Goal: Task Accomplishment & Management: Use online tool/utility

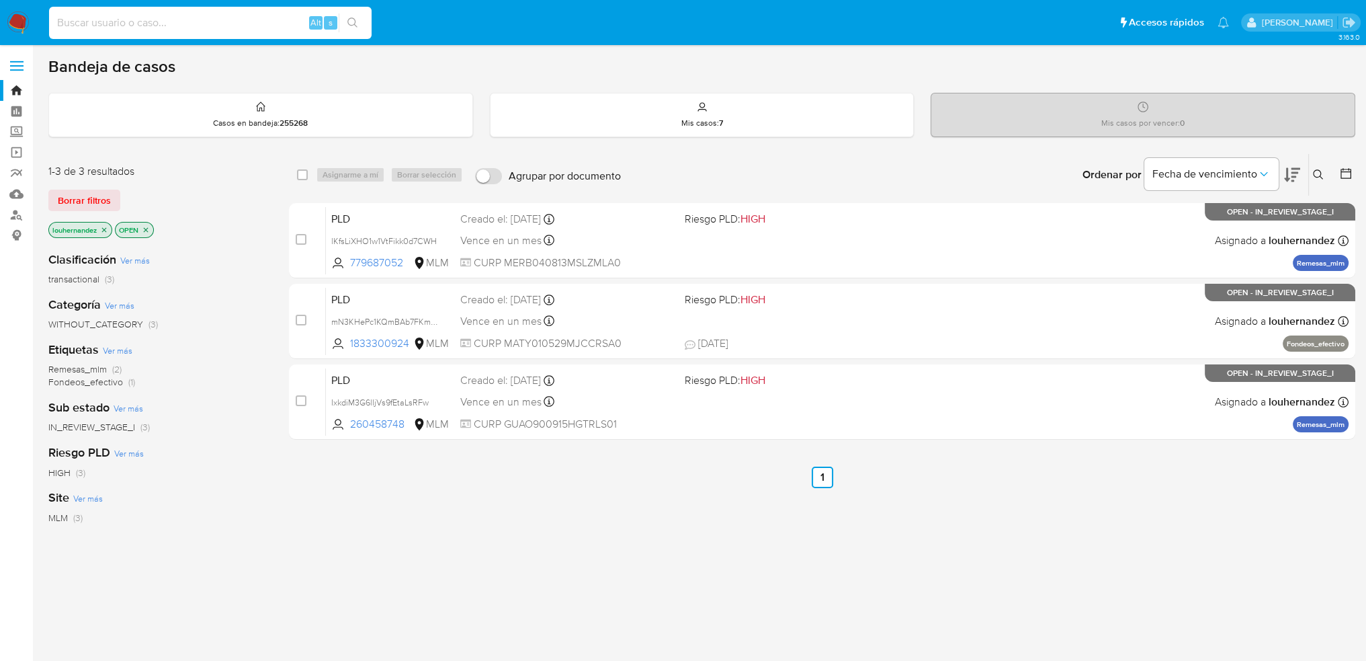
click at [175, 26] on input at bounding box center [210, 22] width 323 height 17
paste input "2244800381"
type input "2244800381"
click at [1321, 177] on icon at bounding box center [1318, 174] width 10 height 10
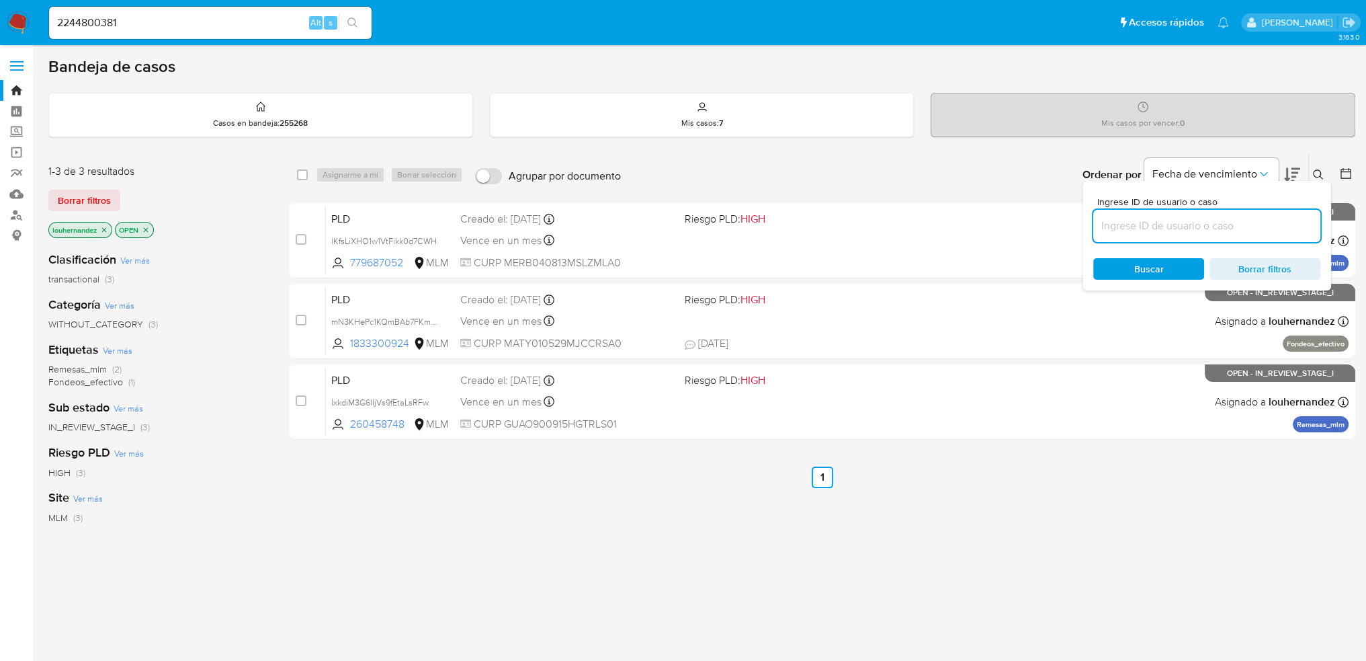
click at [1208, 218] on input at bounding box center [1206, 225] width 227 height 17
type input "2244800381"
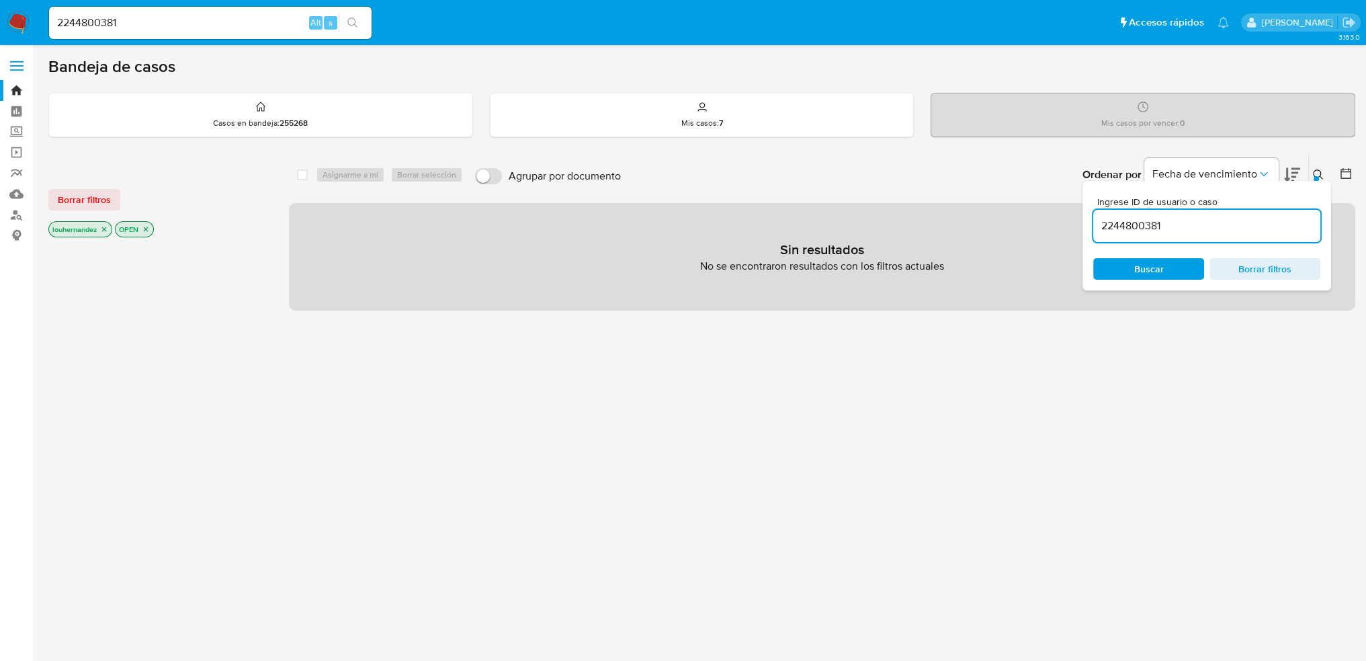
click at [102, 228] on icon "close-filter" at bounding box center [104, 229] width 8 height 8
click at [1185, 220] on input "2244800381" at bounding box center [1206, 225] width 227 height 17
click at [81, 229] on icon "close-filter" at bounding box center [79, 229] width 8 height 8
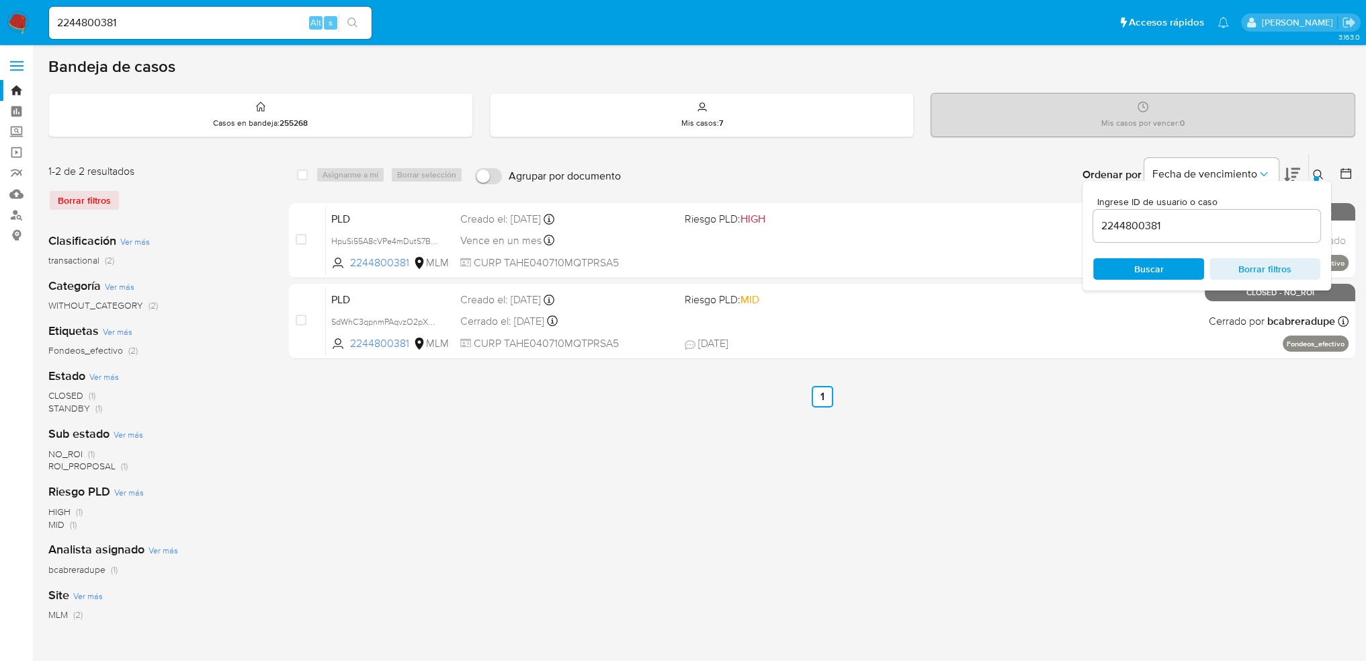
click at [1311, 170] on button at bounding box center [1320, 175] width 22 height 16
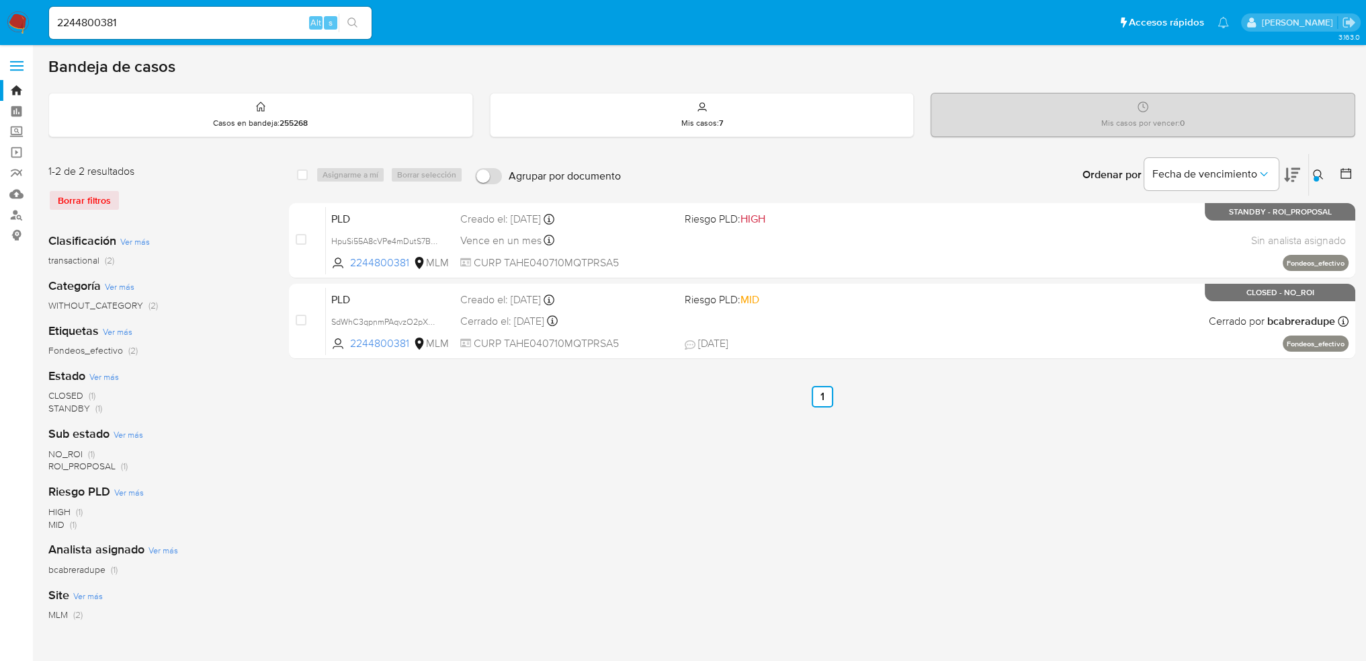
click at [235, 294] on div "Categoría Ver más WITHOUT_CATEGORY (2)" at bounding box center [157, 295] width 219 height 34
click at [17, 91] on link "Bandeja" at bounding box center [80, 90] width 160 height 21
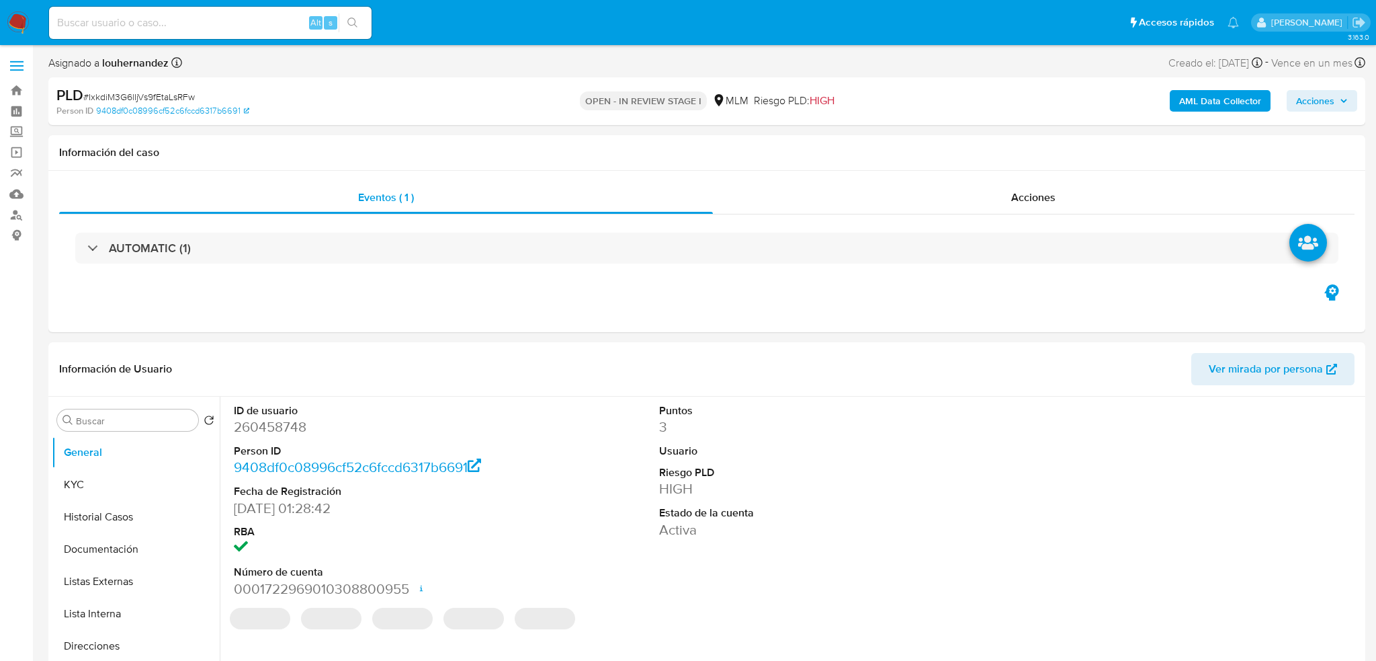
select select "10"
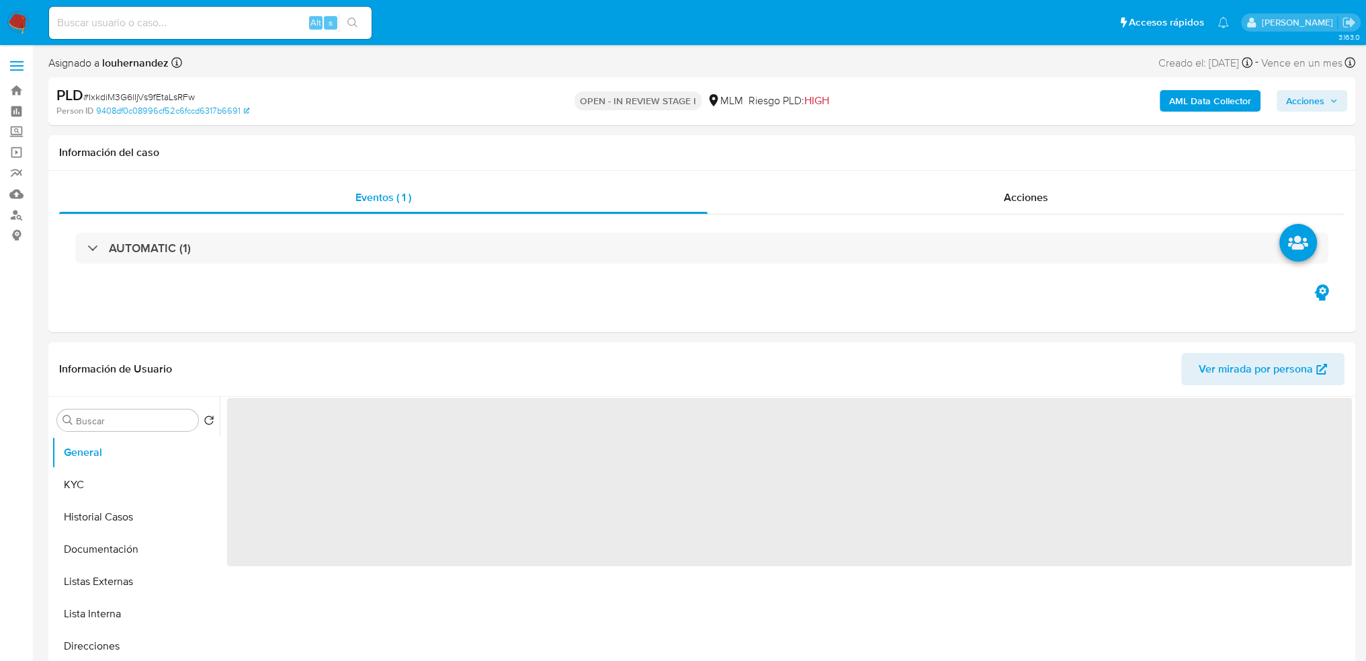
select select "10"
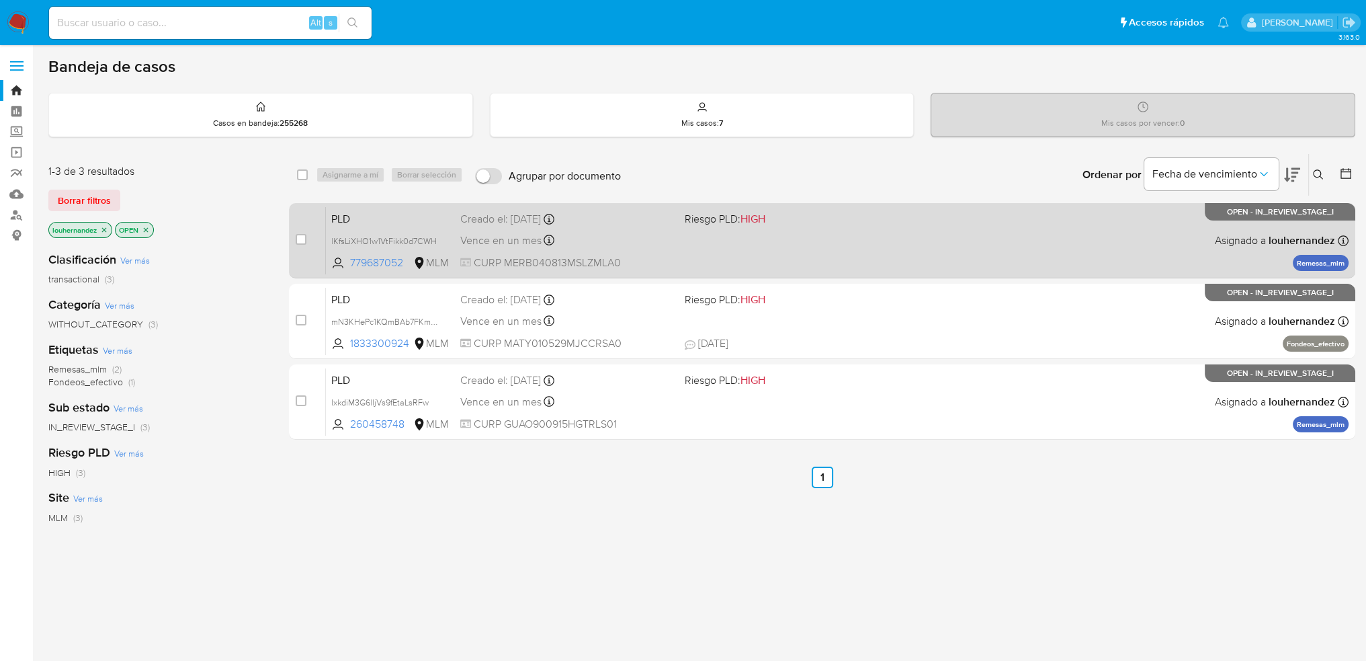
click at [959, 247] on div "PLD lKfsLiXHO1w1VtFikk0d7CWH 779687052 MLM Riesgo PLD: HIGH Creado el: 12/09/20…" at bounding box center [837, 240] width 1023 height 68
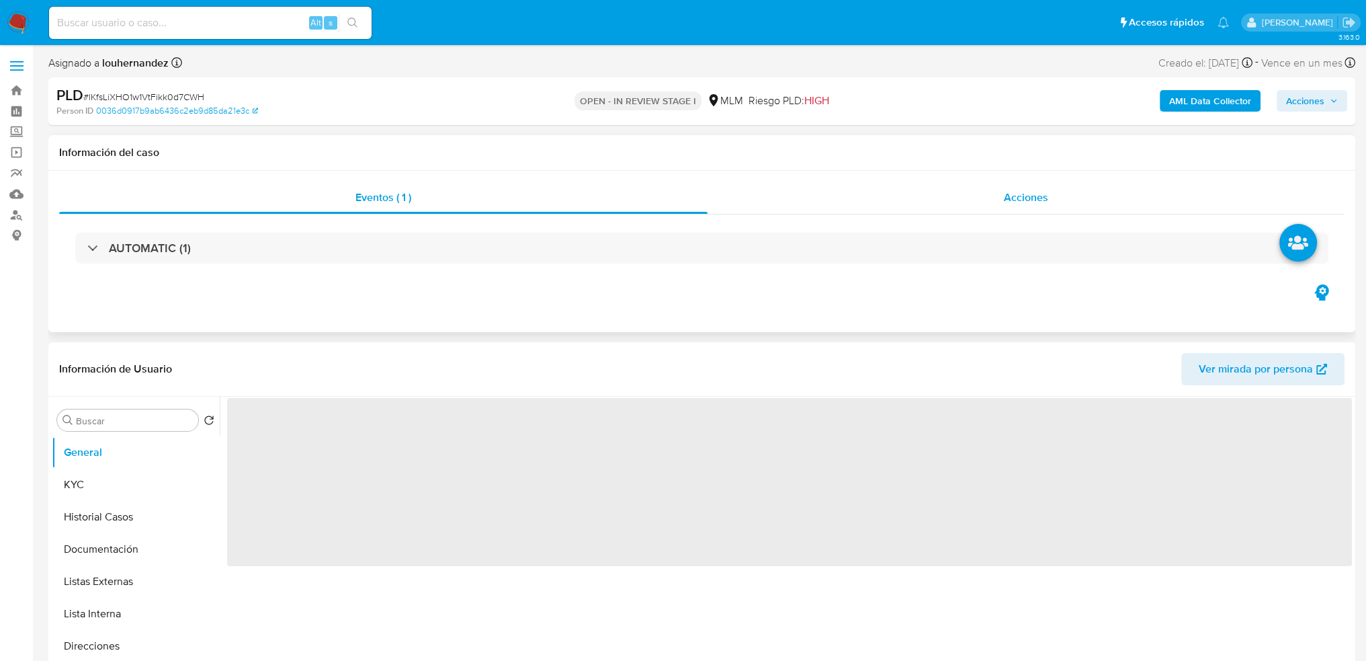
click at [1050, 205] on div "Acciones" at bounding box center [1026, 197] width 637 height 32
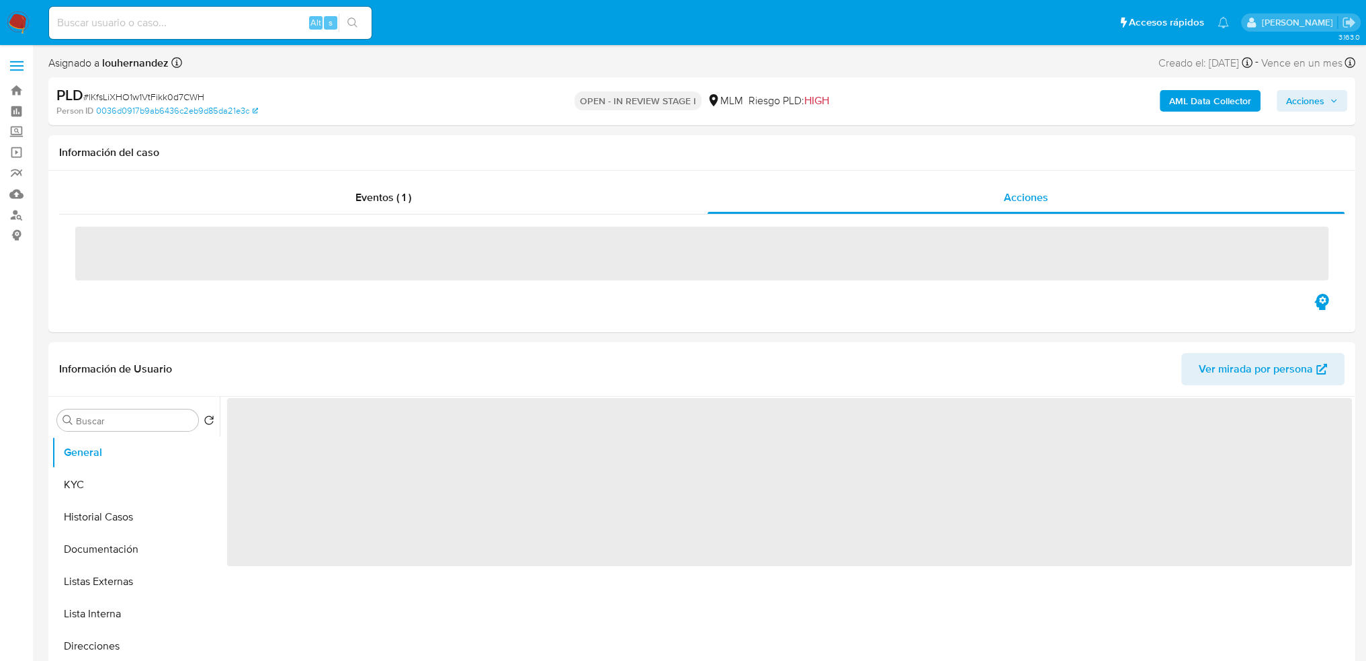
select select "10"
click at [1305, 106] on span "Acciones" at bounding box center [1305, 101] width 38 height 22
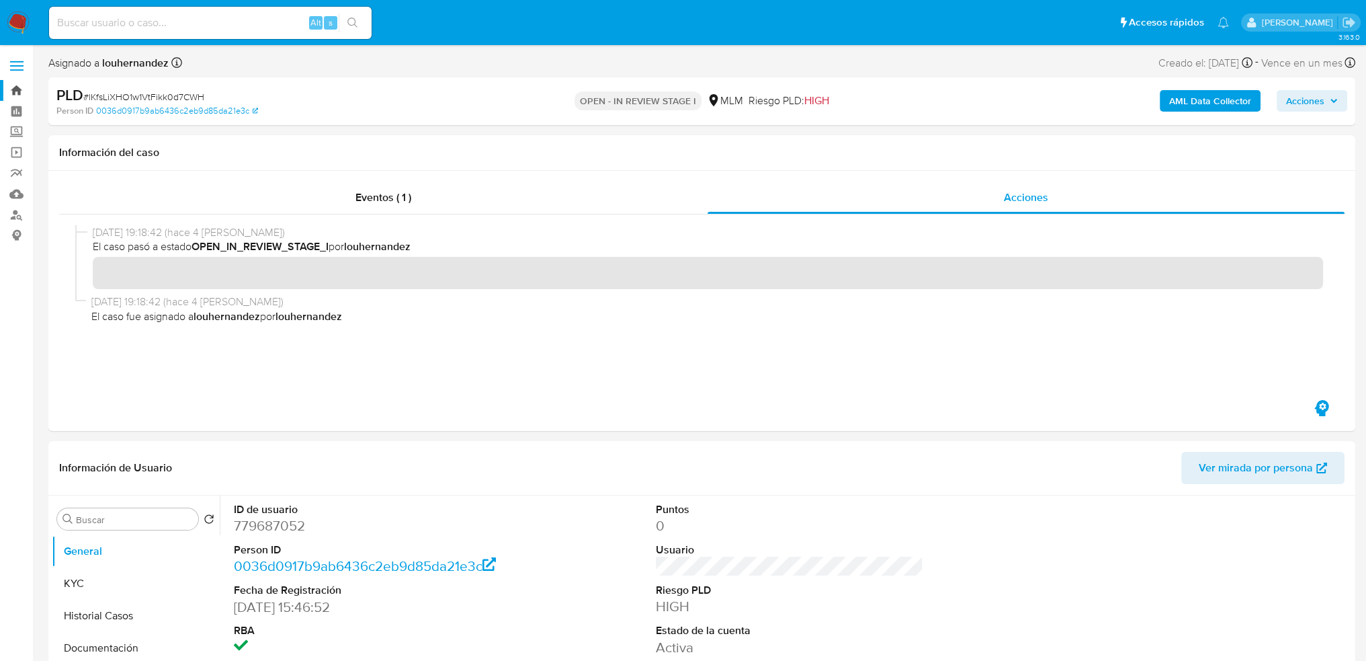
click at [14, 97] on link "Bandeja" at bounding box center [80, 90] width 160 height 21
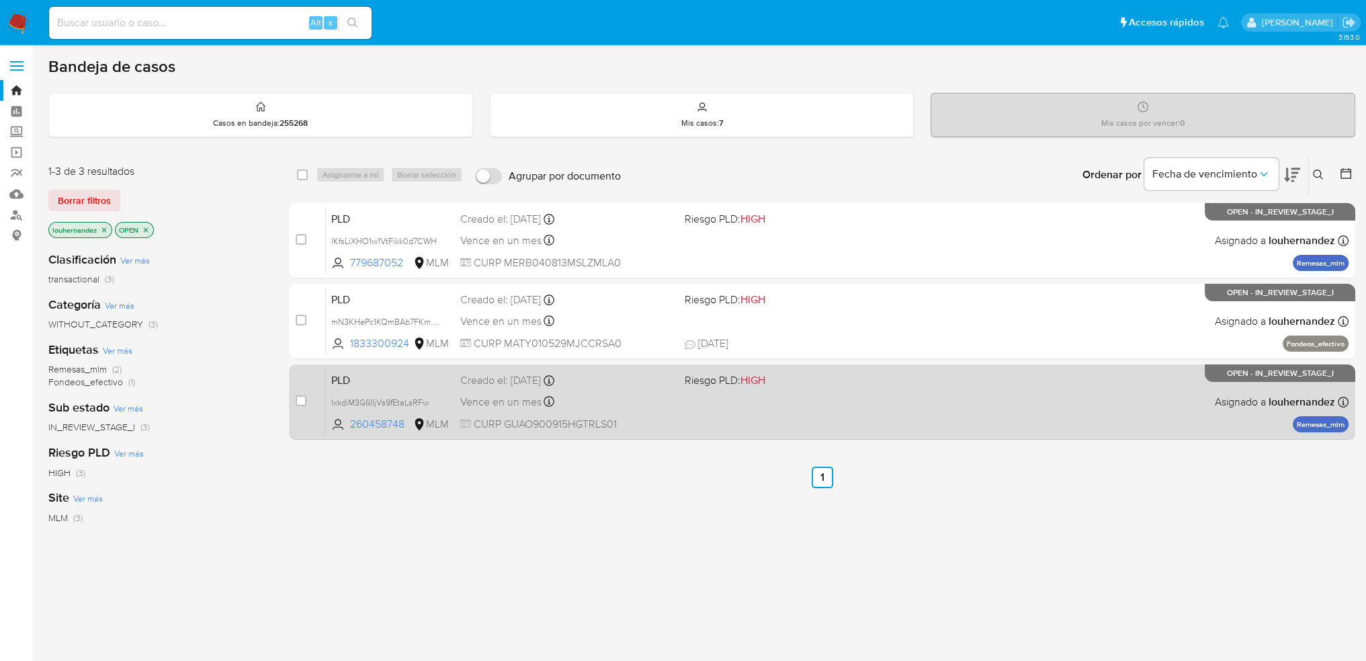
click at [745, 393] on div "PLD IxkdiM3G6lIjVs9fEtaLsRFw 260458748 MLM Riesgo PLD: HIGH Creado el: 12/09/20…" at bounding box center [837, 402] width 1023 height 68
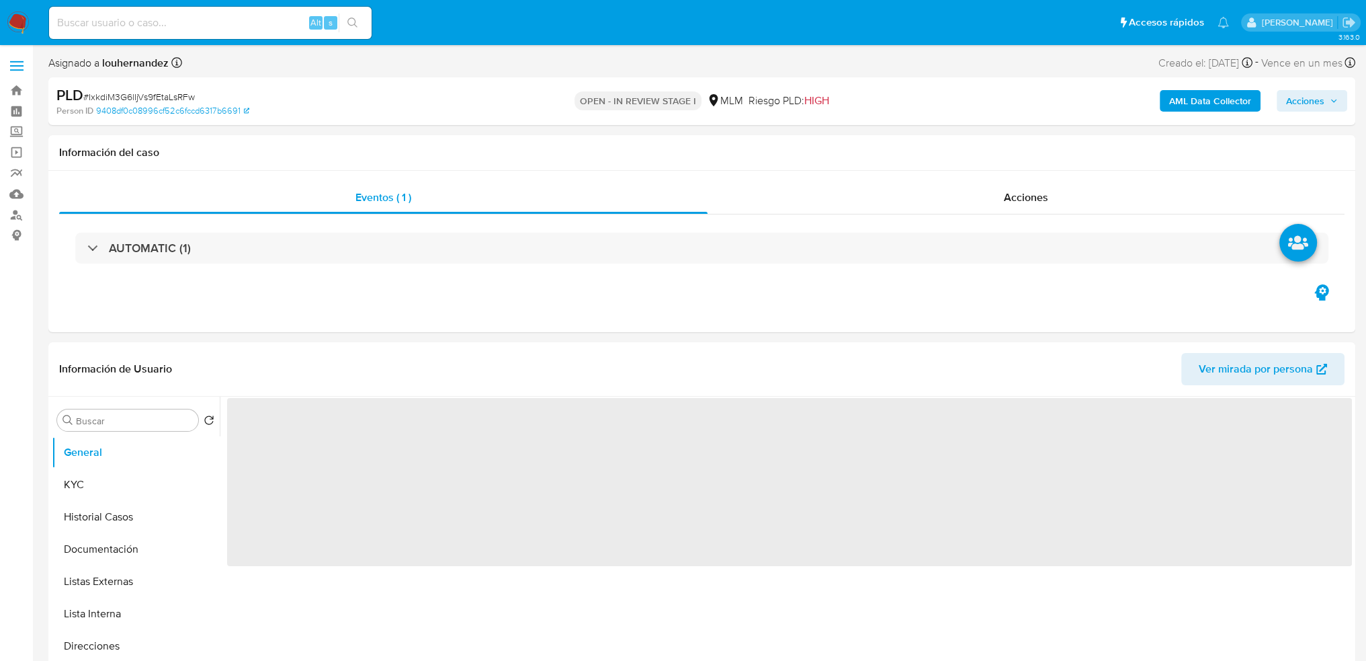
select select "10"
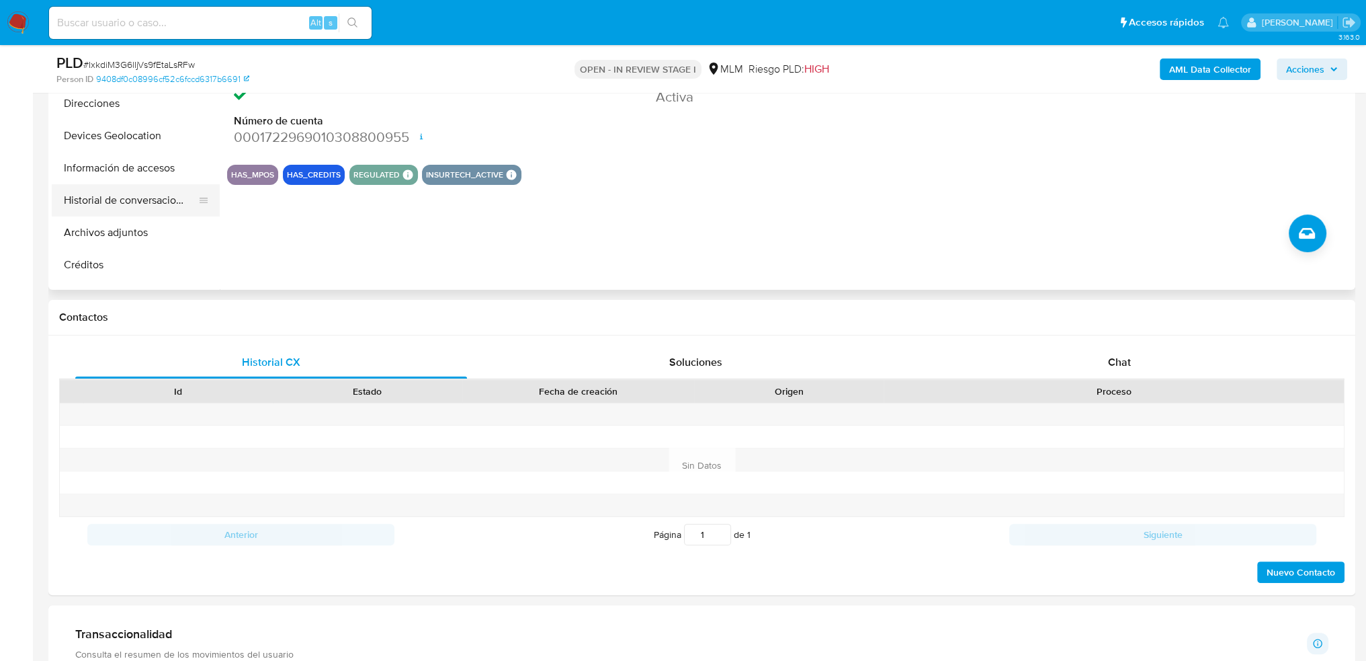
scroll to position [67, 0]
click at [142, 189] on button "Información de accesos" at bounding box center [130, 192] width 157 height 32
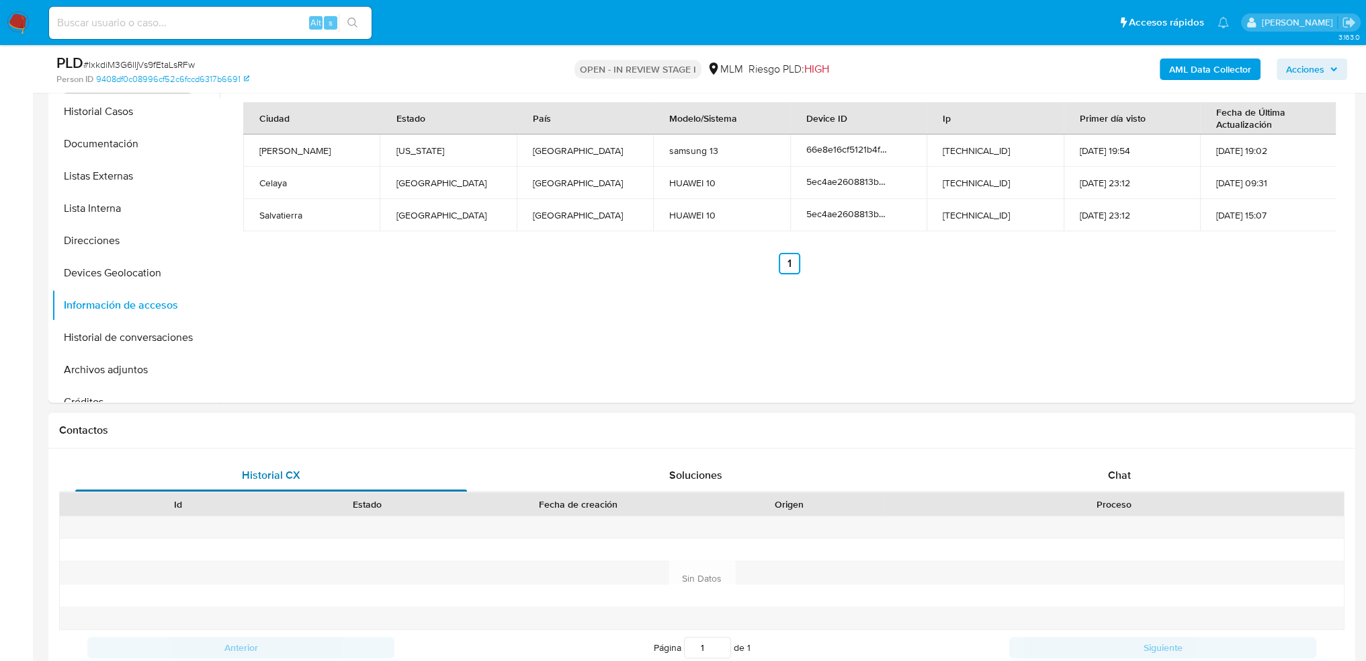
scroll to position [269, 0]
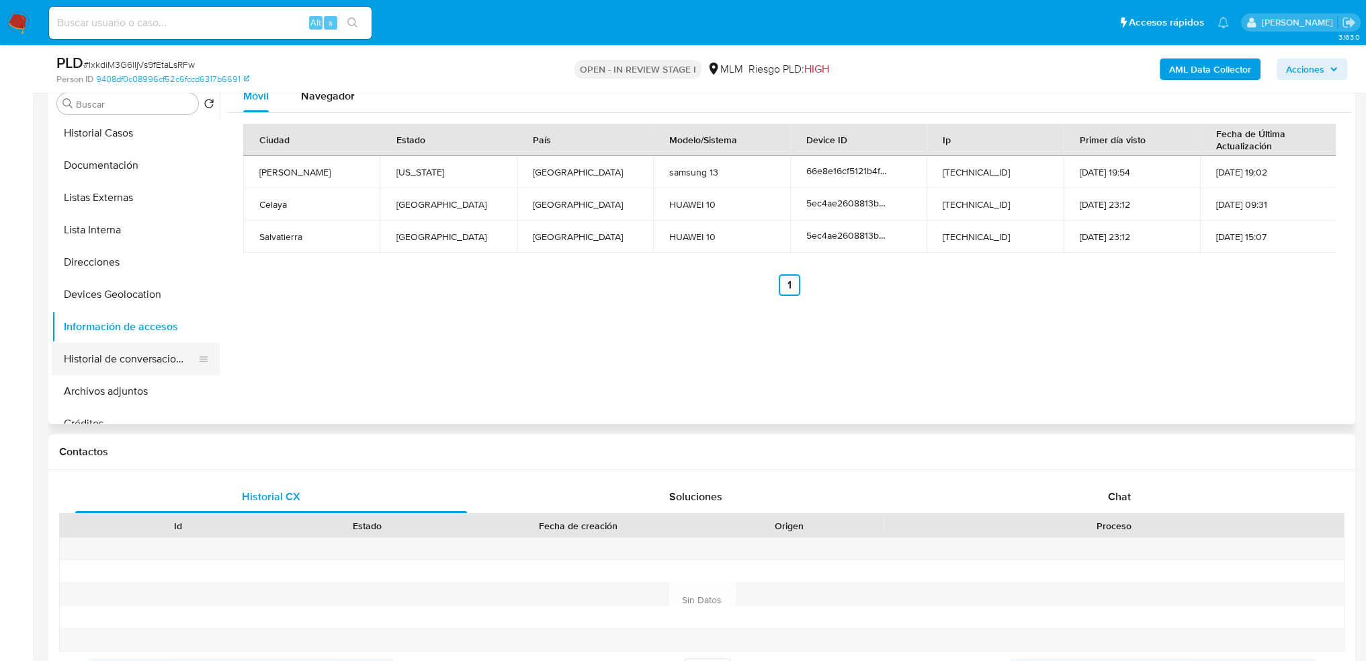
click at [153, 360] on button "Historial de conversaciones" at bounding box center [130, 359] width 157 height 32
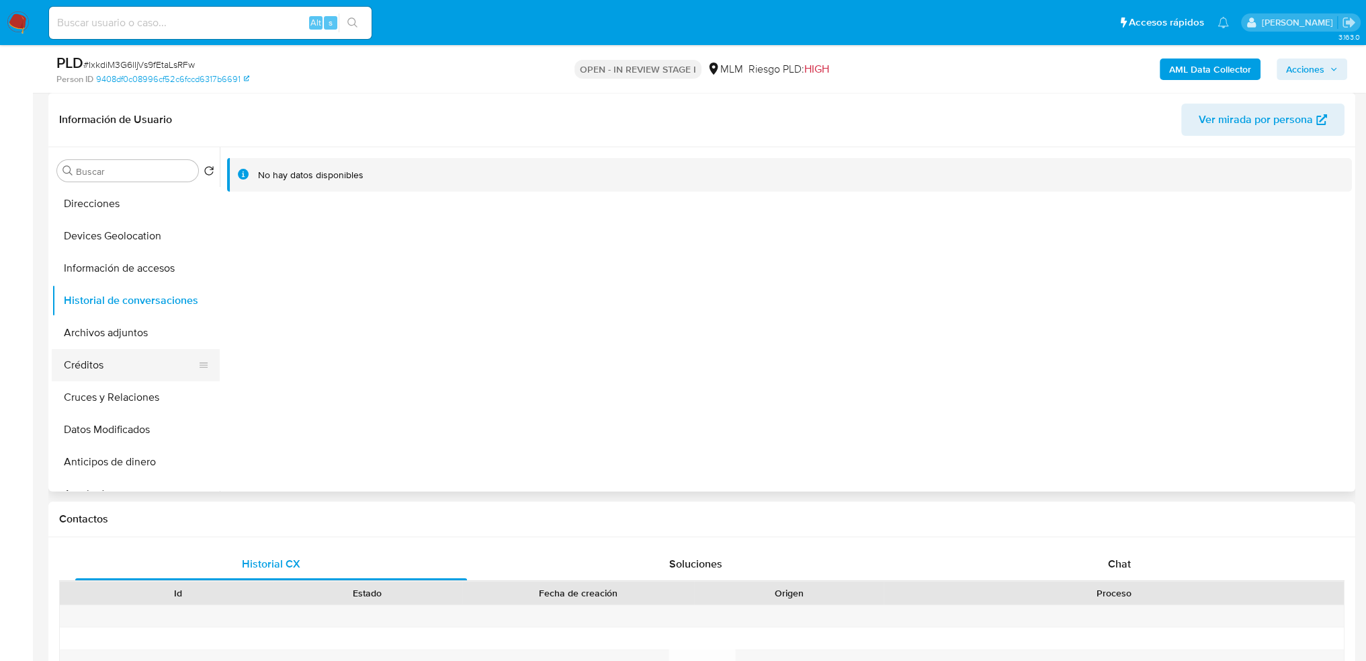
scroll to position [202, 0]
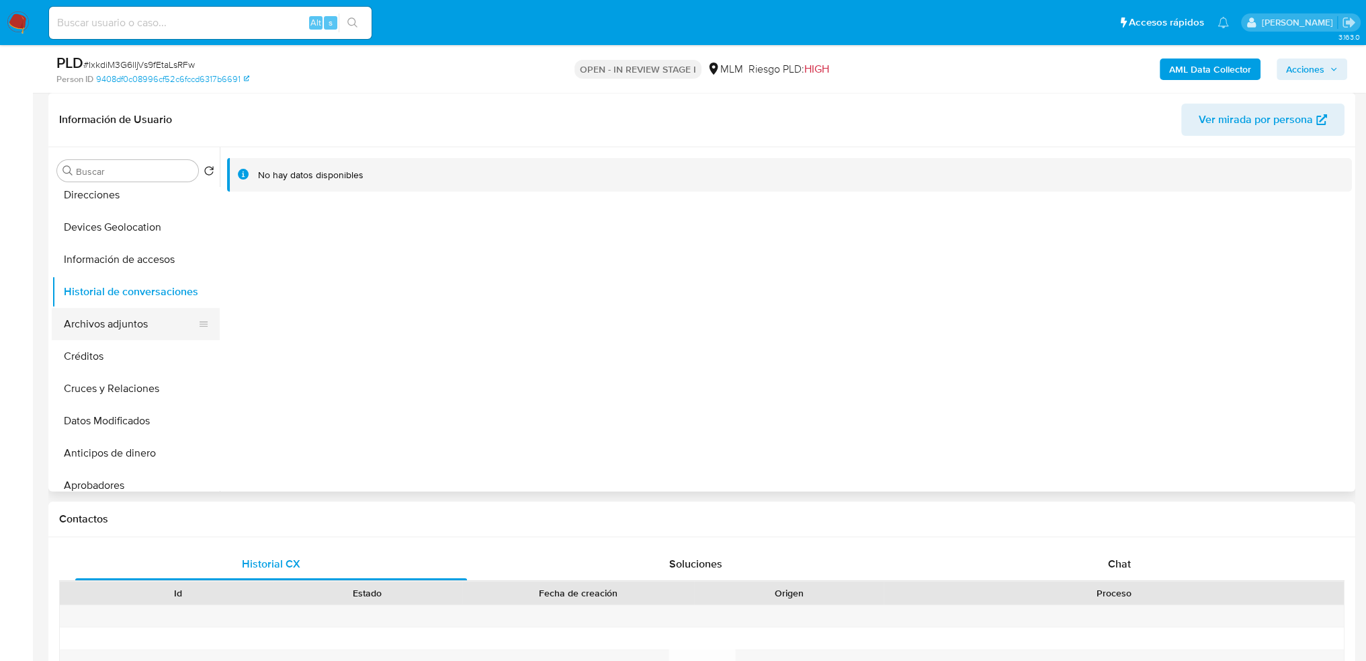
click at [148, 328] on button "Archivos adjuntos" at bounding box center [130, 324] width 157 height 32
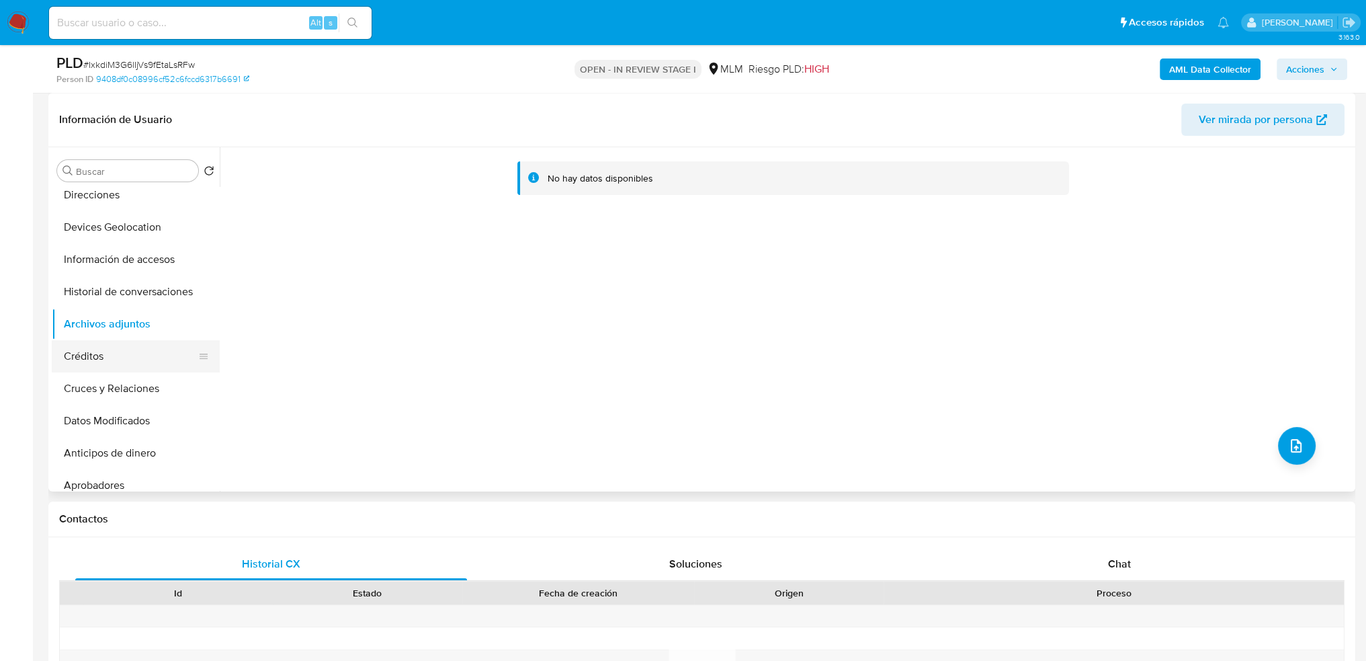
click at [77, 356] on button "Créditos" at bounding box center [130, 356] width 157 height 32
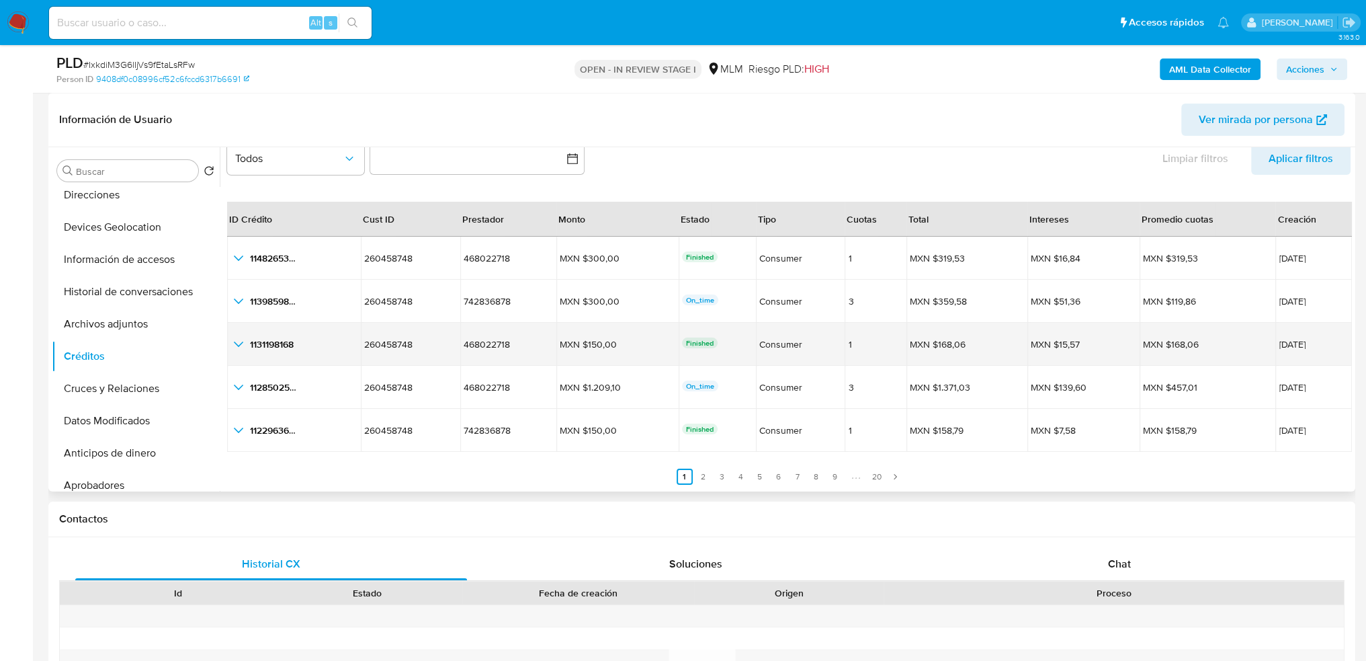
scroll to position [0, 0]
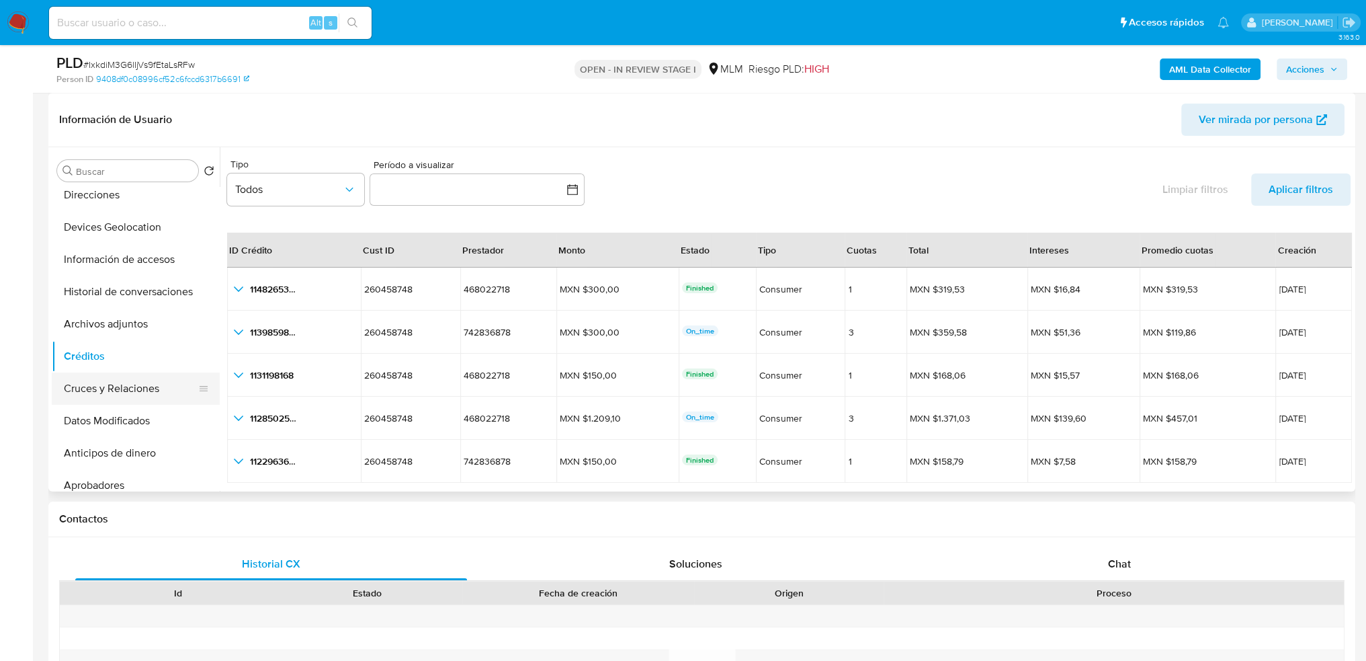
click at [78, 385] on button "Cruces y Relaciones" at bounding box center [130, 388] width 157 height 32
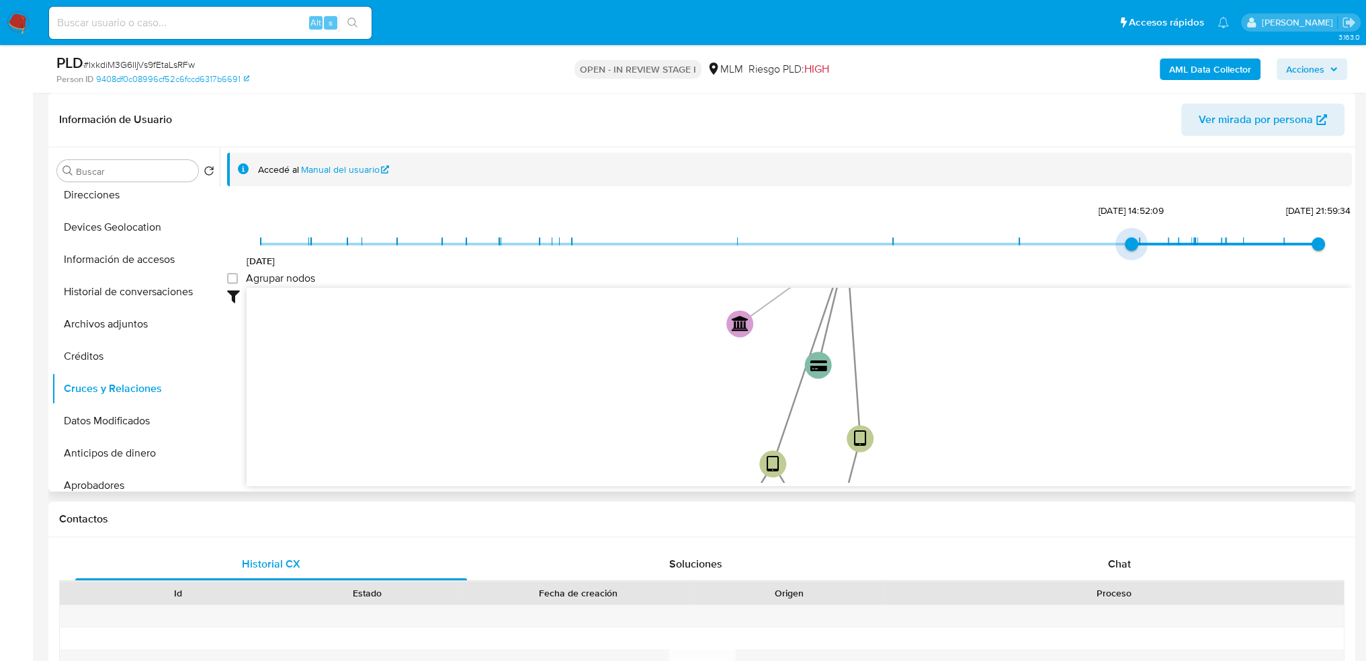
drag, startPoint x: 263, startPoint y: 244, endPoint x: 1101, endPoint y: 230, distance: 837.5
click at [1101, 230] on div "19/4/2021 4/9/2024, 14:52:09 27/5/2025, 21:59:34 Agrupar nodos Filtros Confianz…" at bounding box center [789, 367] width 1125 height 334
click at [1138, 245] on span "4/9/2024, 14:52:09" at bounding box center [1131, 243] width 13 height 13
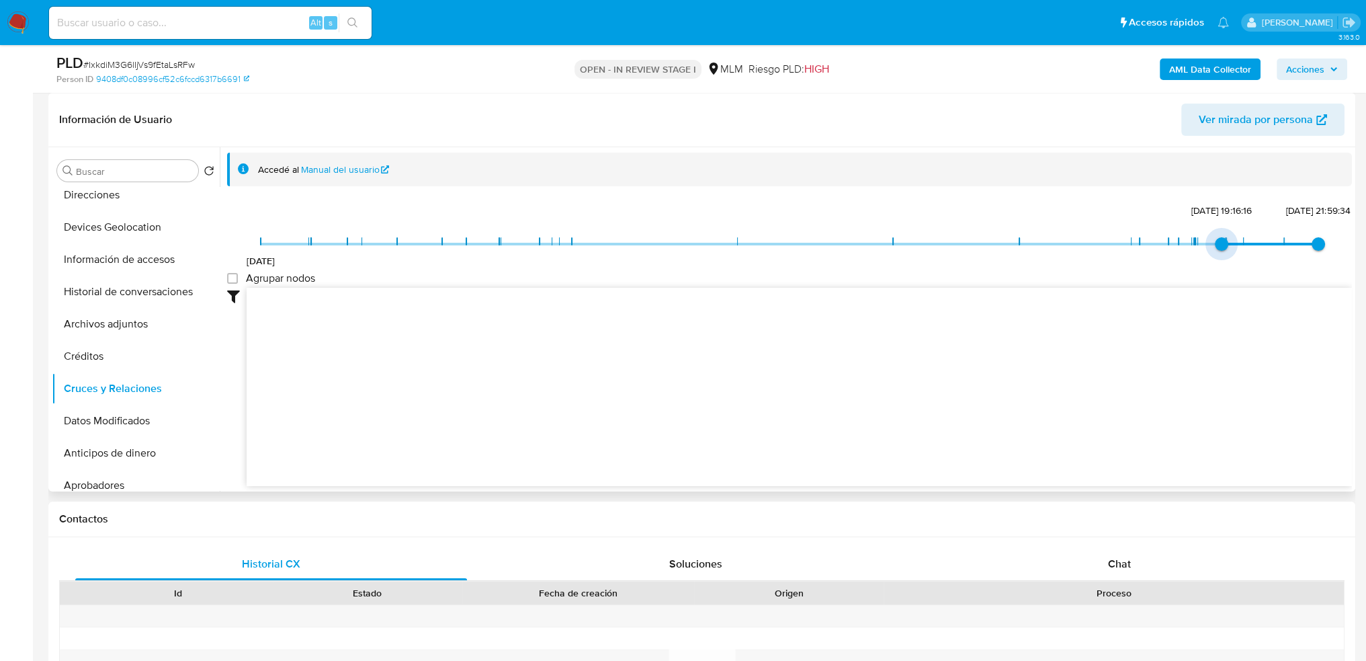
drag, startPoint x: 1140, startPoint y: 249, endPoint x: 1207, endPoint y: 241, distance: 67.6
click at [1215, 241] on span "10/1/2025, 19:16:16" at bounding box center [1221, 243] width 13 height 13
drag, startPoint x: 1320, startPoint y: 239, endPoint x: 1298, endPoint y: 236, distance: 21.8
click at [1312, 239] on span "27/5/2025, 21:59:34" at bounding box center [1318, 243] width 13 height 13
drag, startPoint x: 1221, startPoint y: 241, endPoint x: 1239, endPoint y: 241, distance: 17.5
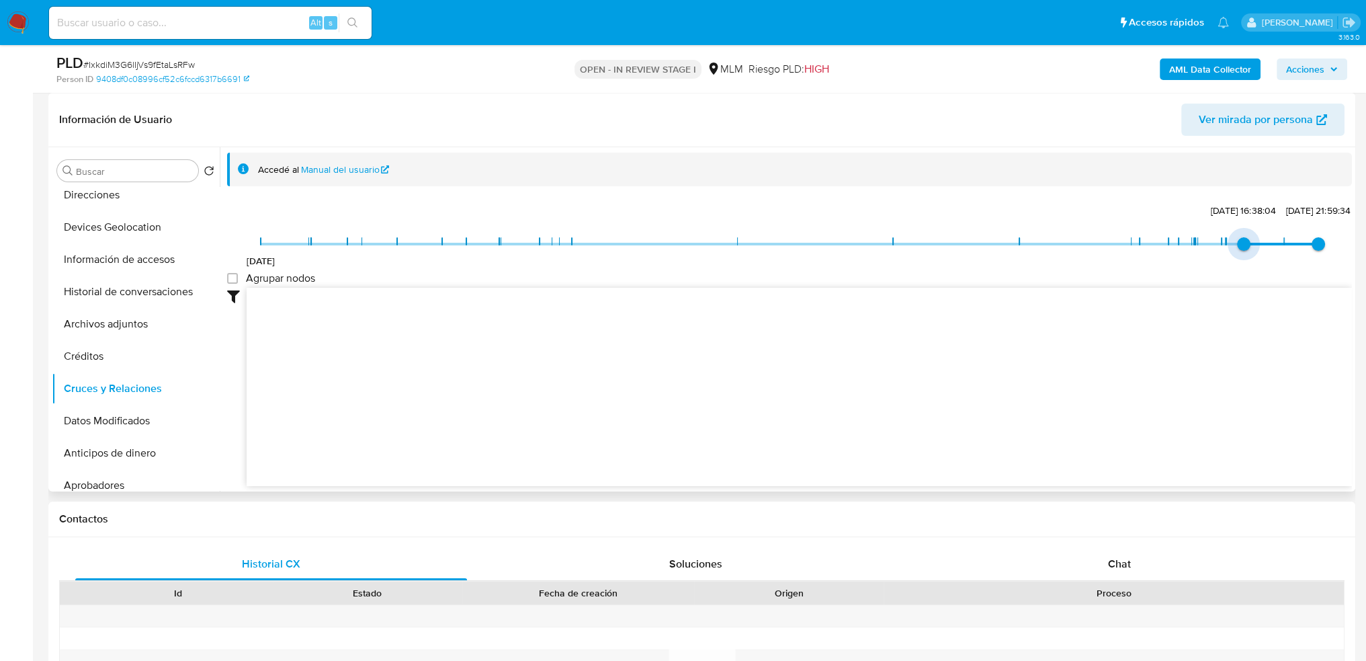
click at [1239, 241] on span "10/2/2025, 16:38:04" at bounding box center [1243, 243] width 13 height 13
drag, startPoint x: 1239, startPoint y: 241, endPoint x: 1271, endPoint y: 241, distance: 32.9
click at [1278, 241] on span "9/4/2025, 14:02:51" at bounding box center [1284, 243] width 13 height 13
drag, startPoint x: 1282, startPoint y: 243, endPoint x: 1237, endPoint y: 244, distance: 45.0
click at [1237, 245] on span "10/2/2025, 16:38:04" at bounding box center [1243, 243] width 13 height 13
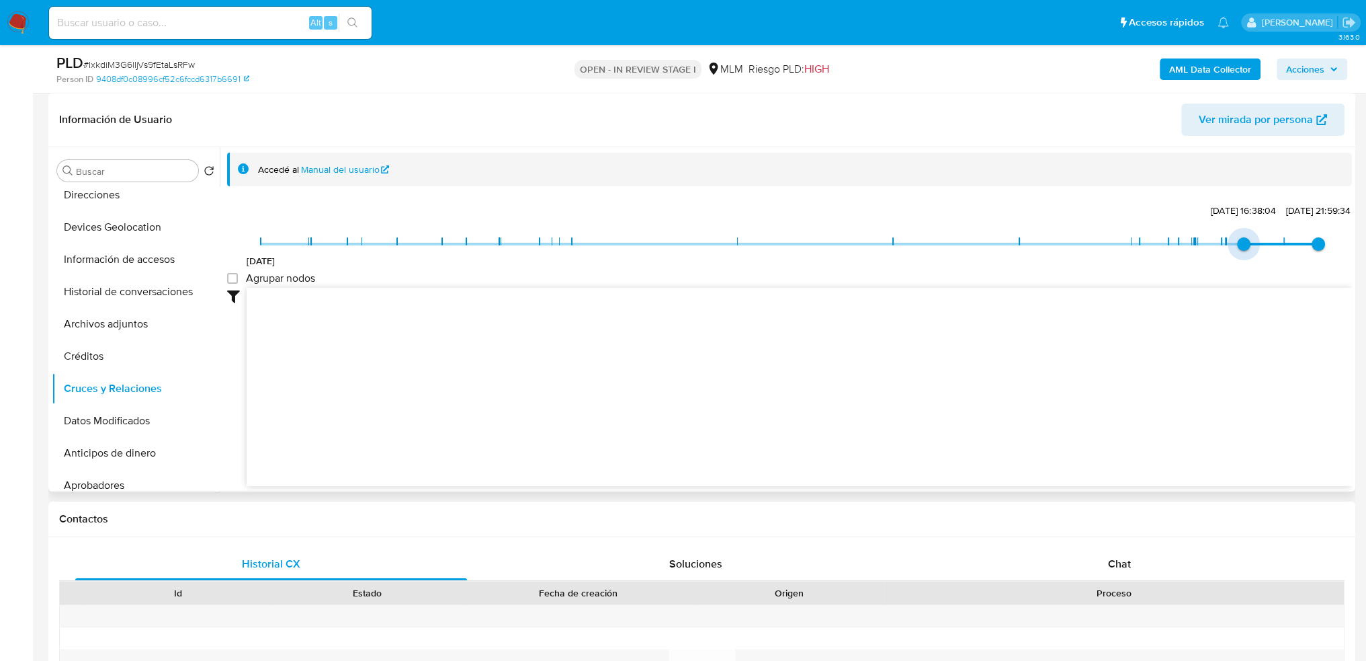
type input "1725483129000"
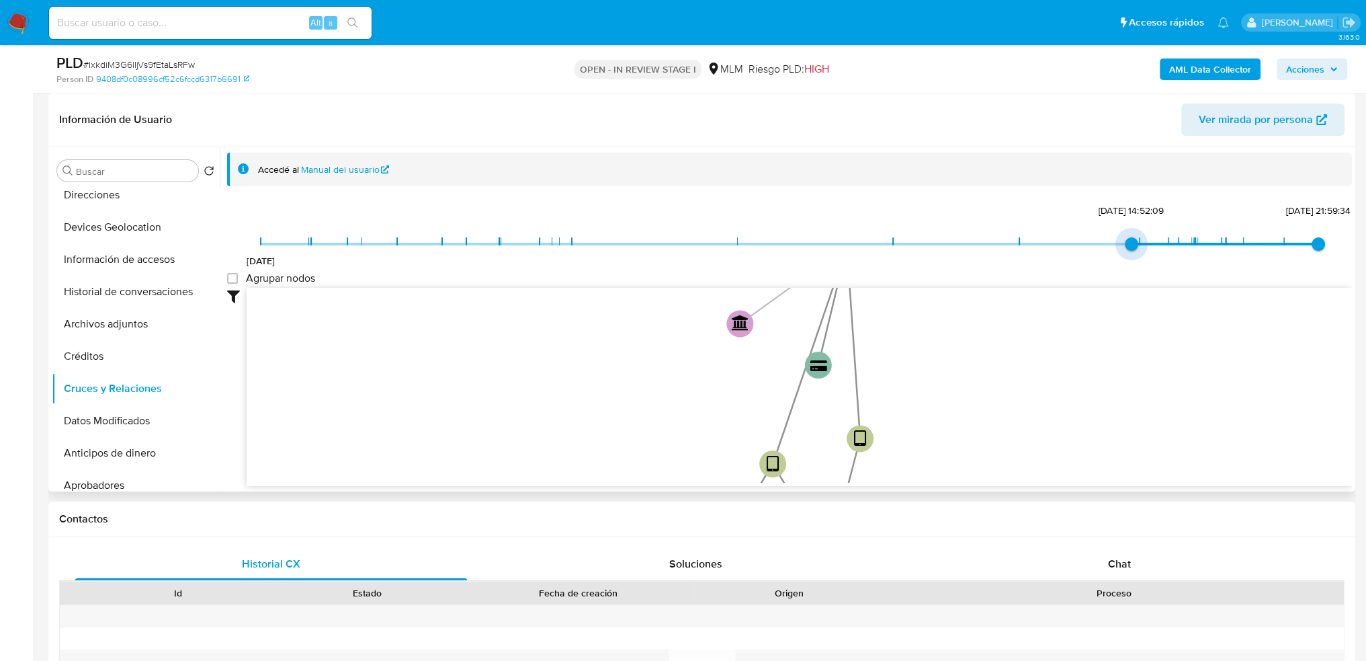
drag, startPoint x: 1242, startPoint y: 247, endPoint x: 1142, endPoint y: 246, distance: 99.5
click at [1111, 245] on span "19/4/2021 4/9/2024, 14:52:09 27/5/2025, 21:59:34" at bounding box center [790, 244] width 1058 height 20
click at [1278, 239] on span "9/4/2025, 14:02:51" at bounding box center [1284, 243] width 13 height 13
type input "1748404774000"
drag, startPoint x: 1276, startPoint y: 244, endPoint x: 1333, endPoint y: 241, distance: 57.2
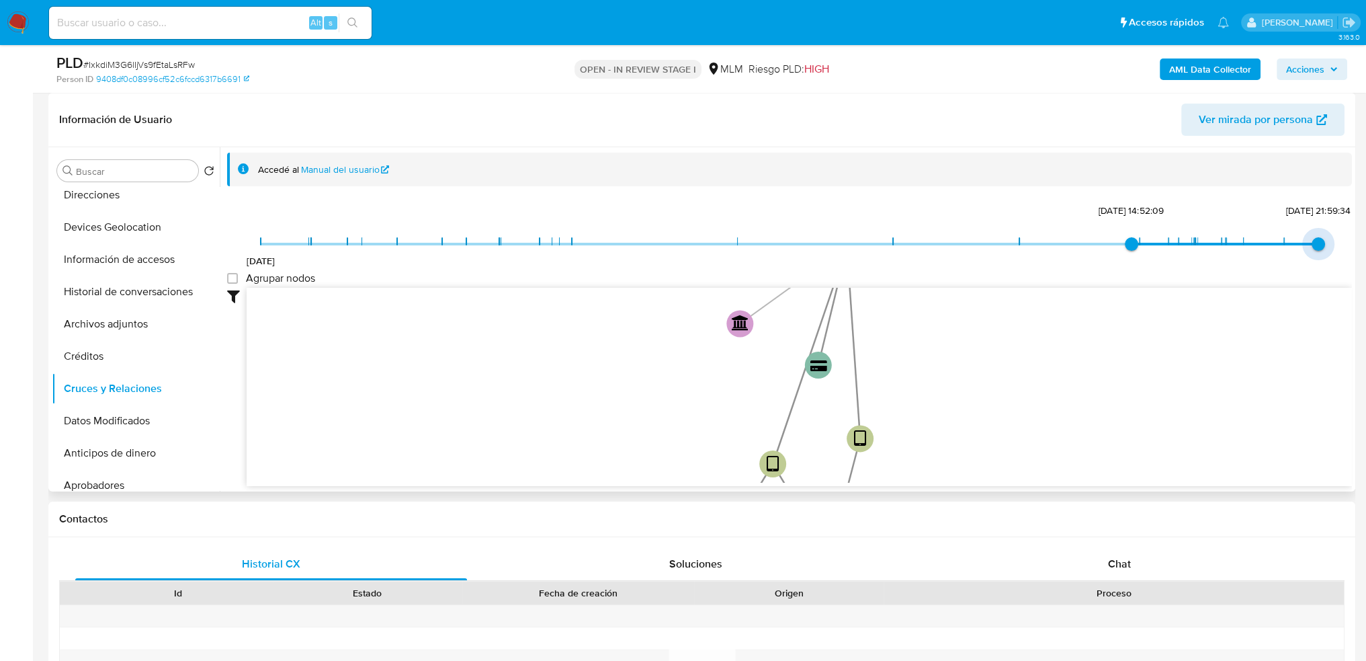
click at [1333, 241] on div "19/4/2021 4/9/2024, 14:52:09 27/5/2025, 21:59:34 Agrupar nodos Filtros Confianz…" at bounding box center [789, 367] width 1125 height 334
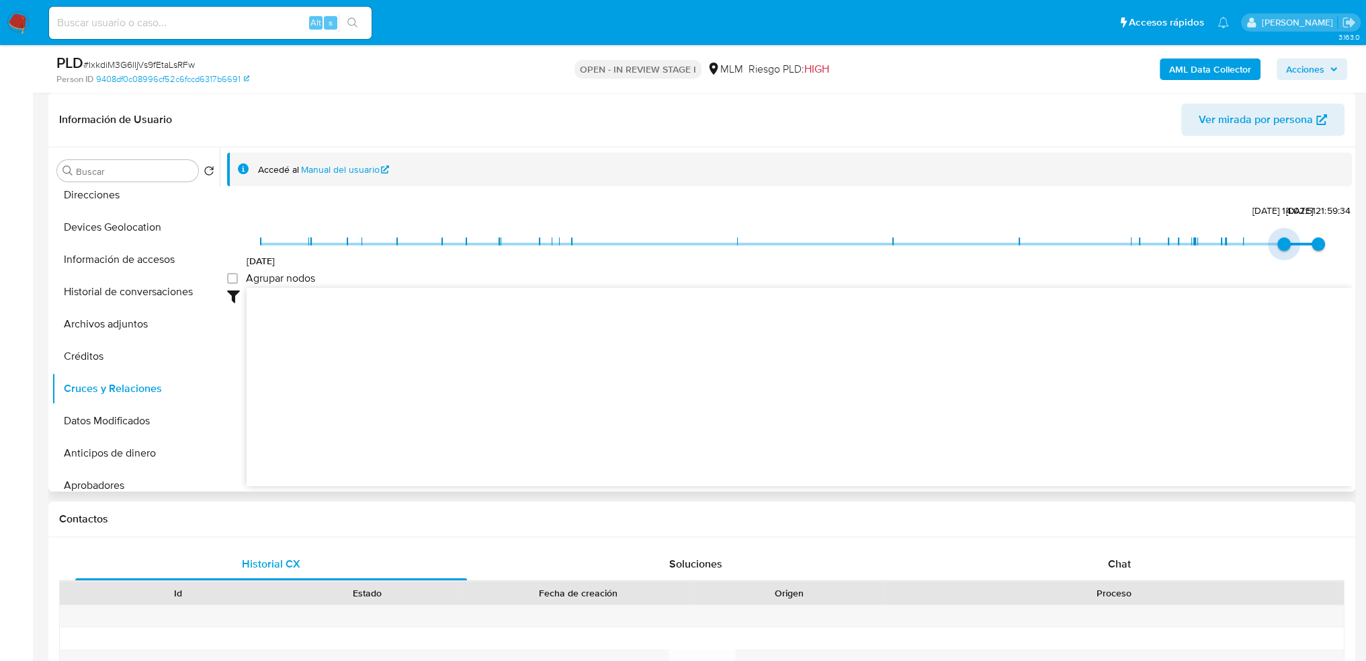
drag, startPoint x: 1129, startPoint y: 249, endPoint x: 1275, endPoint y: 248, distance: 146.5
click at [1278, 248] on span "9/4/2025, 14:02:51" at bounding box center [1284, 243] width 13 height 13
drag, startPoint x: 1280, startPoint y: 243, endPoint x: 1325, endPoint y: 243, distance: 45.0
click at [1325, 243] on span "27/5/2025, 21:59:34" at bounding box center [1318, 243] width 13 height 13
type input "1744228971000"
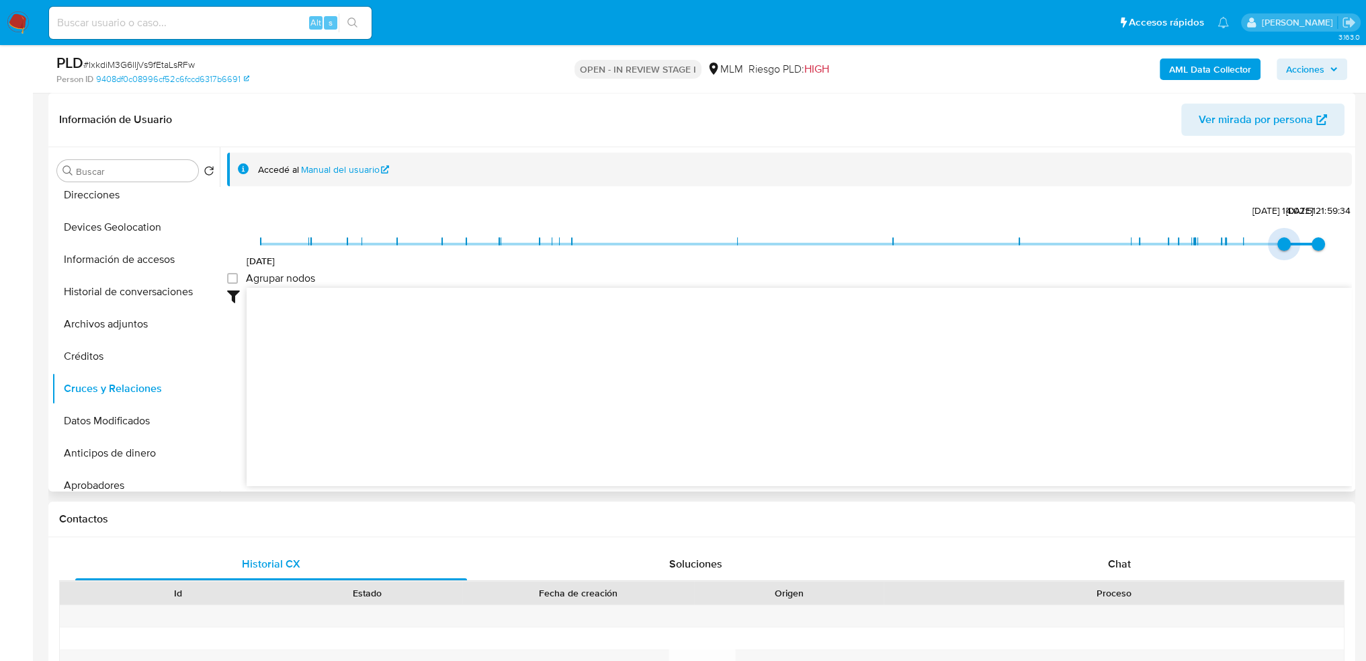
drag, startPoint x: 1314, startPoint y: 241, endPoint x: 1281, endPoint y: 239, distance: 33.7
click at [1281, 239] on span "19/4/2021 9/4/2025, 14:02:51 27/5/2025, 21:59:34" at bounding box center [790, 244] width 1058 height 20
drag, startPoint x: 763, startPoint y: 396, endPoint x: 546, endPoint y: 333, distance: 226.5
click at [868, 278] on div "19/4/2021 9/4/2025, 14:02:51 27/5/2025, 21:59:34 Agrupar nodos Filtros Confianz…" at bounding box center [789, 367] width 1125 height 334
click at [145, 421] on button "Datos Modificados" at bounding box center [130, 421] width 157 height 32
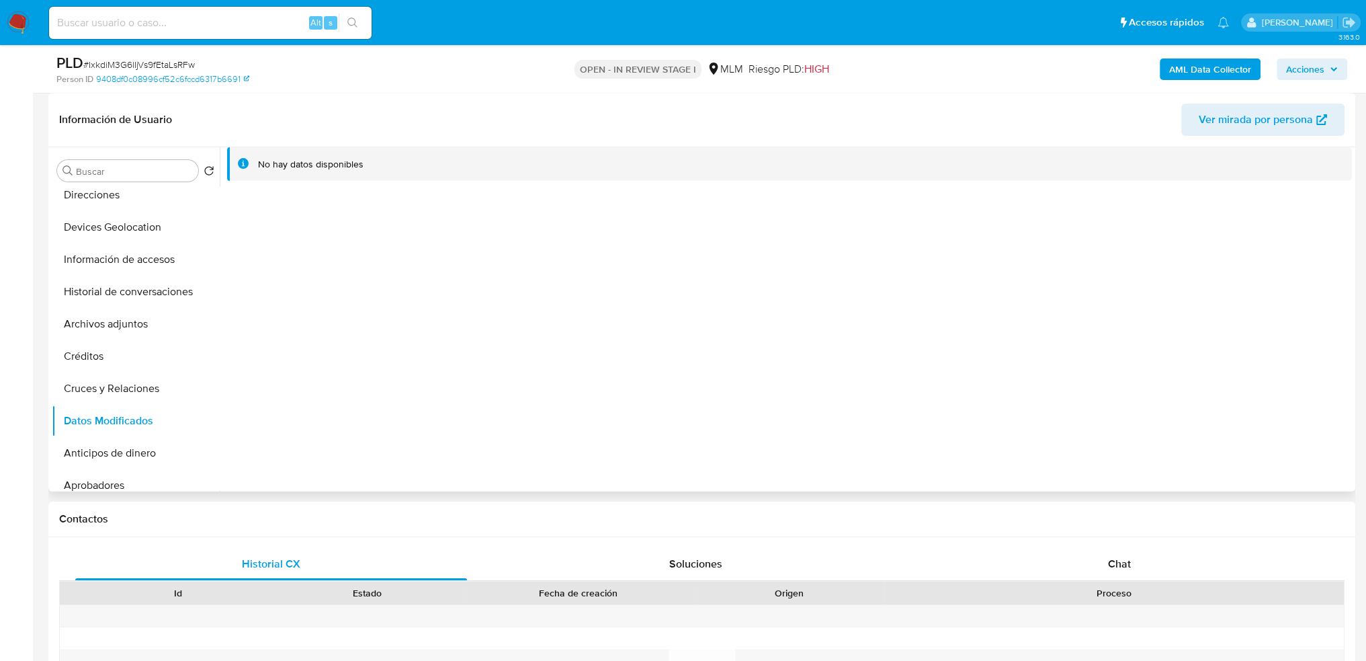
scroll to position [336, 0]
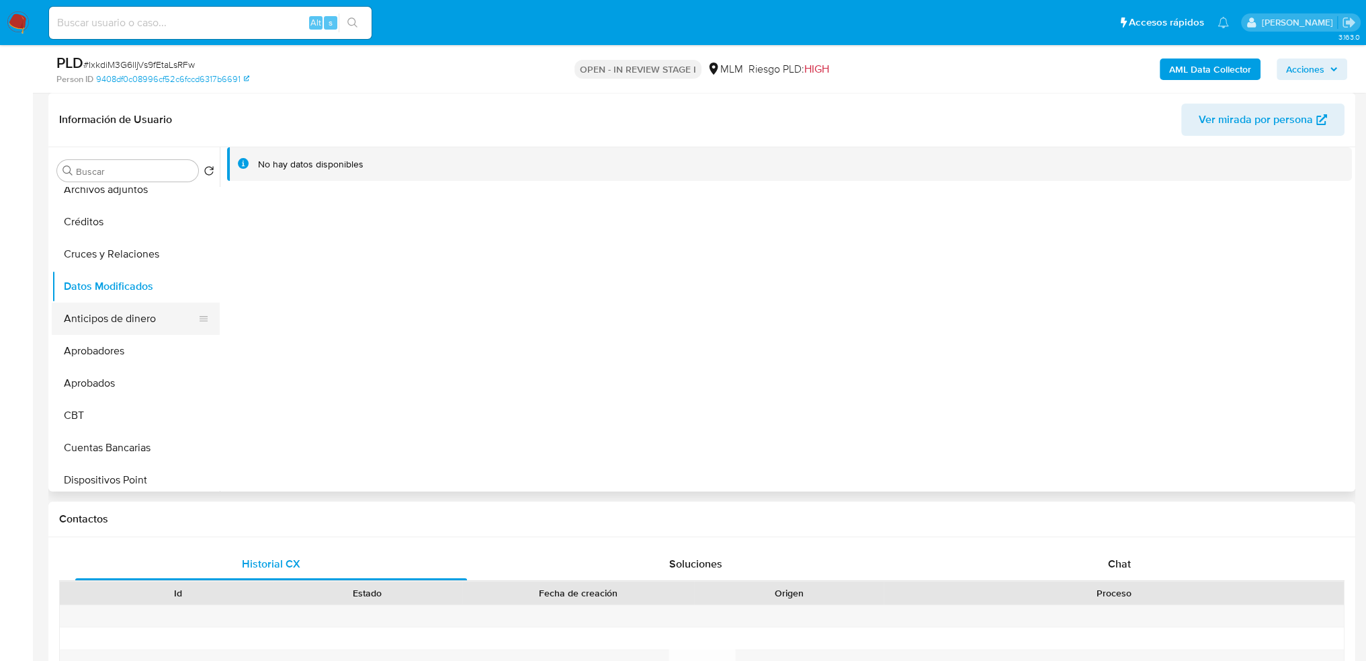
click at [149, 325] on button "Anticipos de dinero" at bounding box center [130, 318] width 157 height 32
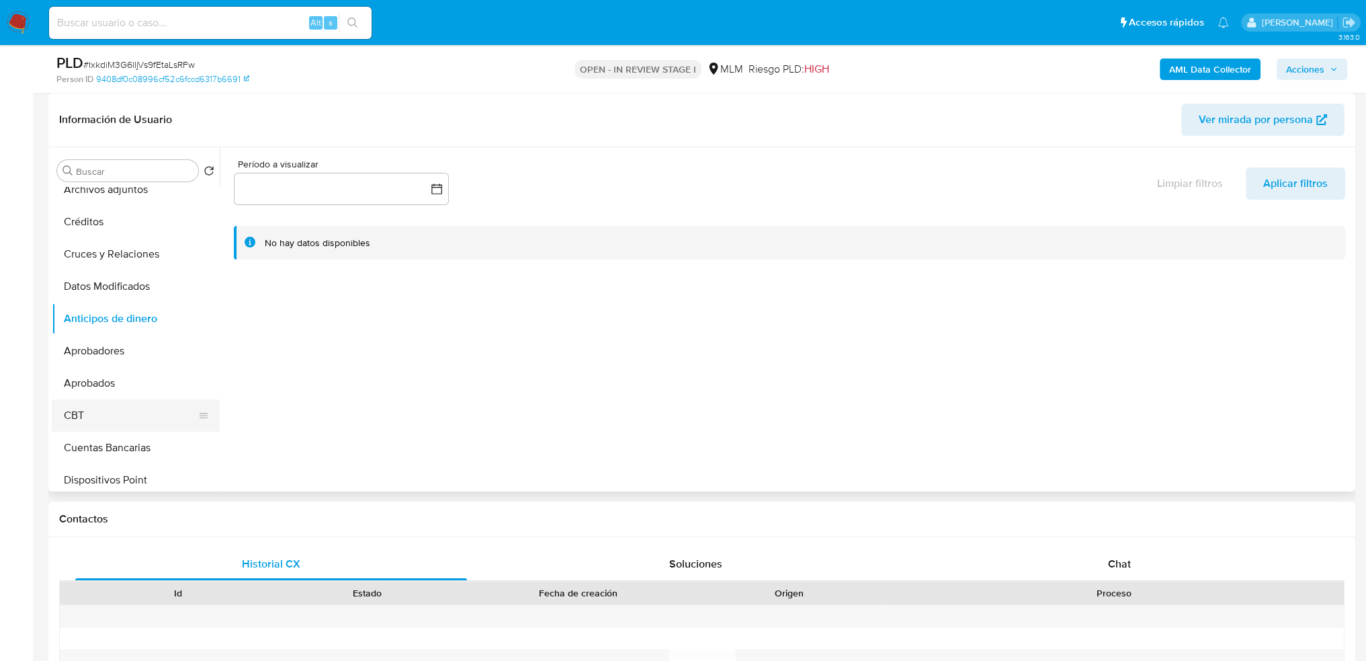
click at [109, 403] on button "CBT" at bounding box center [130, 415] width 157 height 32
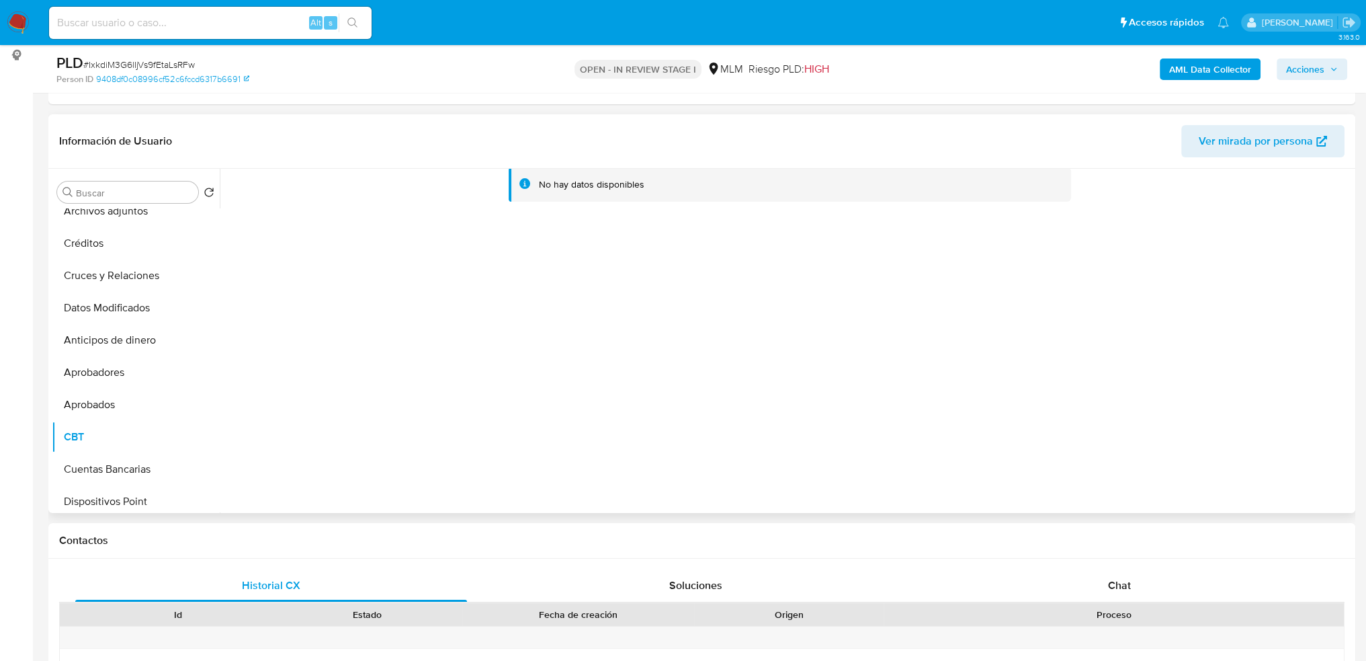
scroll to position [202, 0]
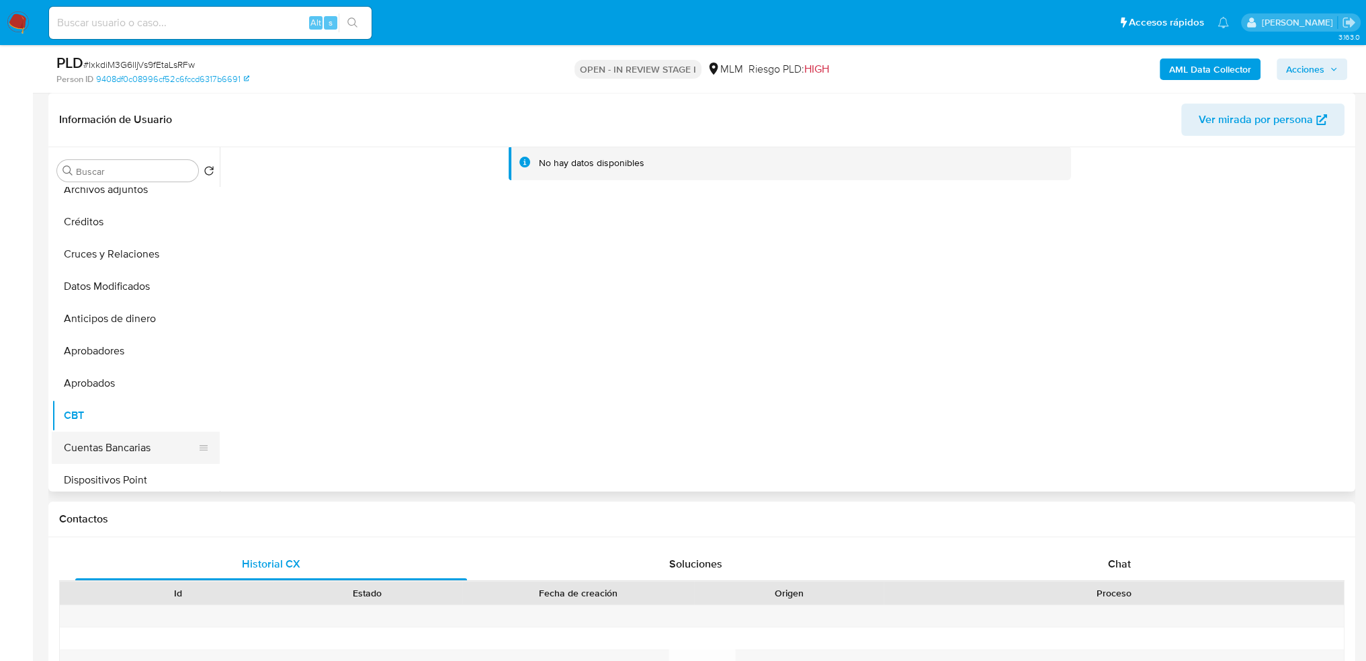
click at [134, 448] on button "Cuentas Bancarias" at bounding box center [130, 447] width 157 height 32
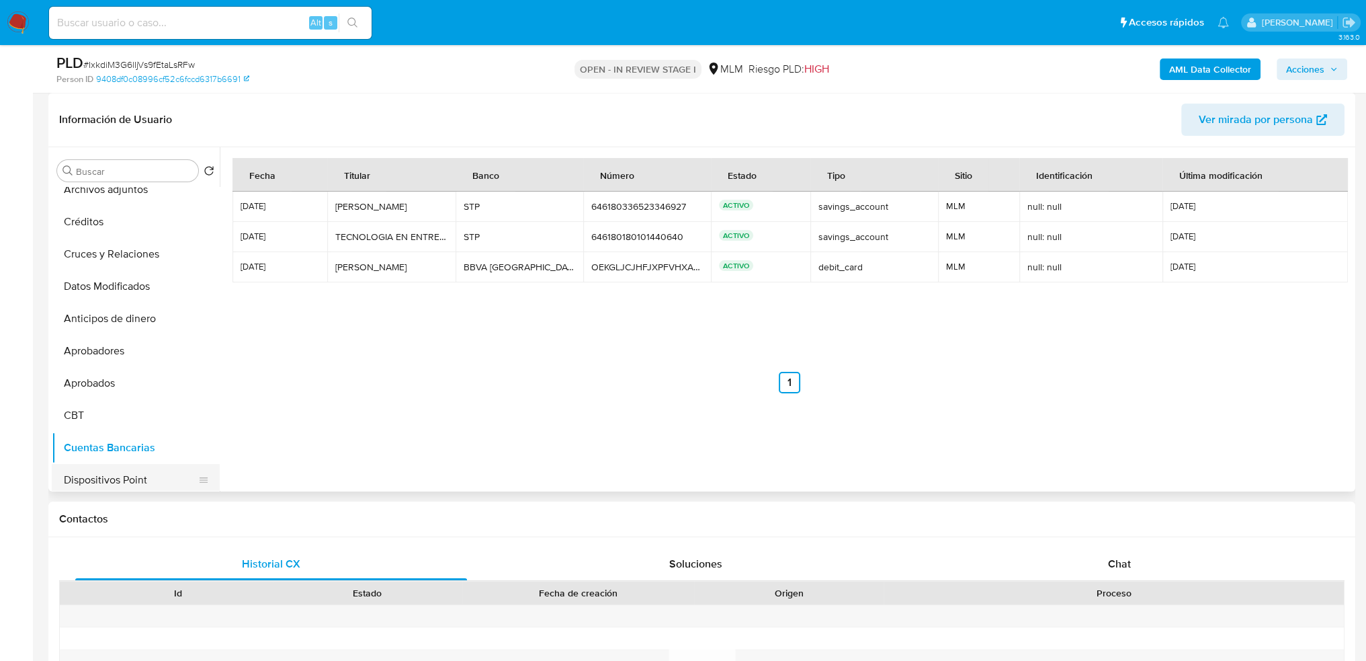
click at [99, 485] on button "Dispositivos Point" at bounding box center [130, 480] width 157 height 32
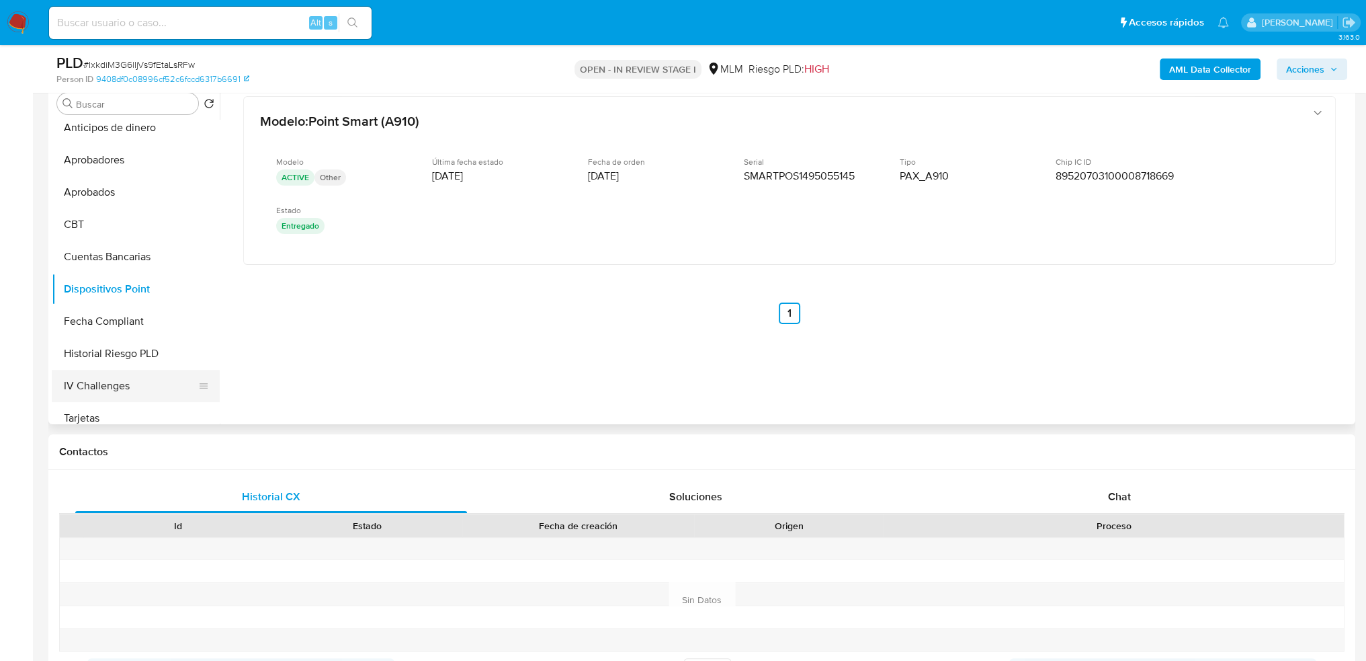
scroll to position [605, 0]
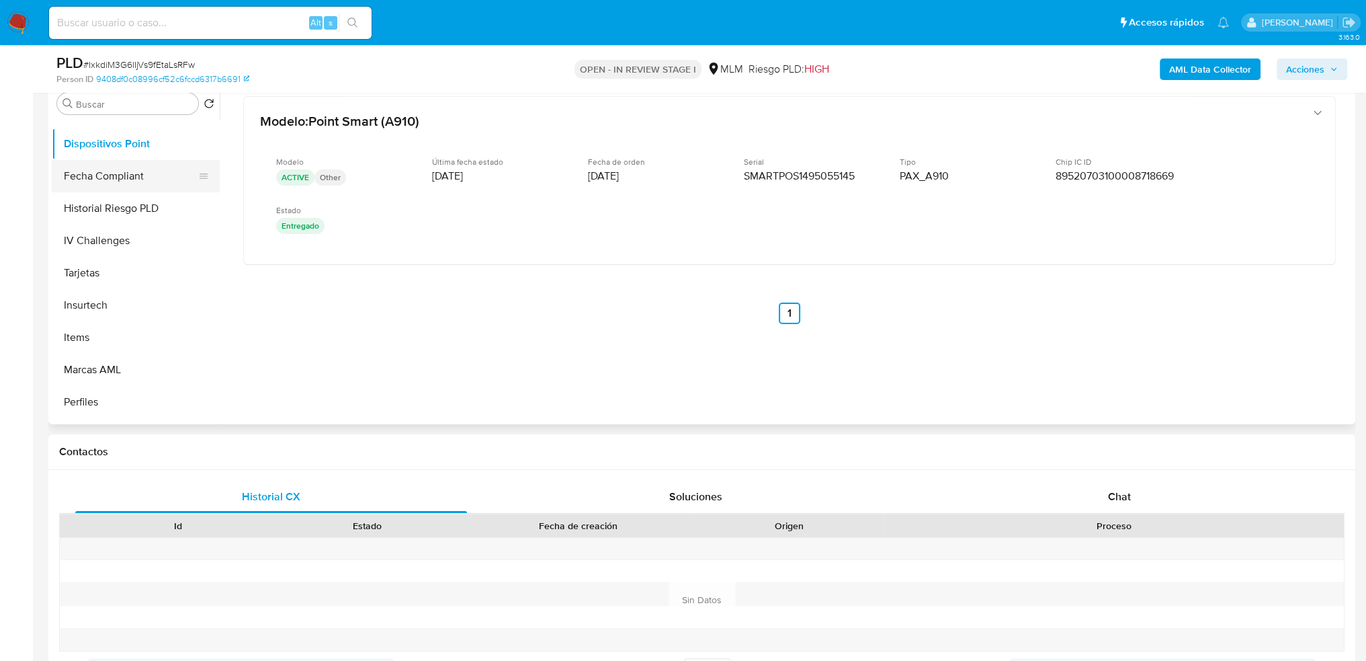
click at [99, 183] on button "Fecha Compliant" at bounding box center [130, 176] width 157 height 32
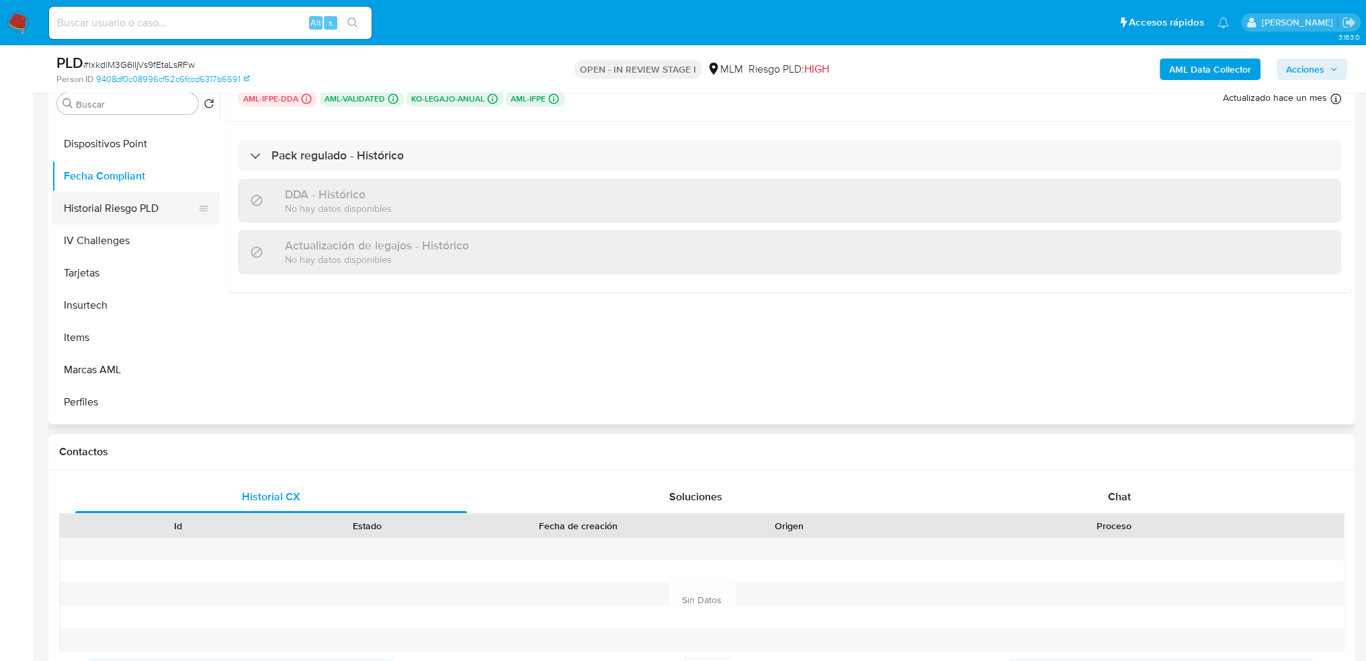
click at [89, 206] on button "Historial Riesgo PLD" at bounding box center [130, 208] width 157 height 32
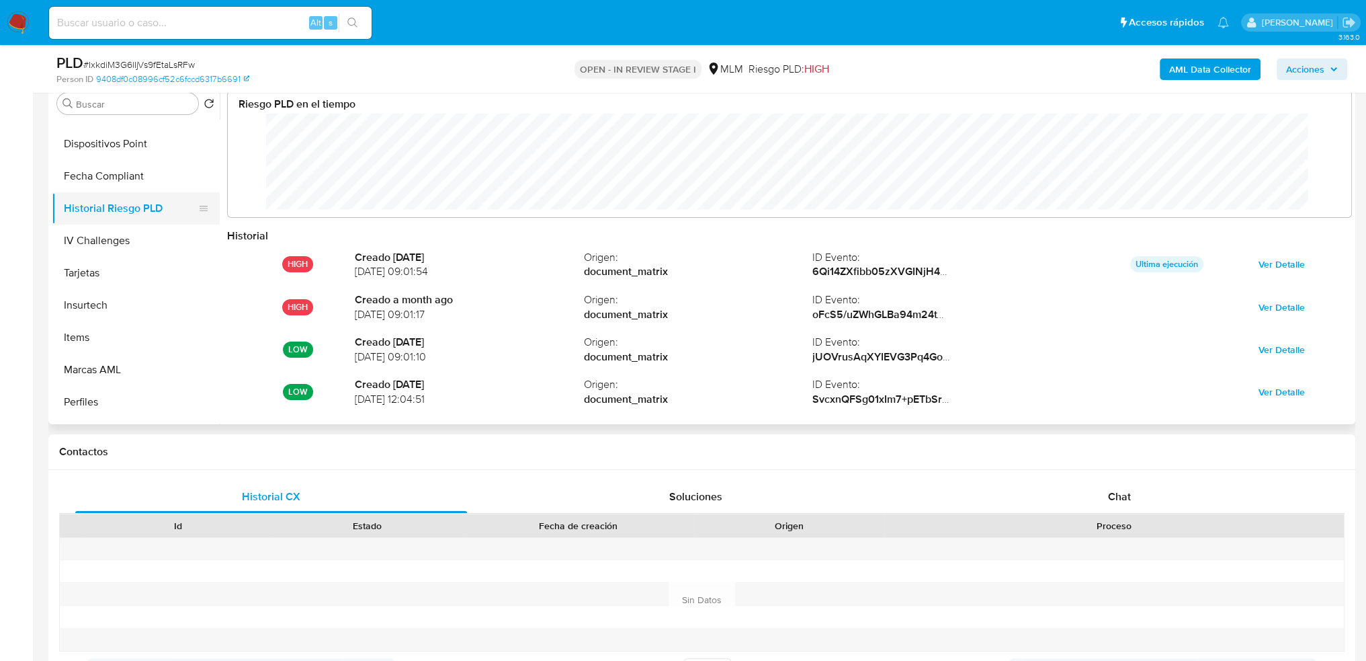
scroll to position [671919, 670923]
click at [134, 243] on button "IV Challenges" at bounding box center [130, 240] width 157 height 32
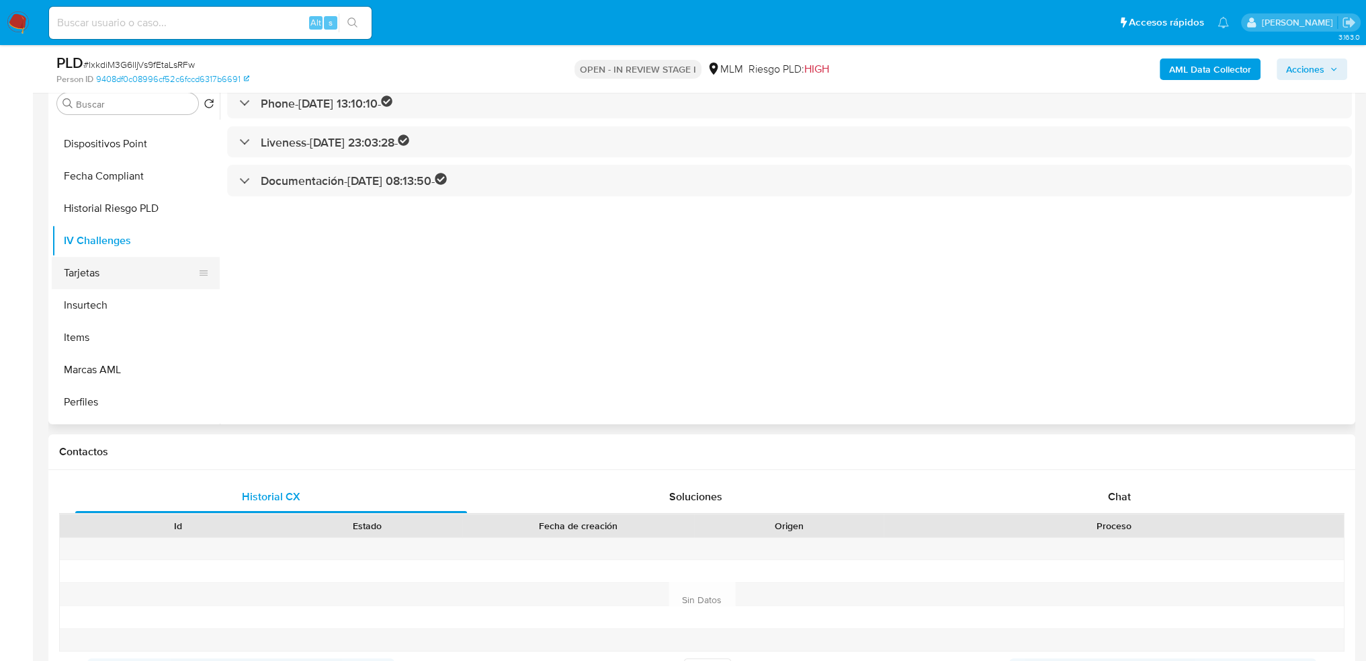
click at [92, 262] on button "Tarjetas" at bounding box center [130, 273] width 157 height 32
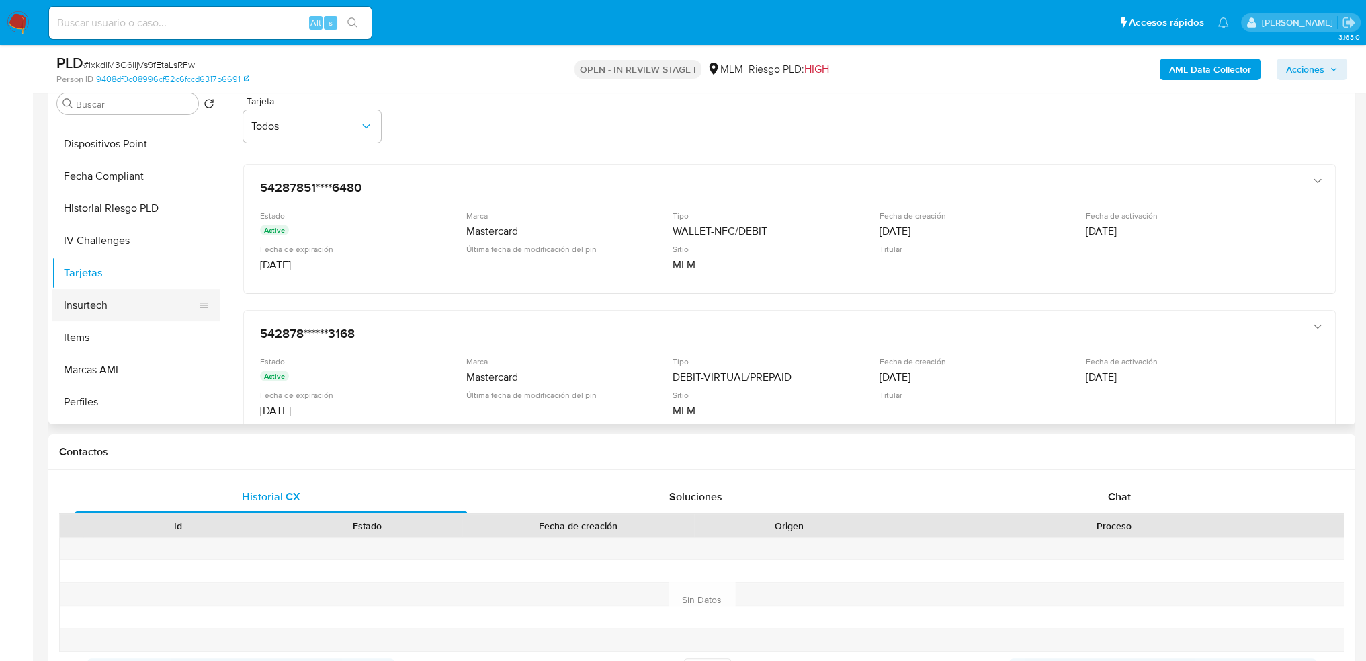
click at [149, 300] on button "Insurtech" at bounding box center [130, 305] width 157 height 32
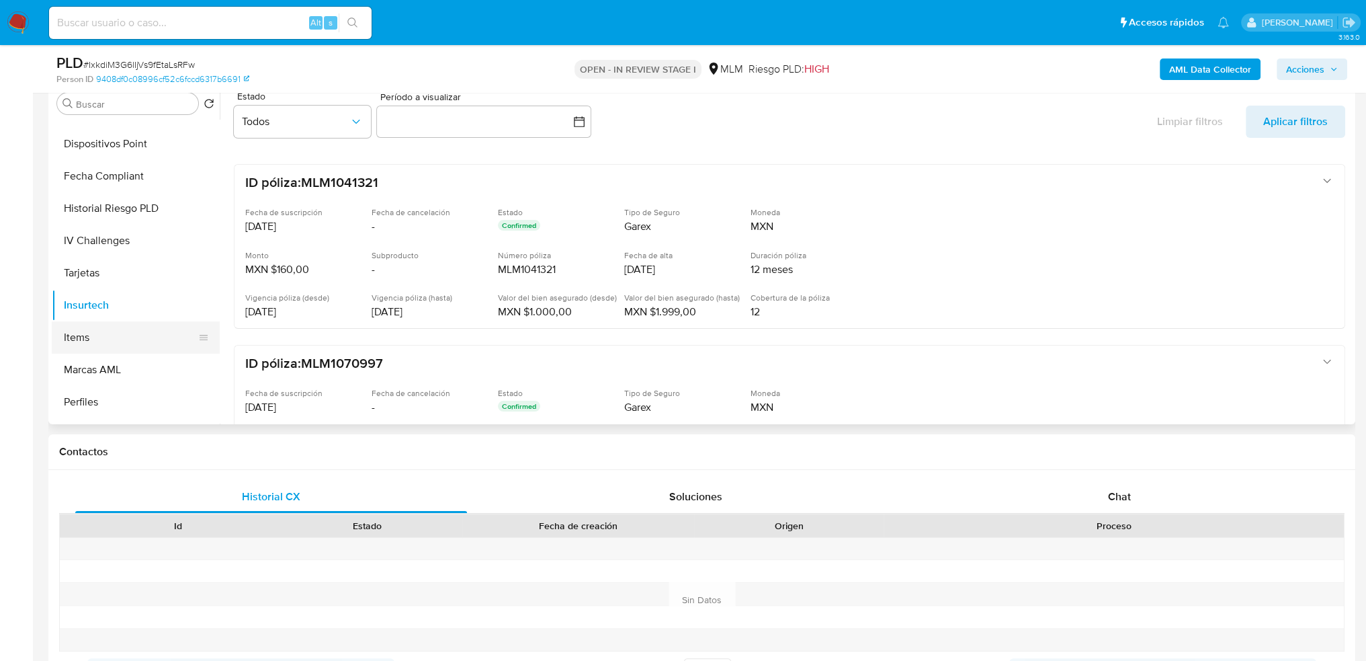
click at [98, 328] on button "Items" at bounding box center [130, 337] width 157 height 32
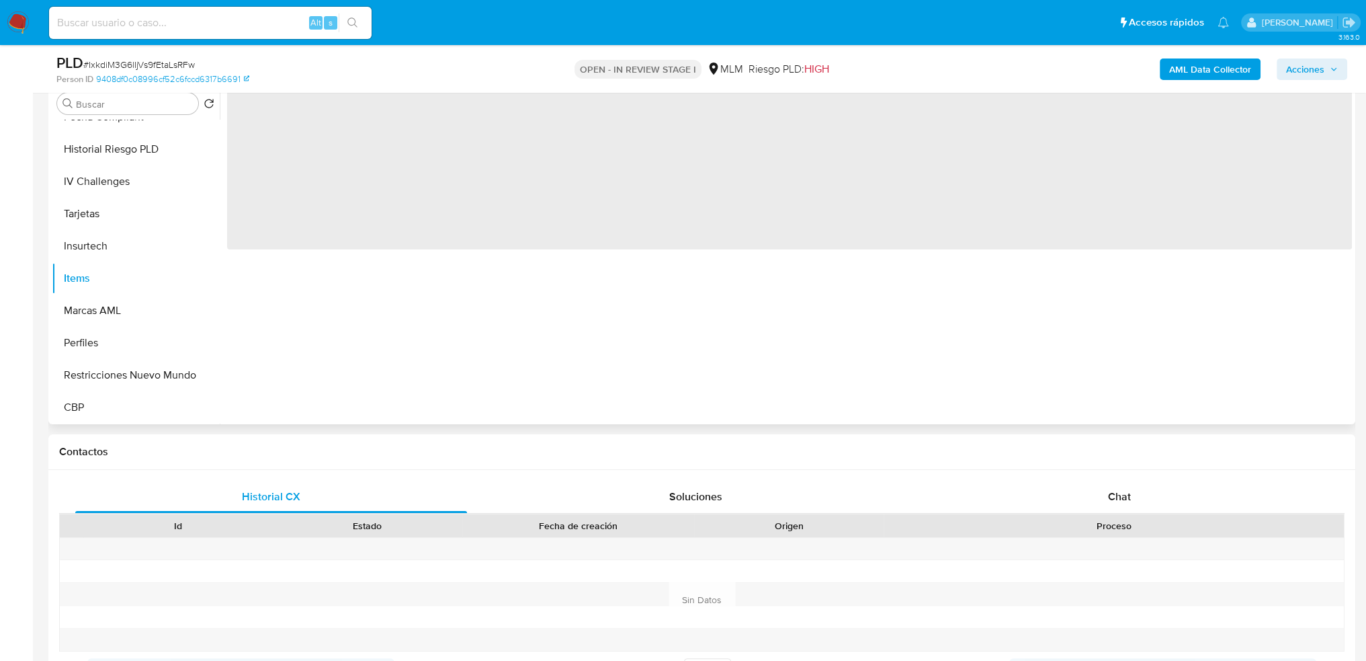
scroll to position [202, 0]
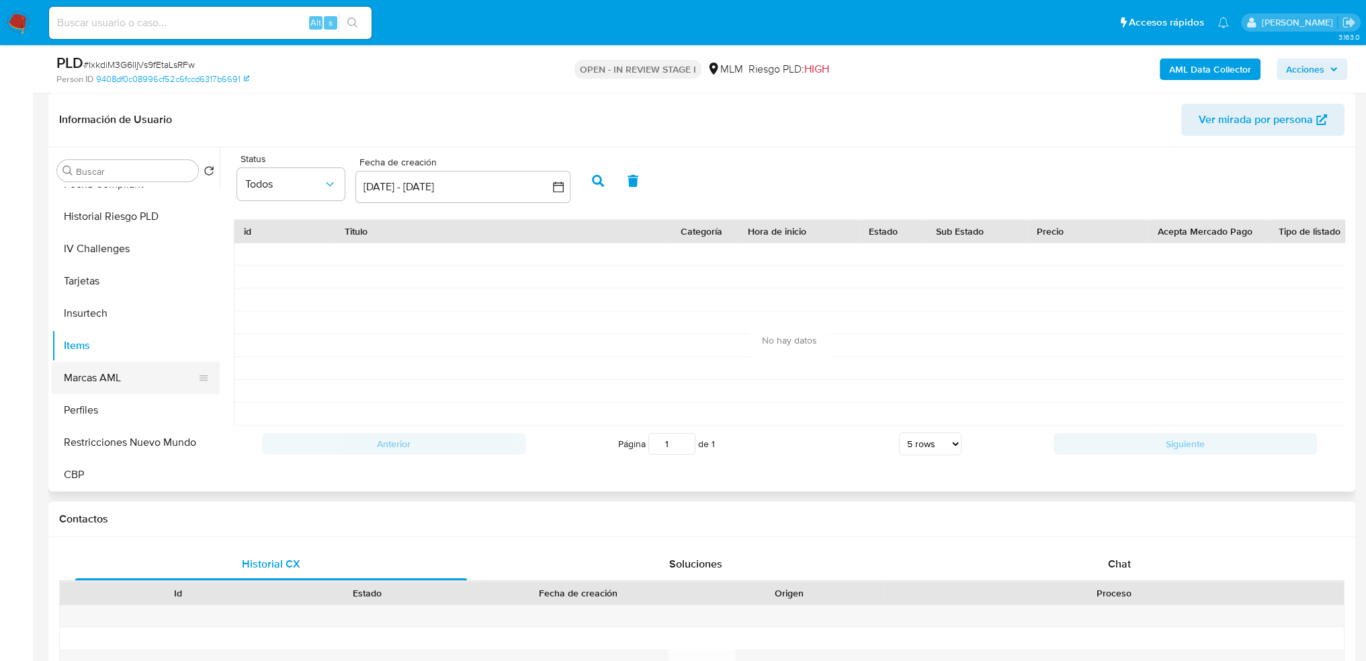
click at [140, 378] on button "Marcas AML" at bounding box center [130, 378] width 157 height 32
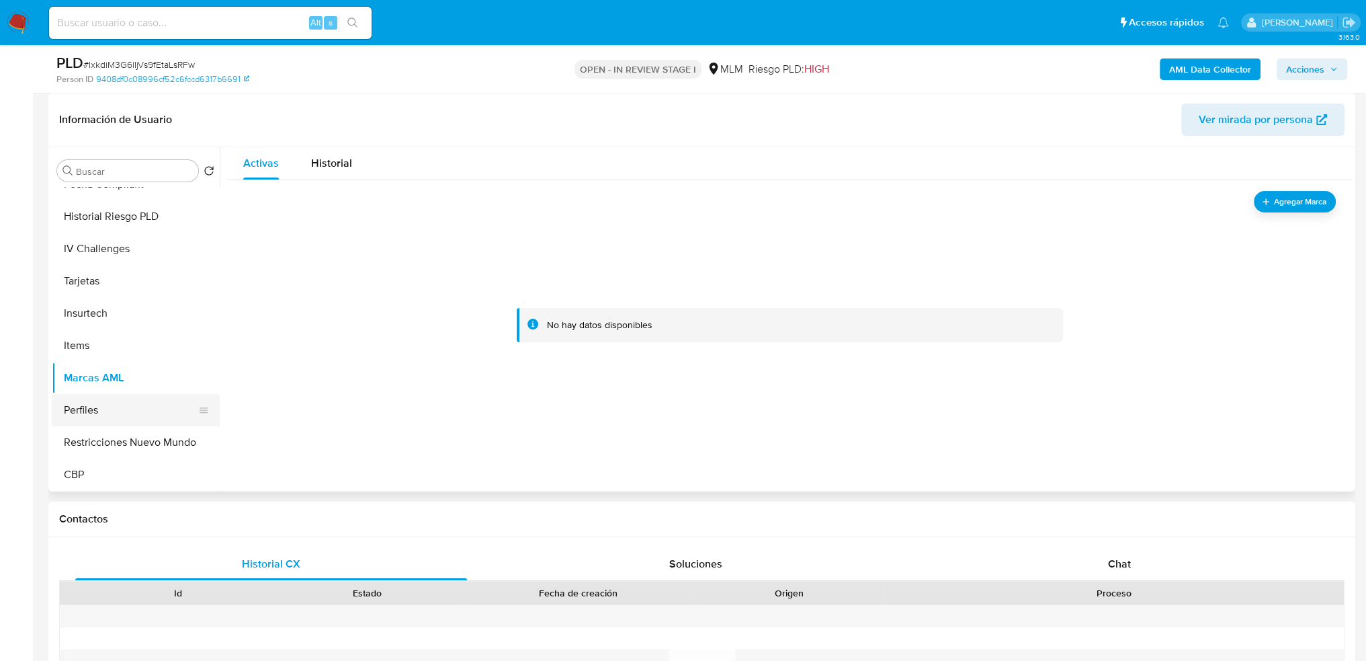
click at [113, 396] on button "Perfiles" at bounding box center [130, 410] width 157 height 32
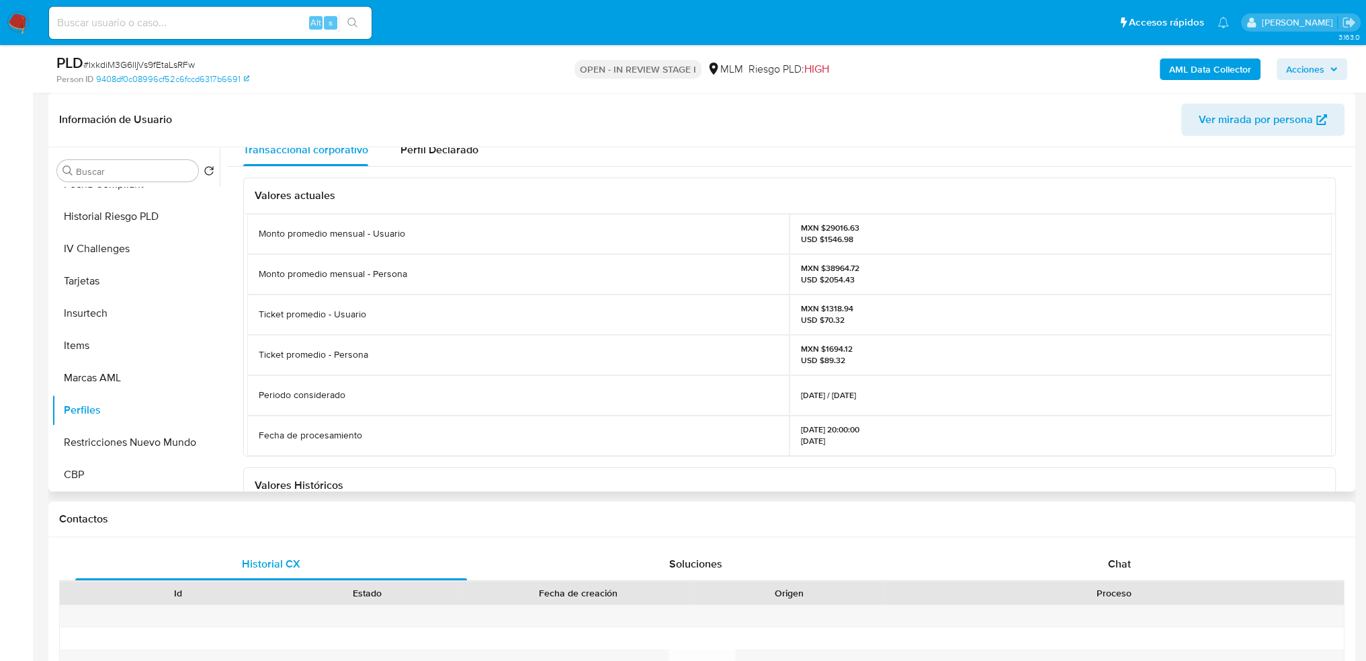
scroll to position [0, 0]
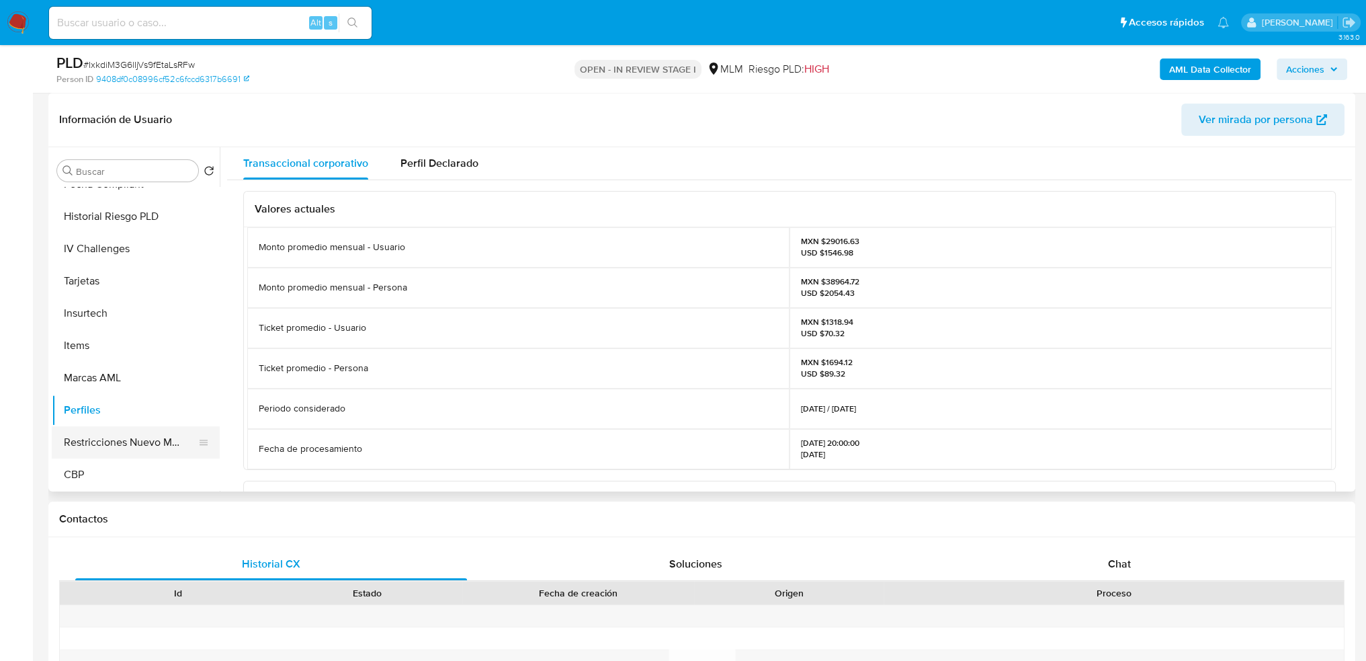
click at [128, 440] on button "Restricciones Nuevo Mundo" at bounding box center [130, 442] width 157 height 32
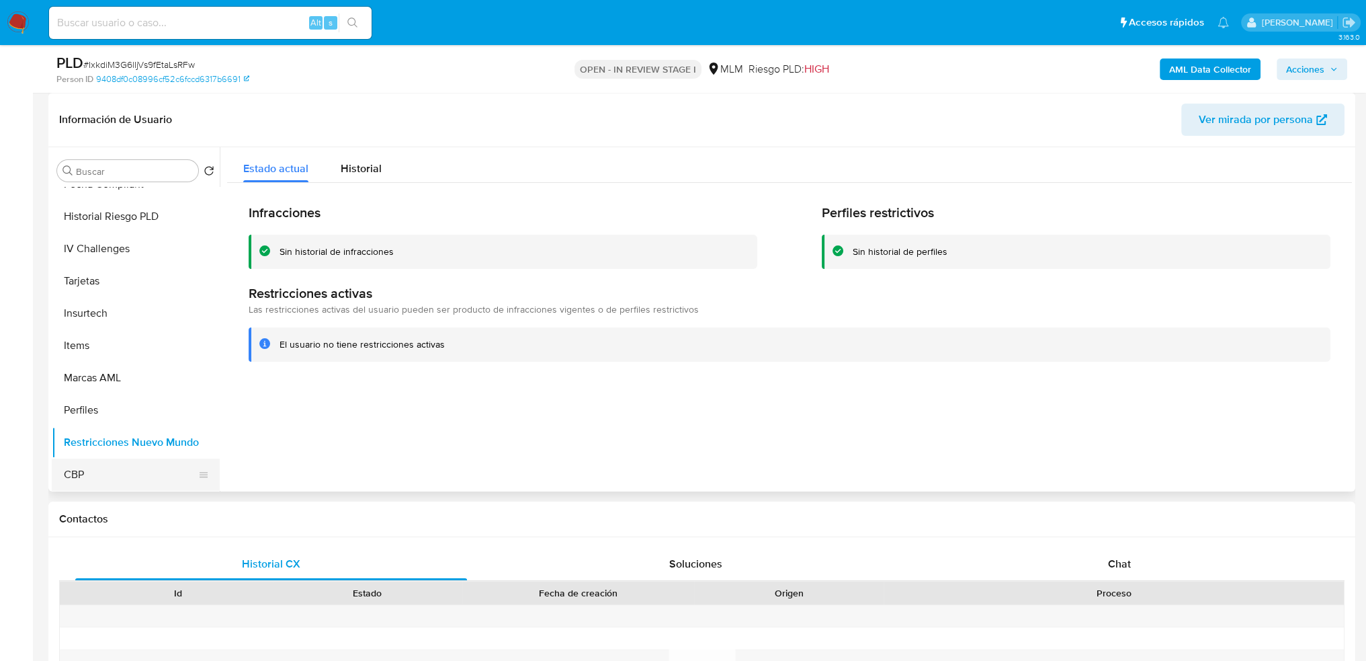
click at [141, 467] on button "CBP" at bounding box center [130, 474] width 157 height 32
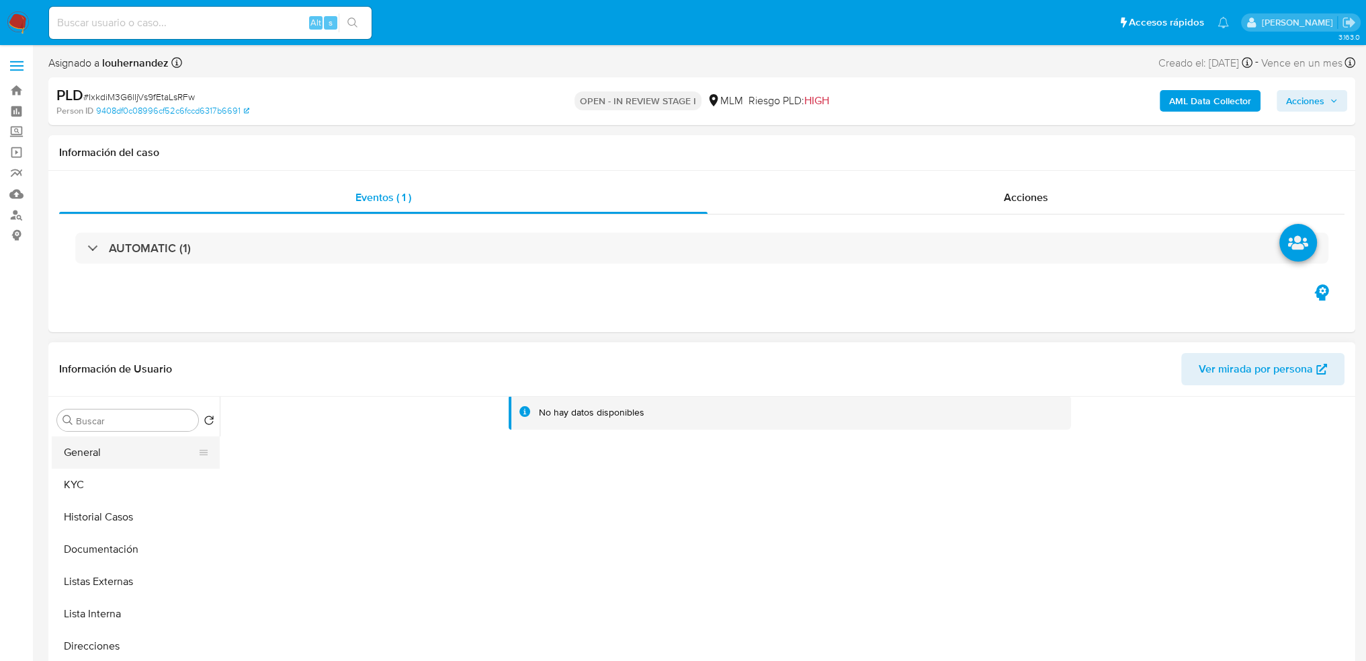
click at [130, 452] on button "General" at bounding box center [130, 452] width 157 height 32
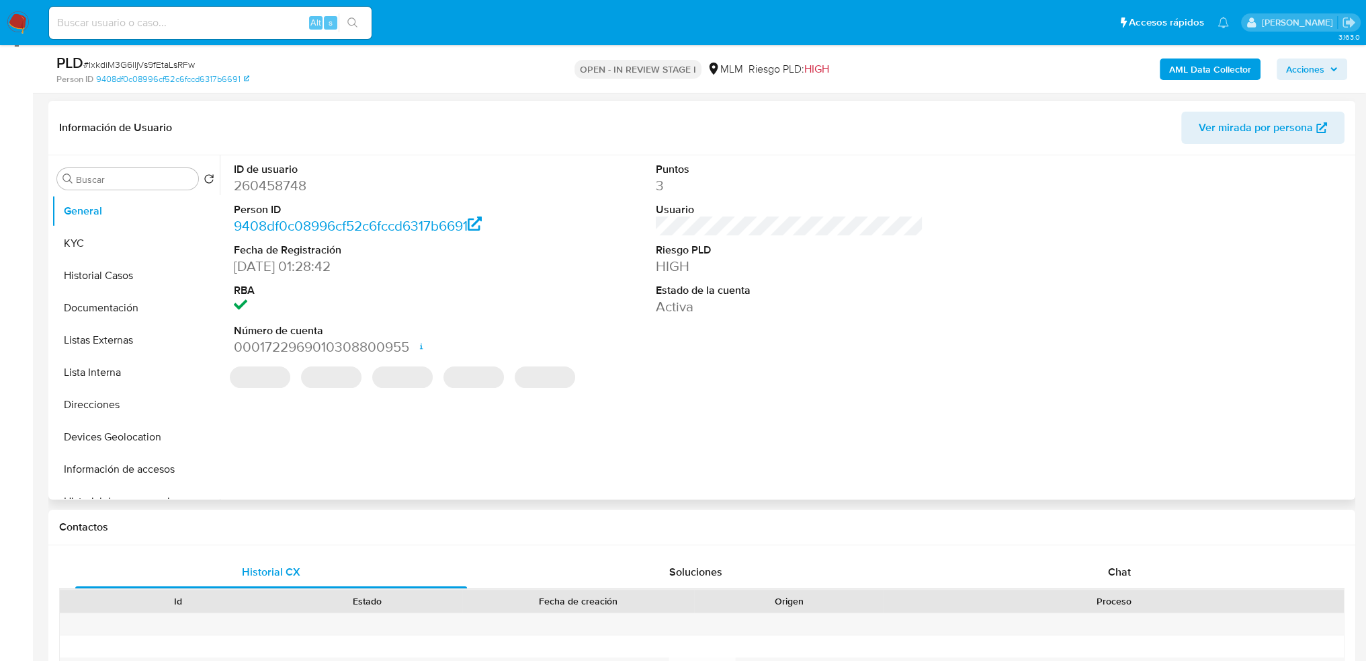
scroll to position [202, 0]
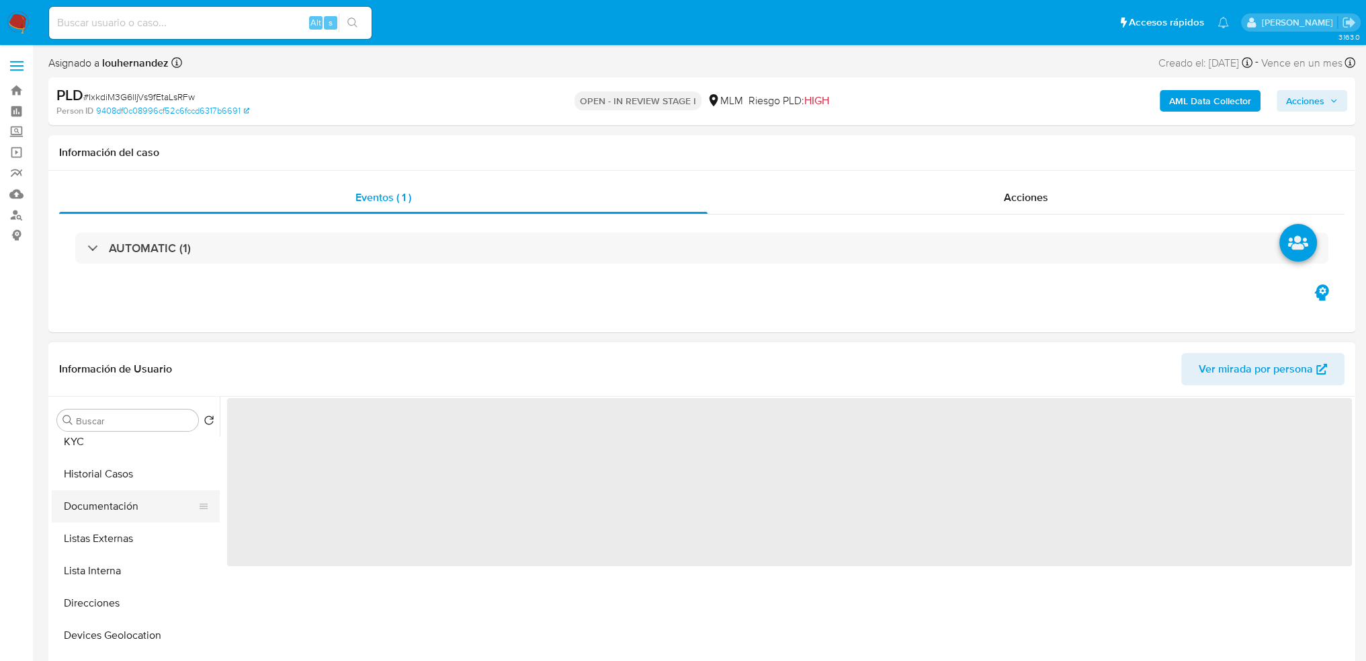
scroll to position [67, 0]
select select "10"
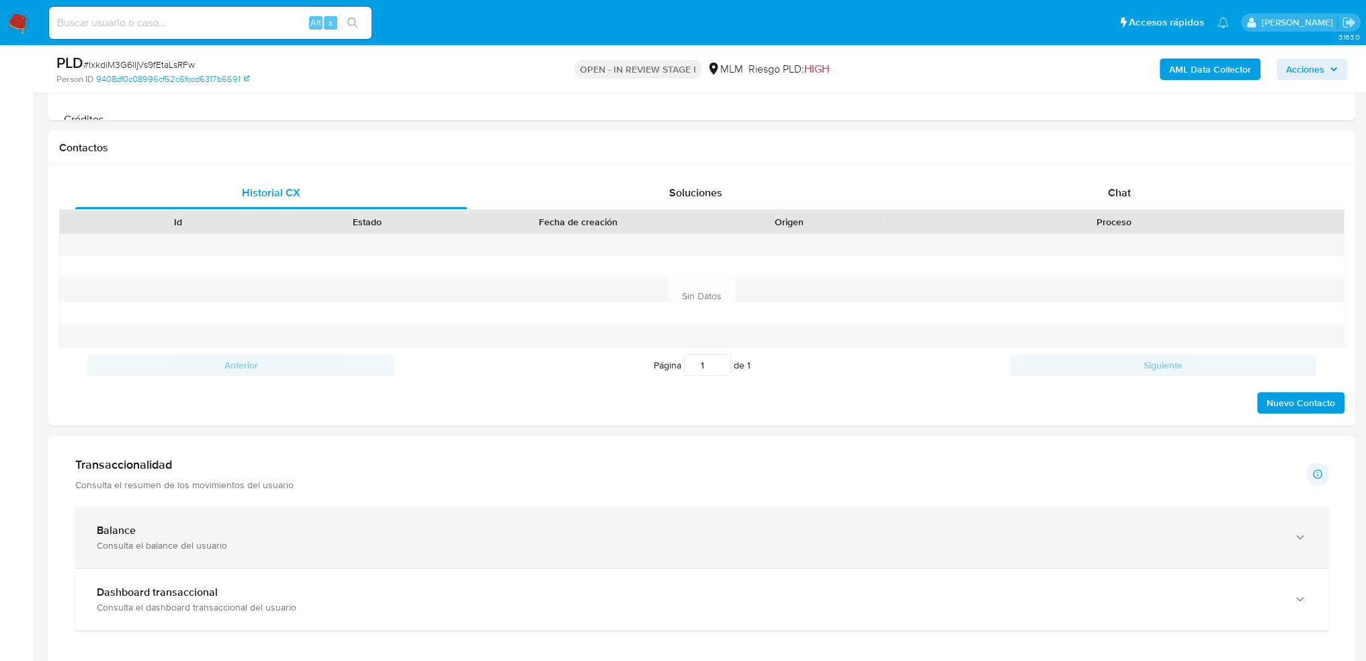
scroll to position [605, 0]
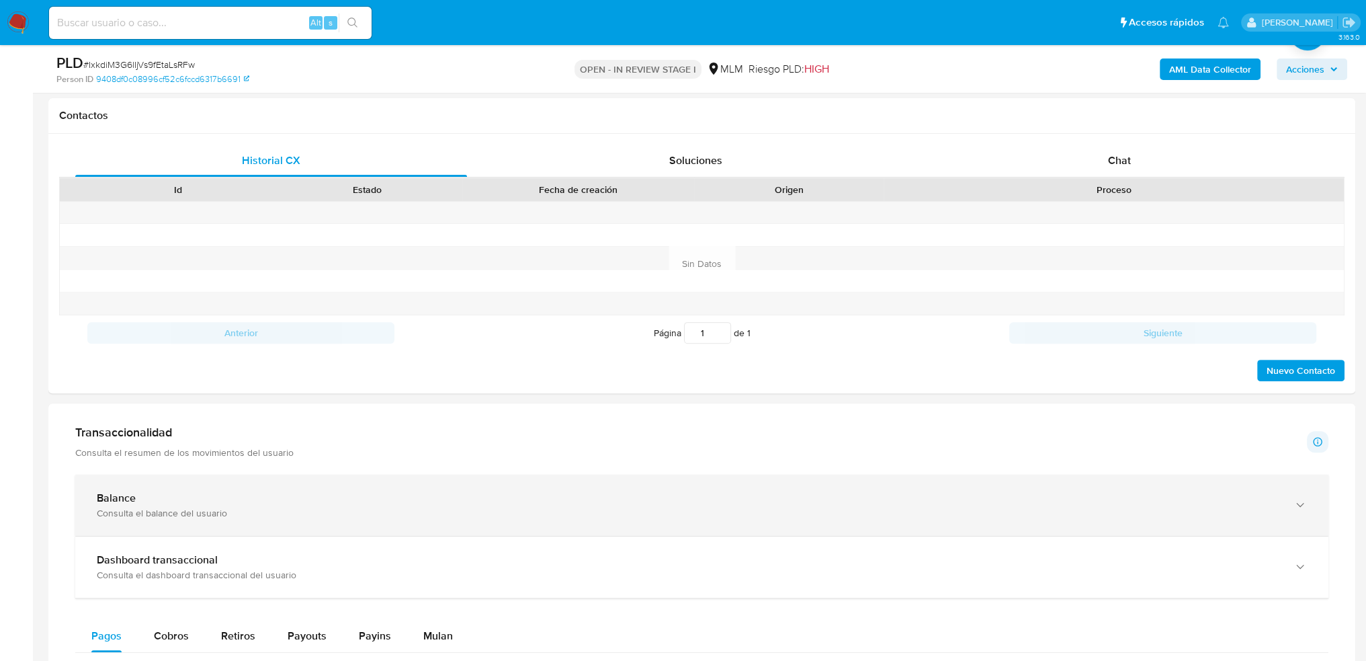
click at [405, 486] on div "Balance Consulta el balance del usuario" at bounding box center [701, 504] width 1253 height 61
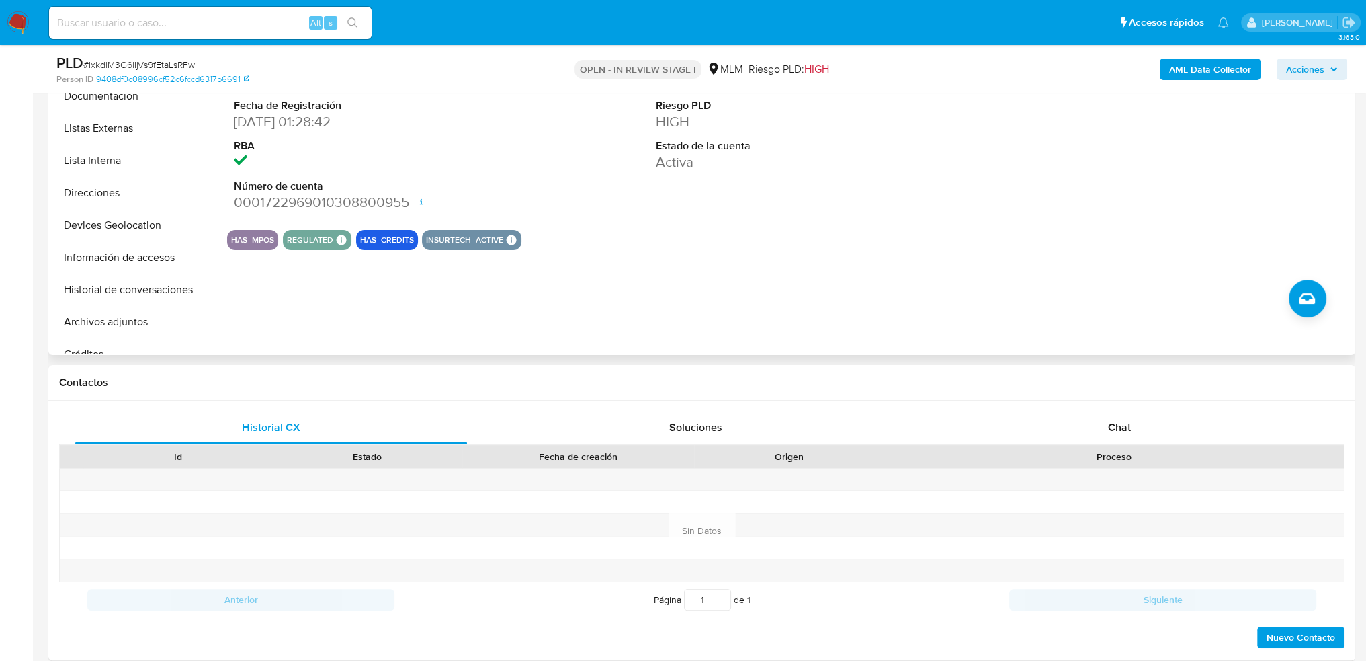
scroll to position [269, 0]
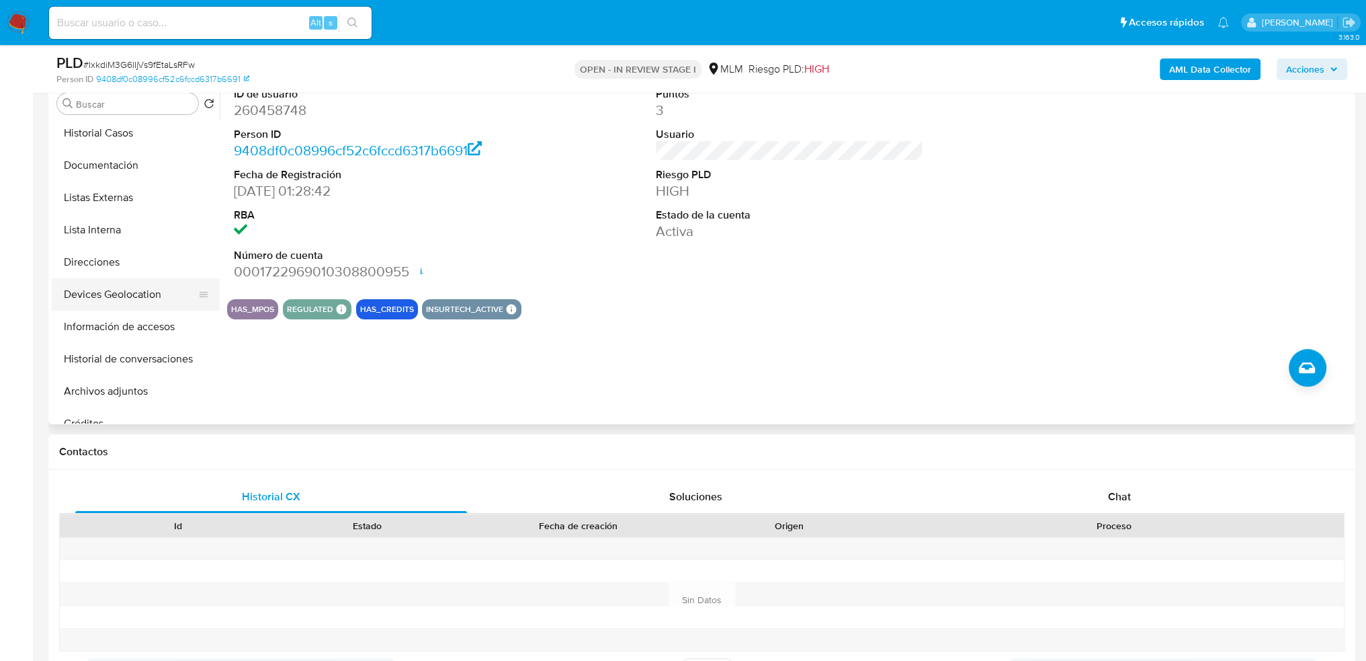
click at [128, 293] on button "Devices Geolocation" at bounding box center [130, 294] width 157 height 32
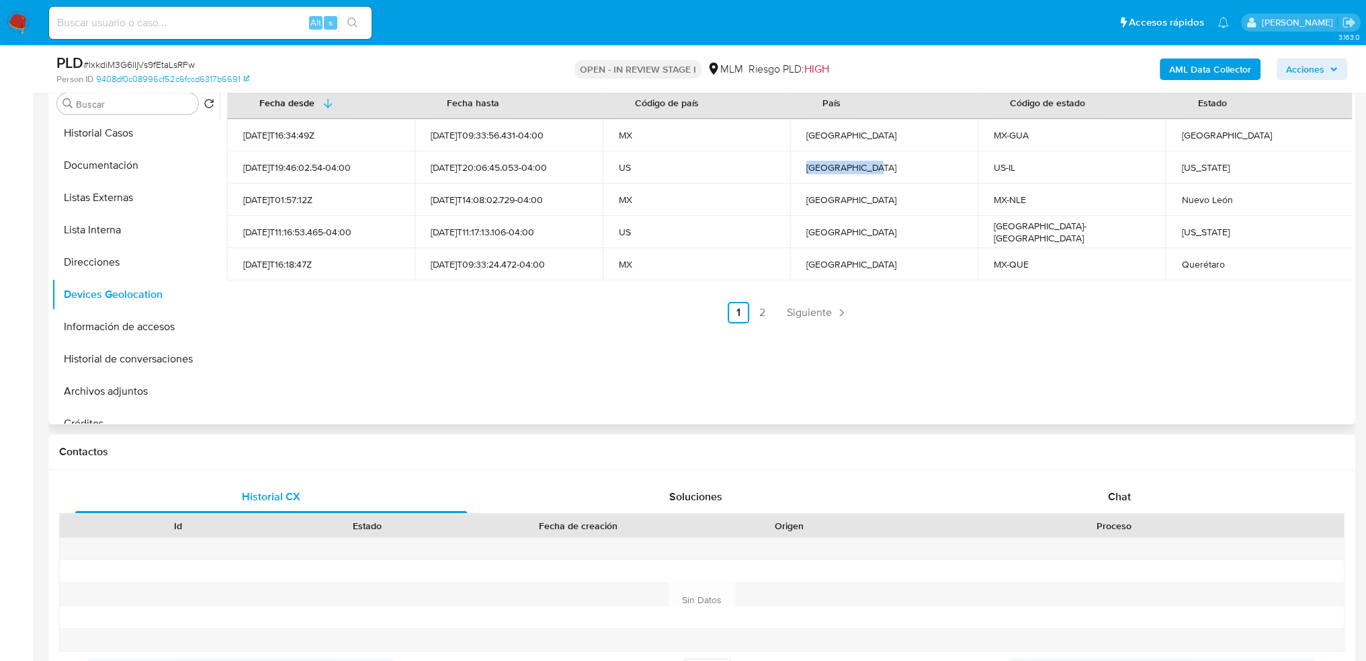
drag, startPoint x: 800, startPoint y: 163, endPoint x: 878, endPoint y: 167, distance: 78.7
click at [878, 167] on td "Estados Unidos" at bounding box center [883, 167] width 187 height 32
drag, startPoint x: 803, startPoint y: 228, endPoint x: 867, endPoint y: 231, distance: 63.9
click at [867, 231] on div "Estados Unidos" at bounding box center [883, 232] width 155 height 12
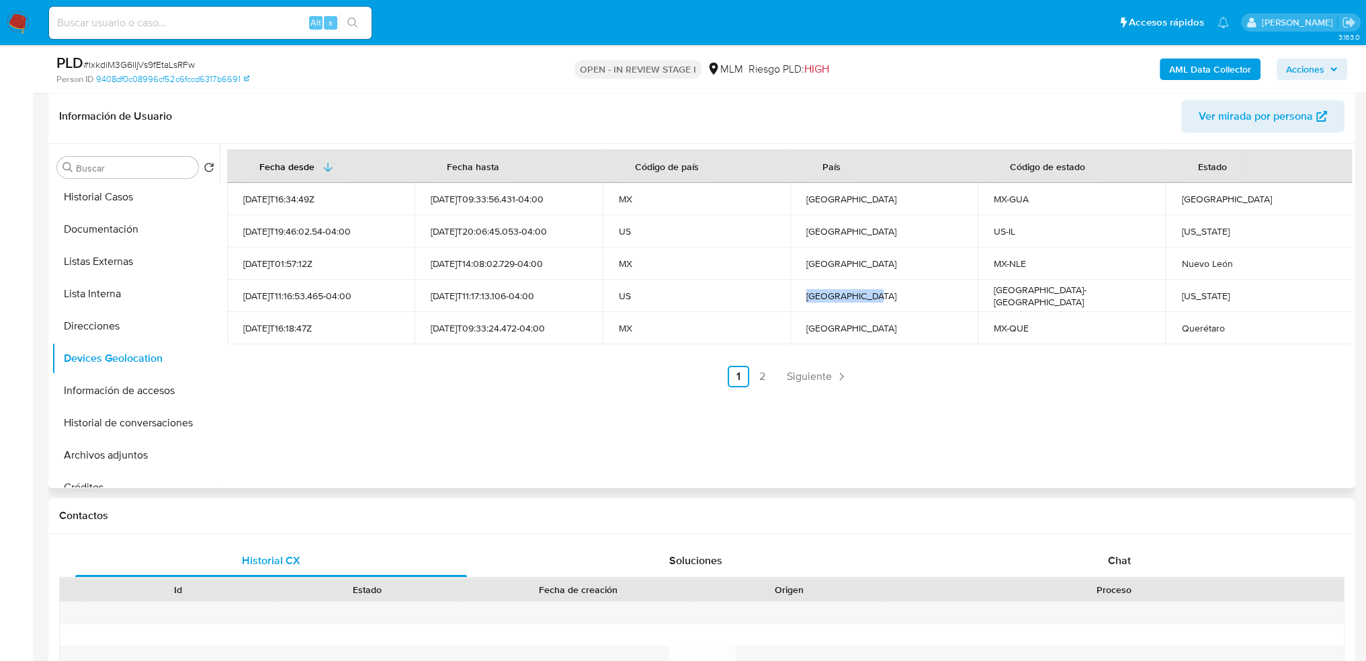
scroll to position [134, 0]
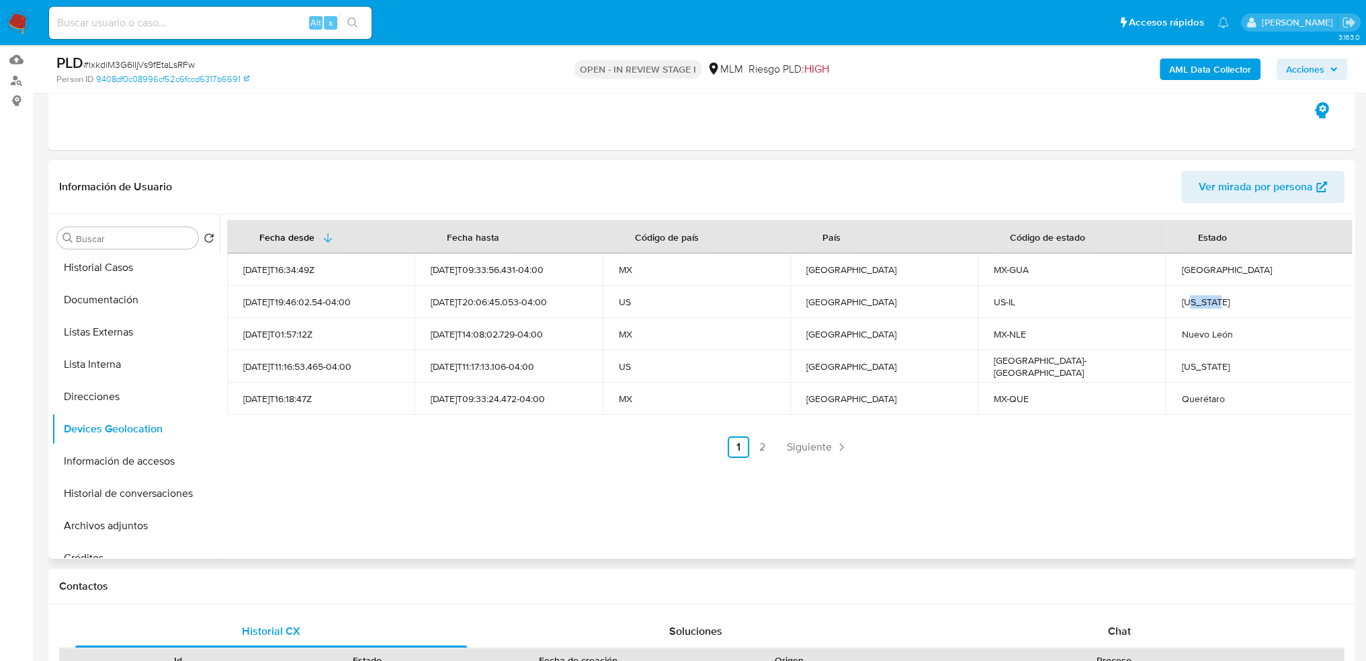
drag, startPoint x: 1181, startPoint y: 301, endPoint x: 1206, endPoint y: 304, distance: 25.0
click at [1206, 304] on div "Illinois" at bounding box center [1258, 302] width 155 height 12
drag, startPoint x: 1186, startPoint y: 366, endPoint x: 1206, endPoint y: 366, distance: 20.2
click at [1206, 366] on div "Texas" at bounding box center [1258, 366] width 155 height 12
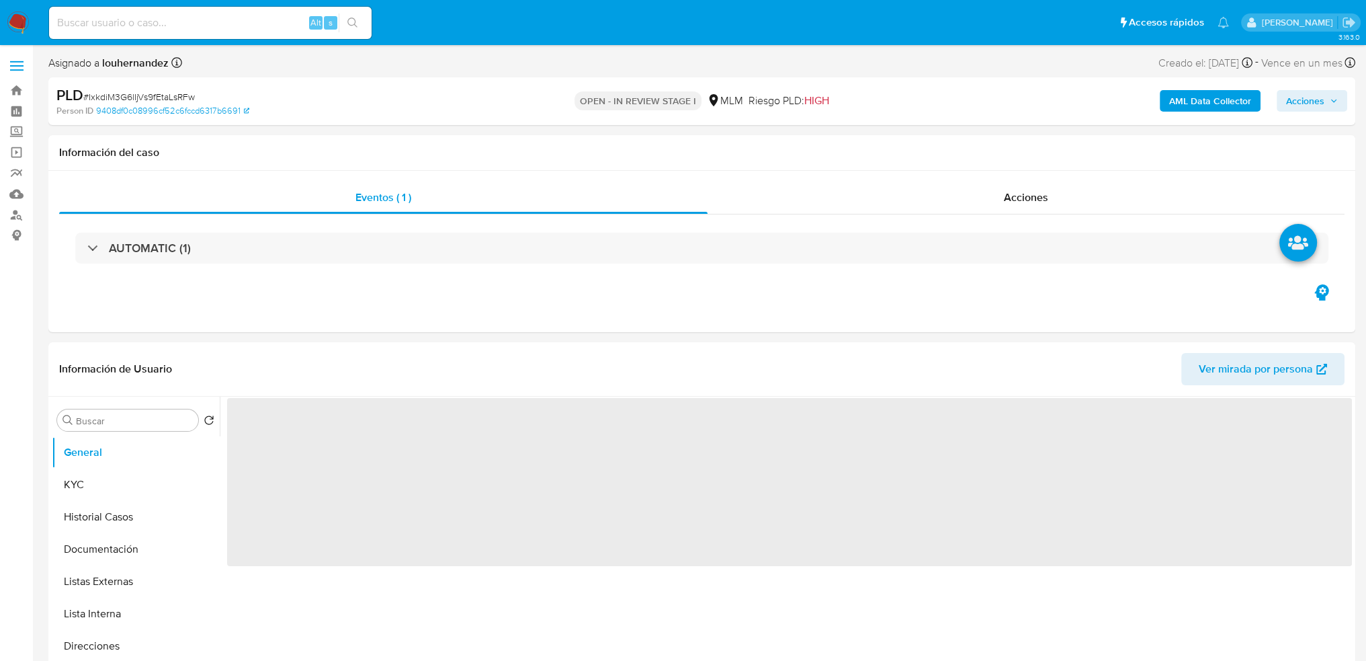
select select "10"
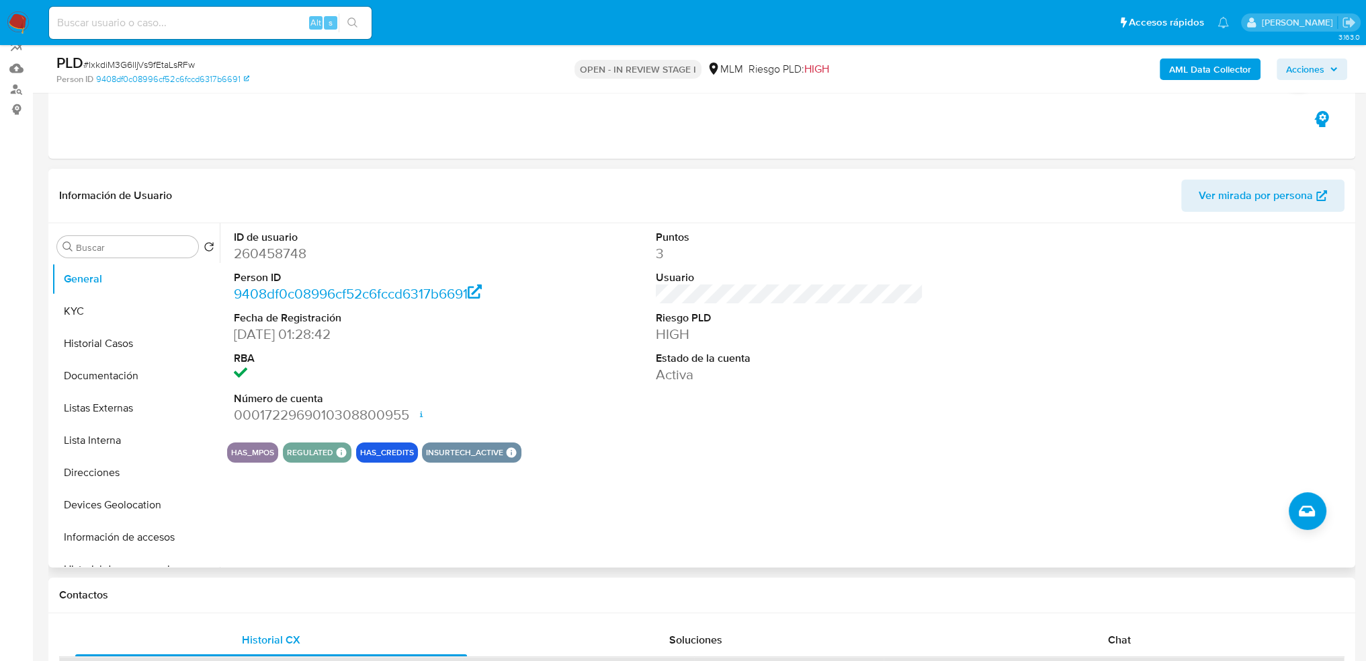
scroll to position [134, 0]
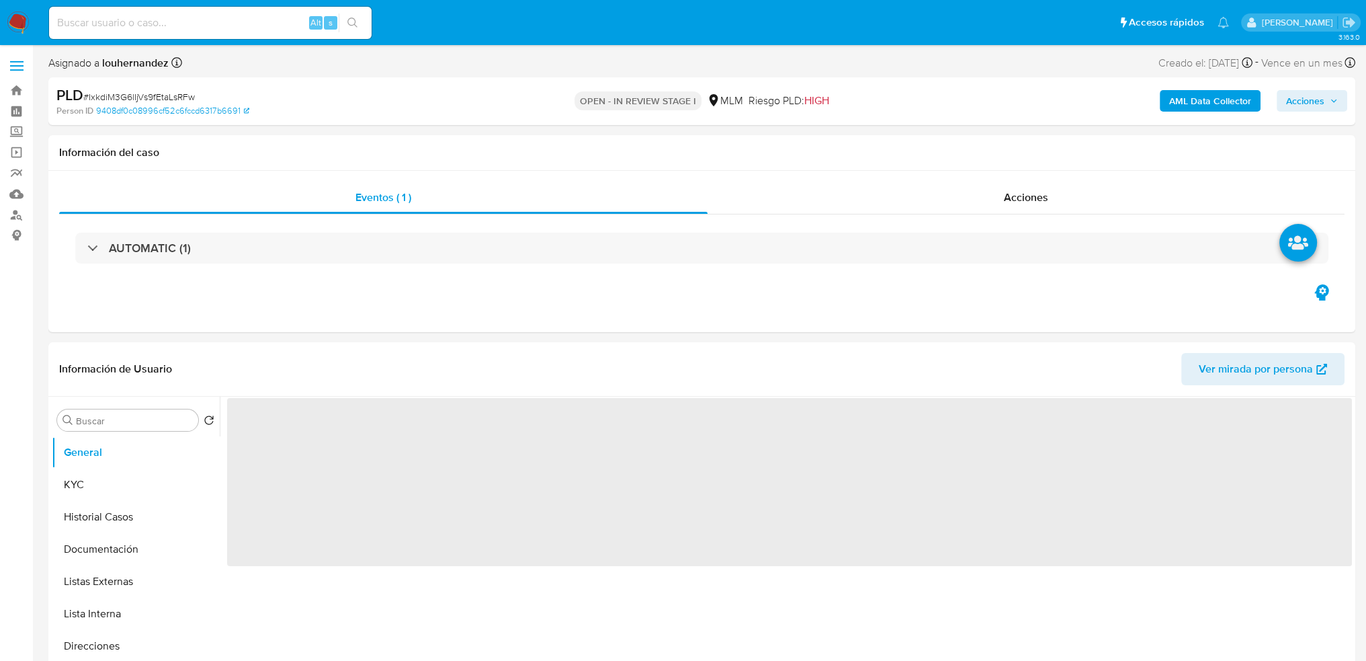
select select "10"
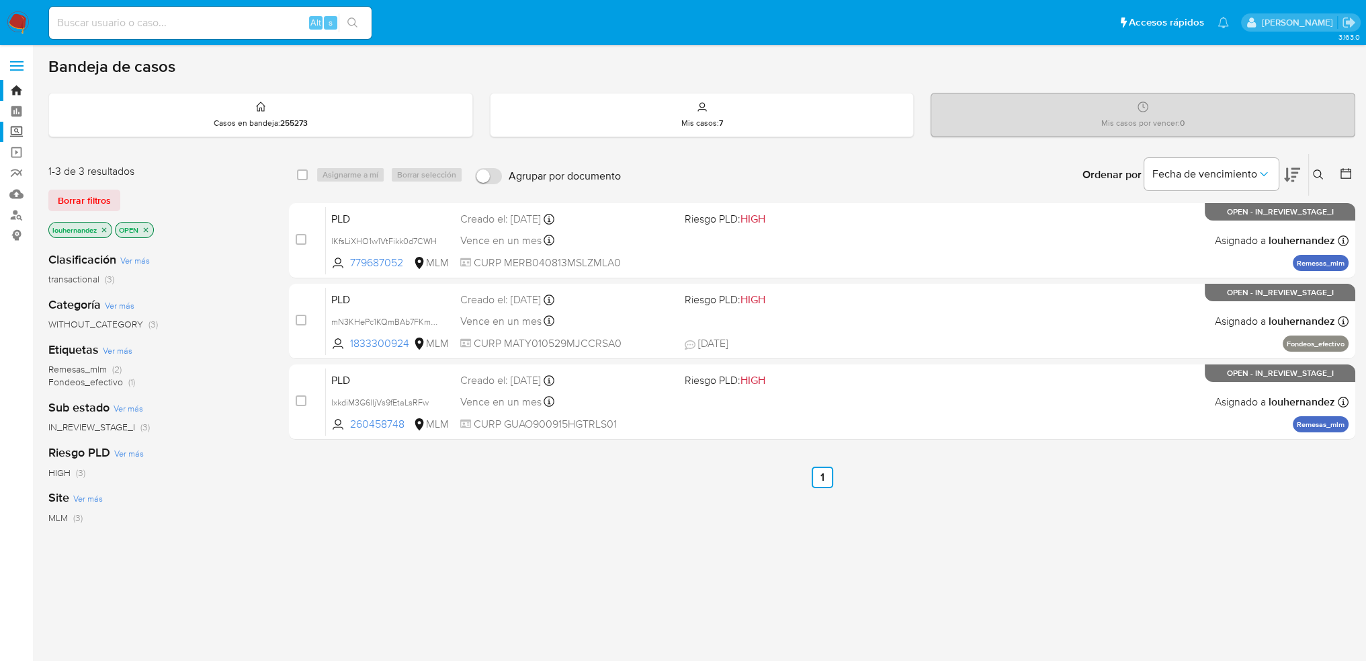
click at [22, 136] on label "Screening" at bounding box center [80, 132] width 160 height 21
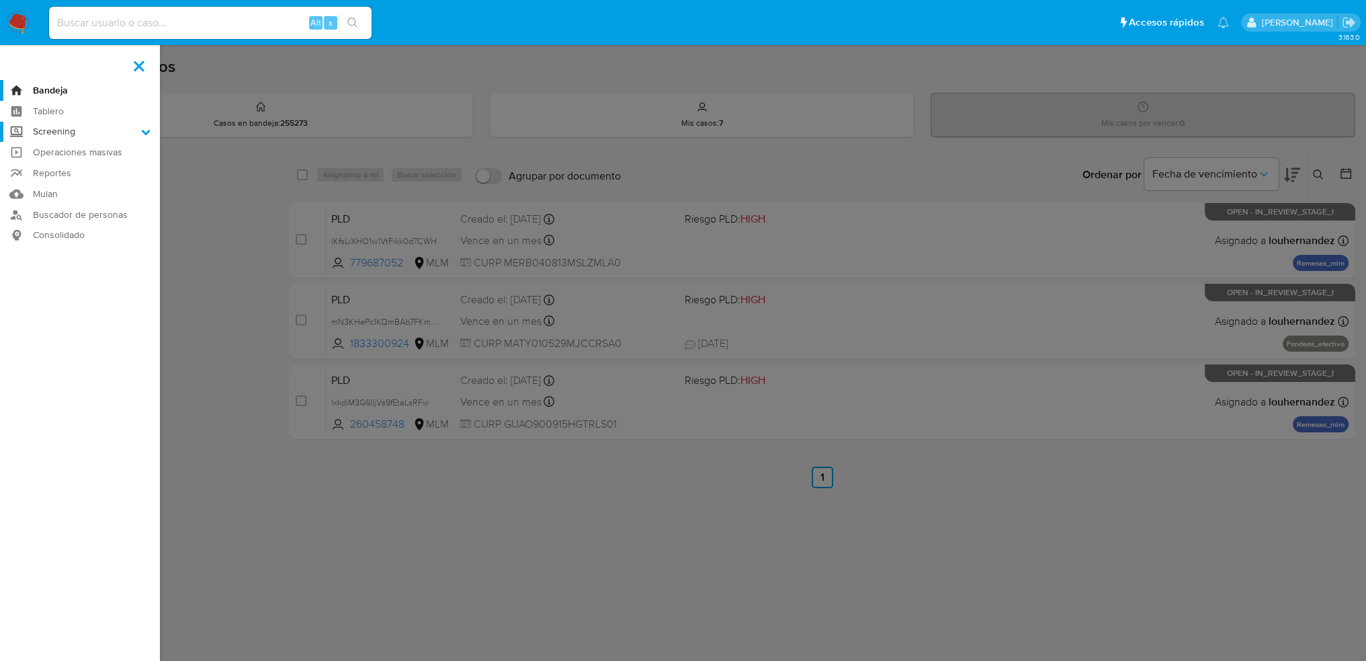
click at [0, 0] on input "Screening" at bounding box center [0, 0] width 0 height 0
click at [77, 182] on link "Herramientas" at bounding box center [80, 184] width 160 height 17
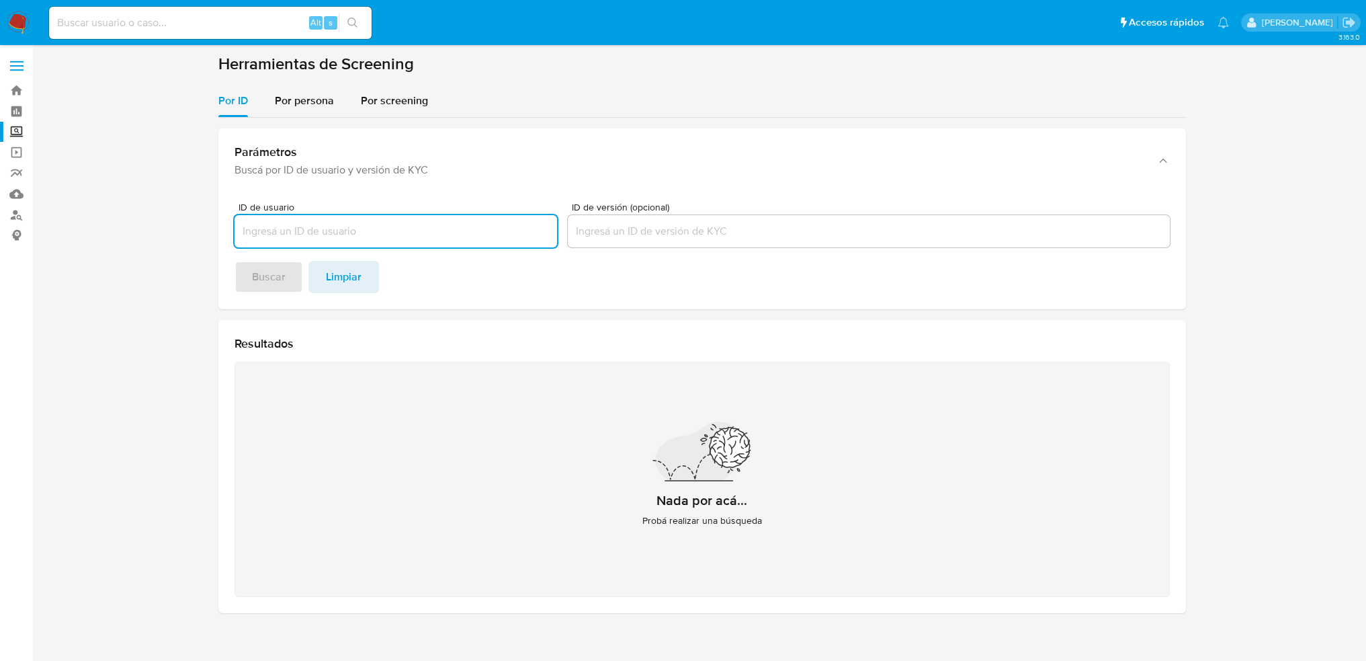
click at [282, 233] on input "ID de usuario" at bounding box center [396, 230] width 323 height 17
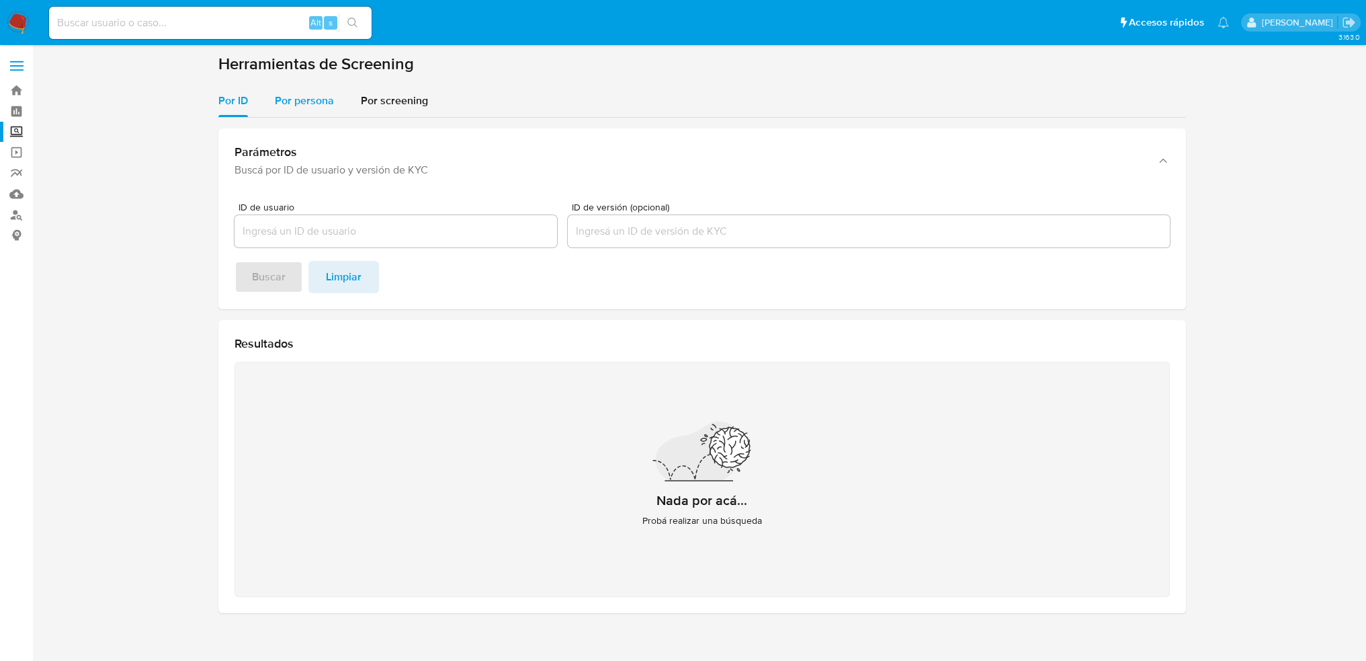
click at [312, 95] on span "Por persona" at bounding box center [304, 100] width 59 height 15
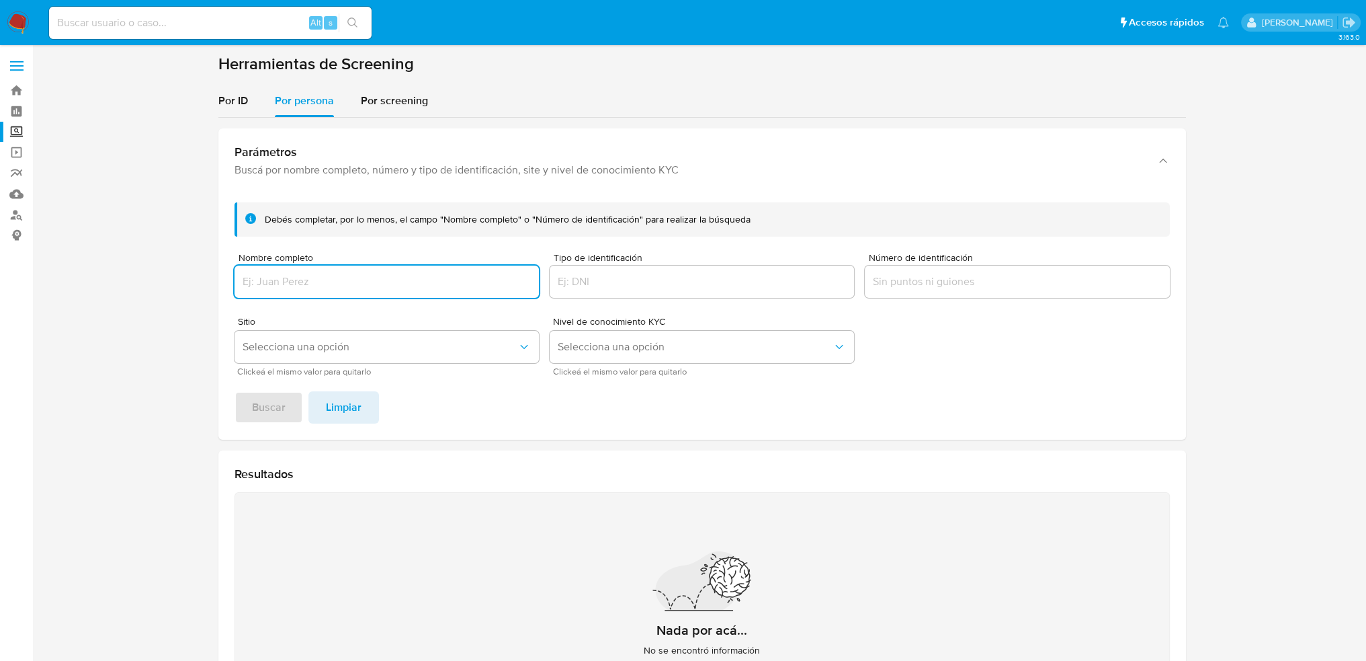
click at [292, 278] on input "Nombre completo" at bounding box center [387, 281] width 304 height 17
type input "Juana Guadalupe Padierna Gonzalez"
click at [304, 351] on span "Selecciona una opción" at bounding box center [380, 346] width 275 height 13
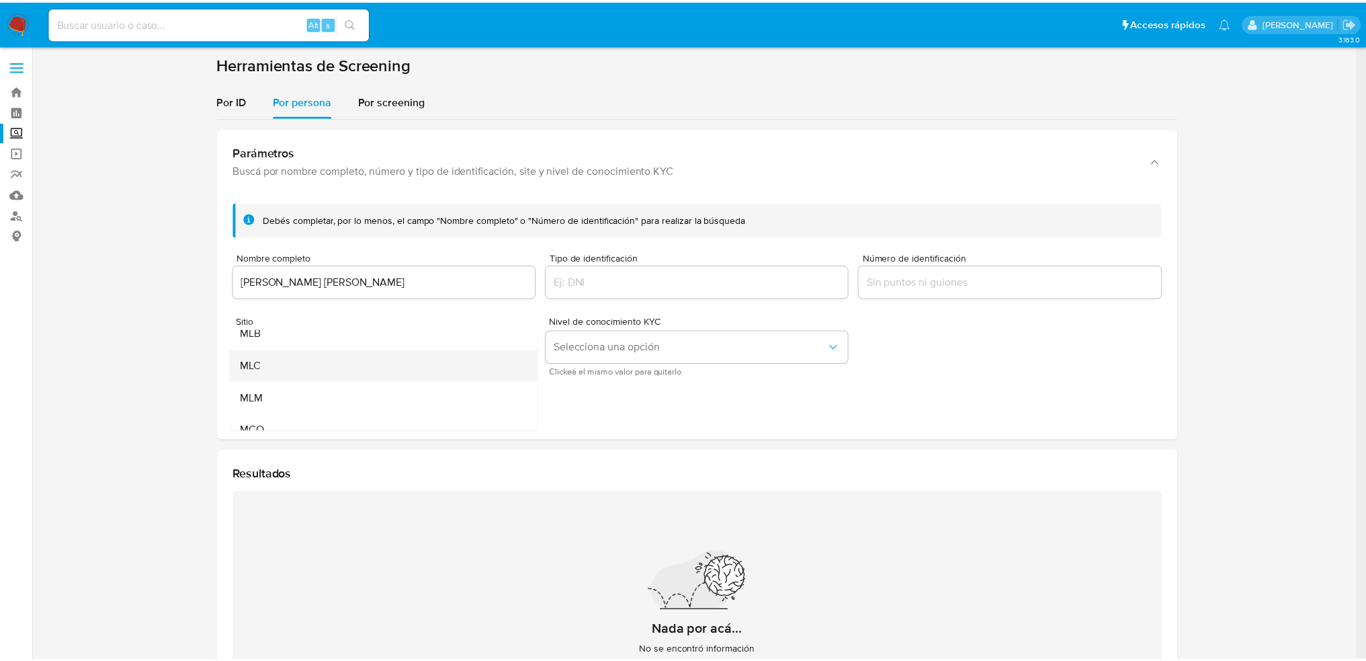
scroll to position [67, 0]
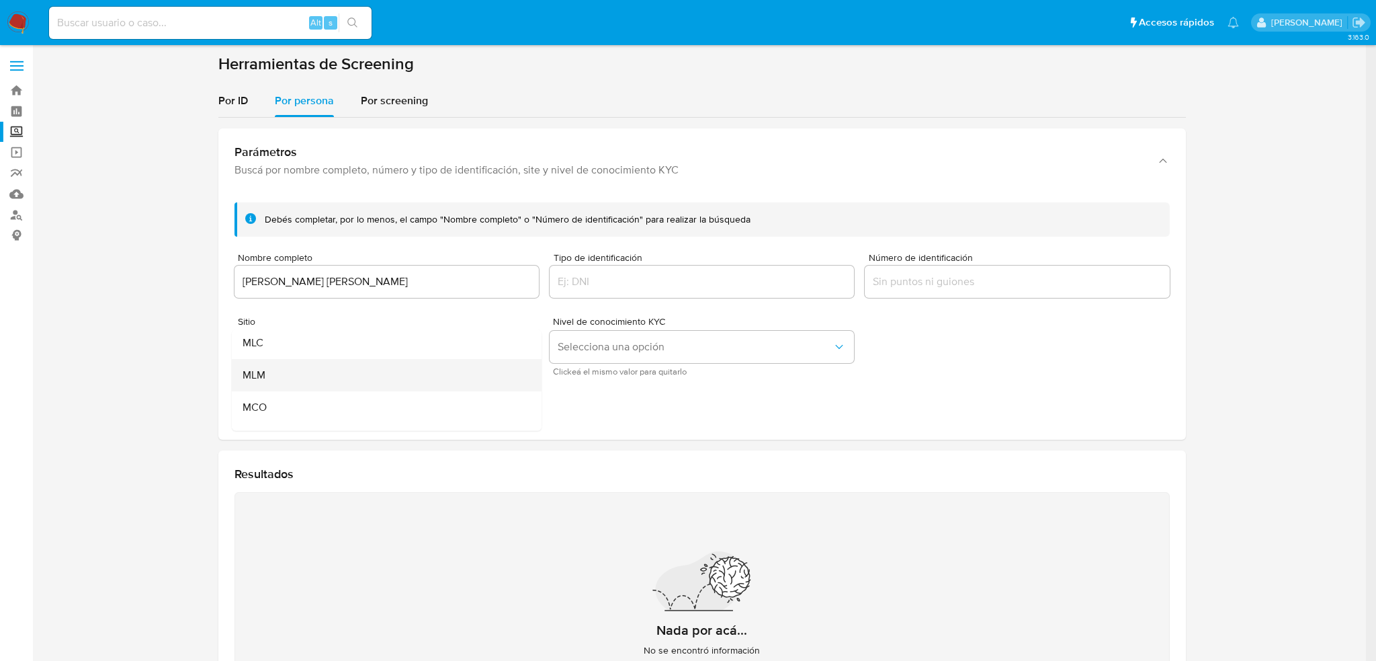
click at [291, 362] on div "MLM" at bounding box center [383, 375] width 280 height 32
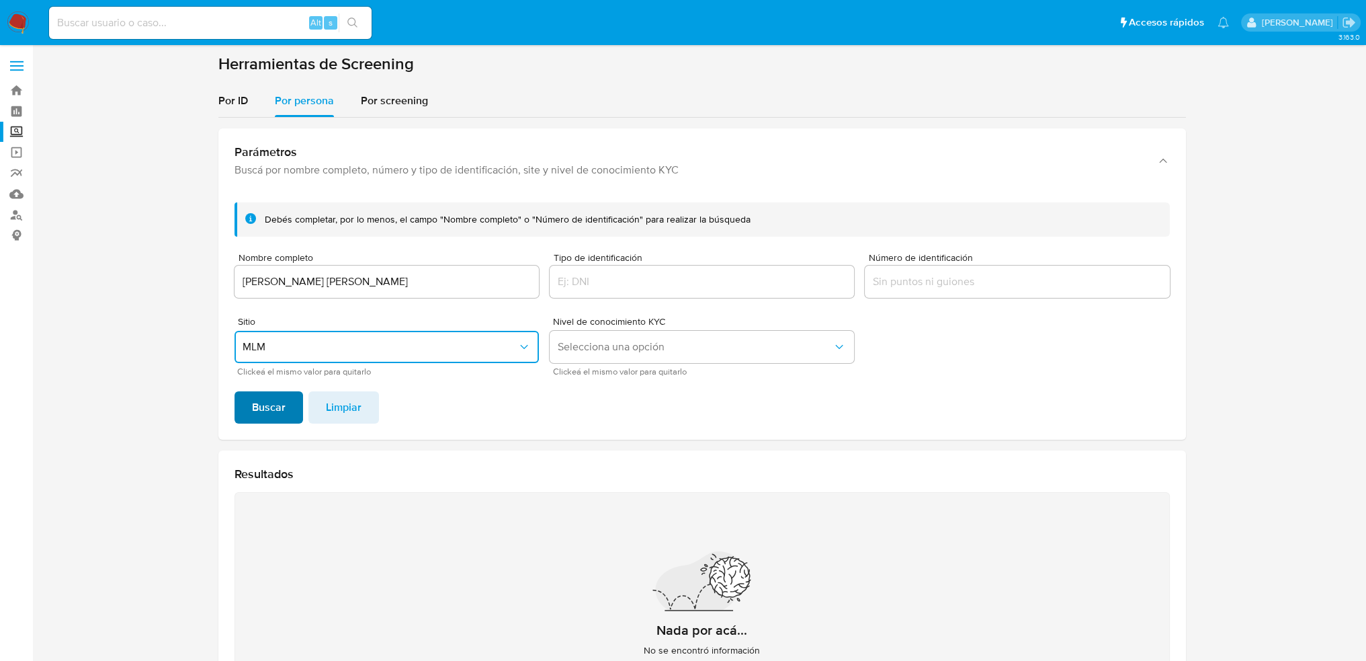
click at [269, 413] on span "Buscar" at bounding box center [269, 407] width 34 height 30
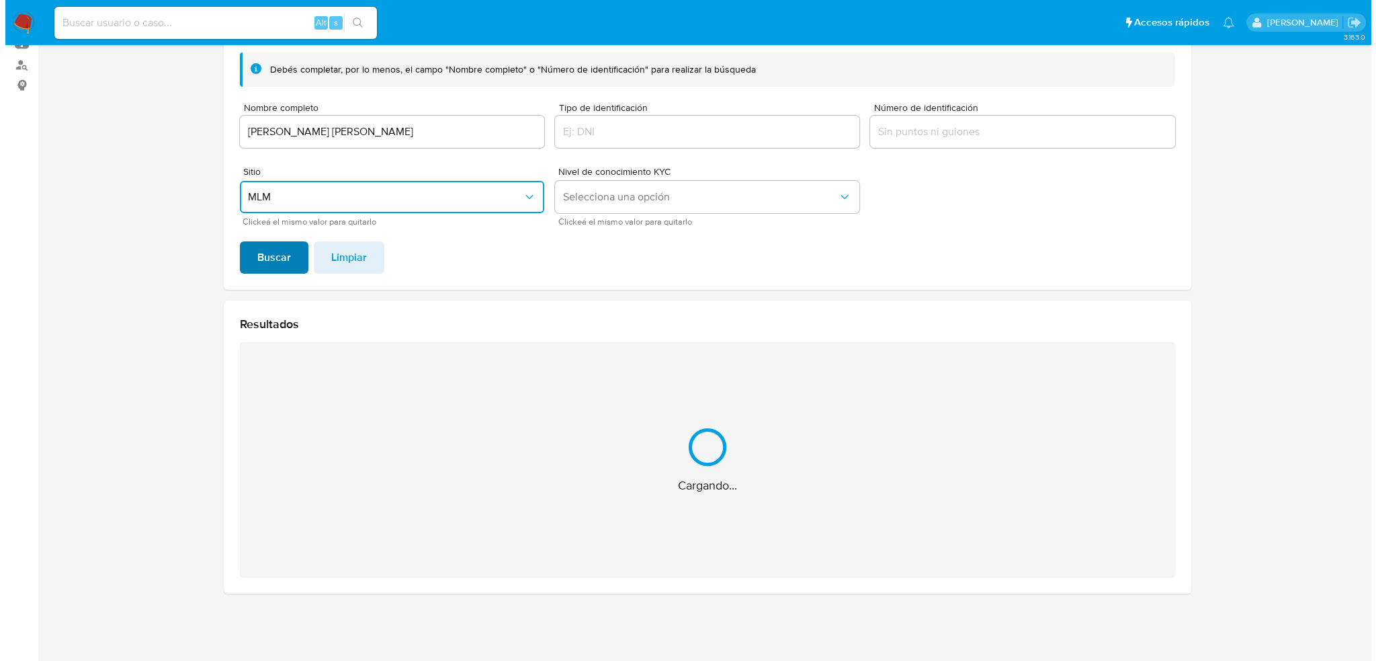
scroll to position [0, 0]
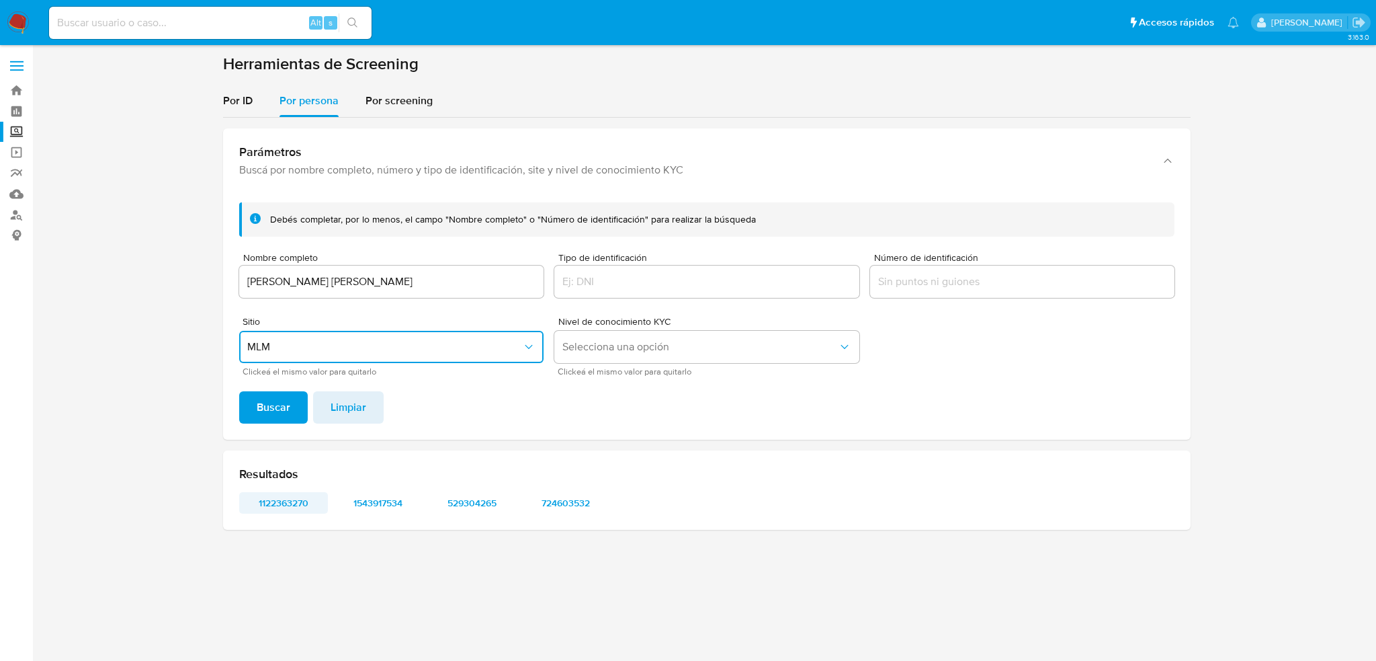
click at [298, 509] on span "1122363270" at bounding box center [284, 502] width 70 height 19
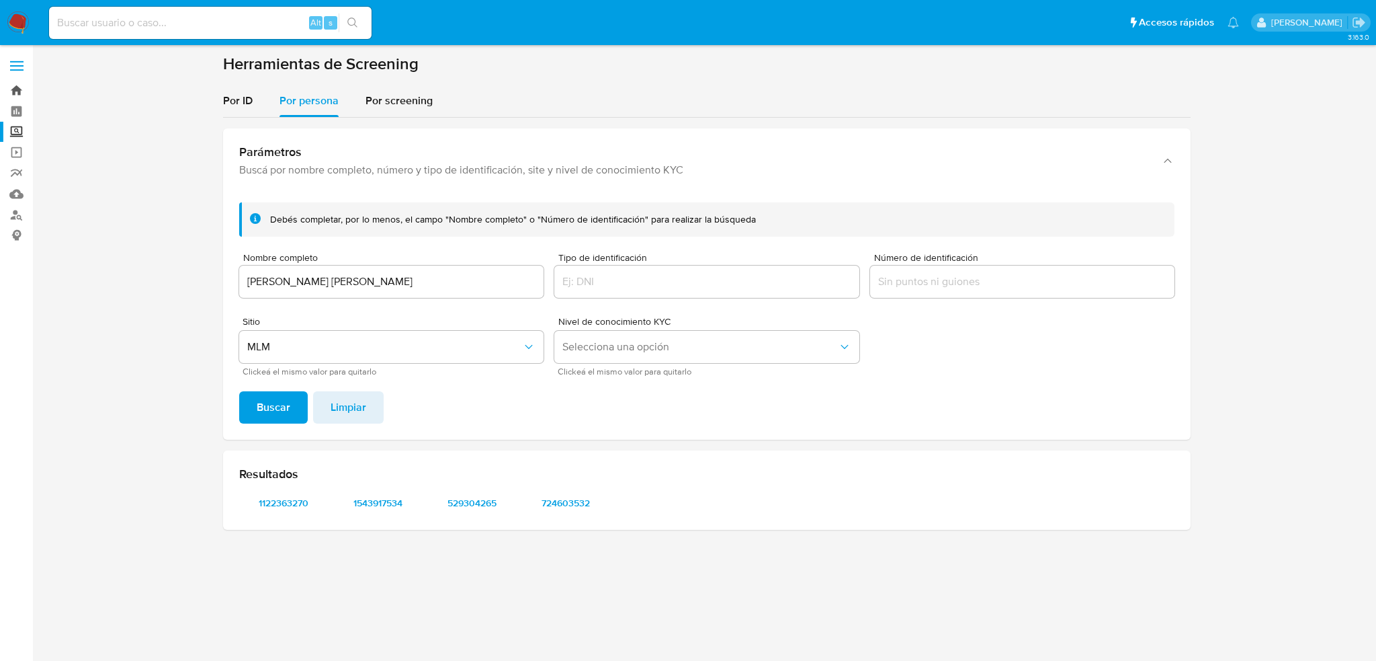
click at [19, 91] on link "Bandeja" at bounding box center [80, 90] width 160 height 21
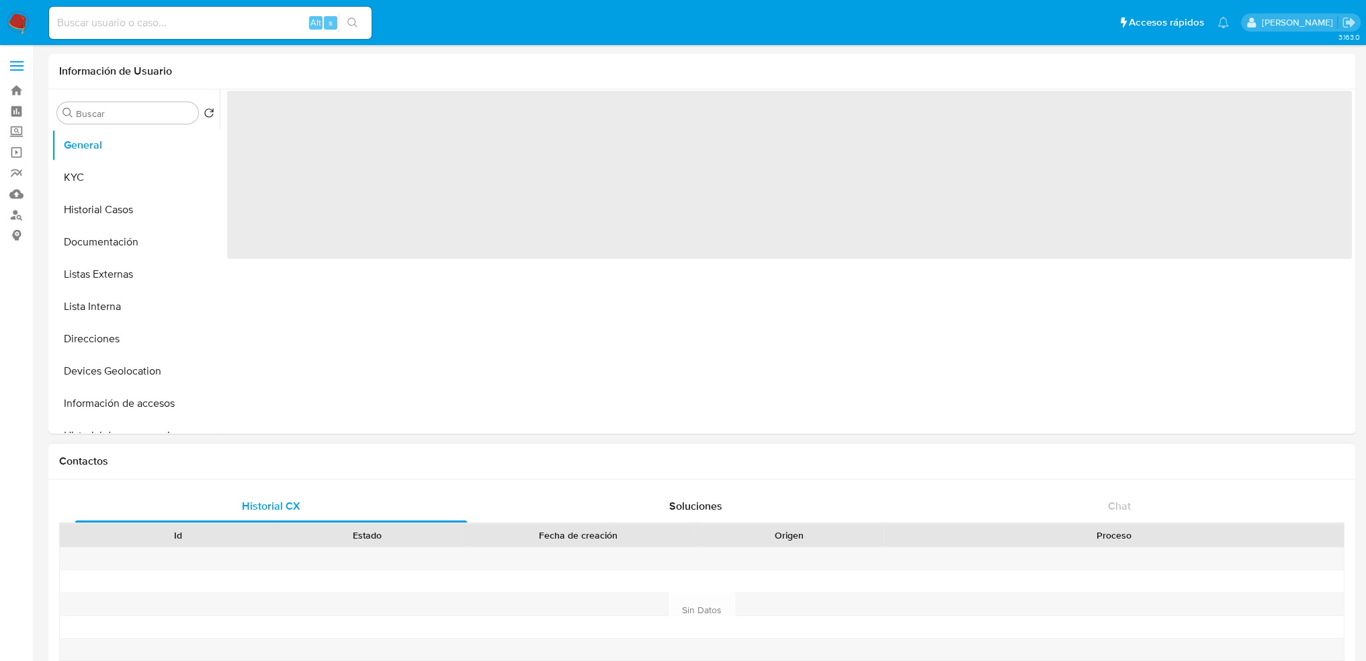
select select "10"
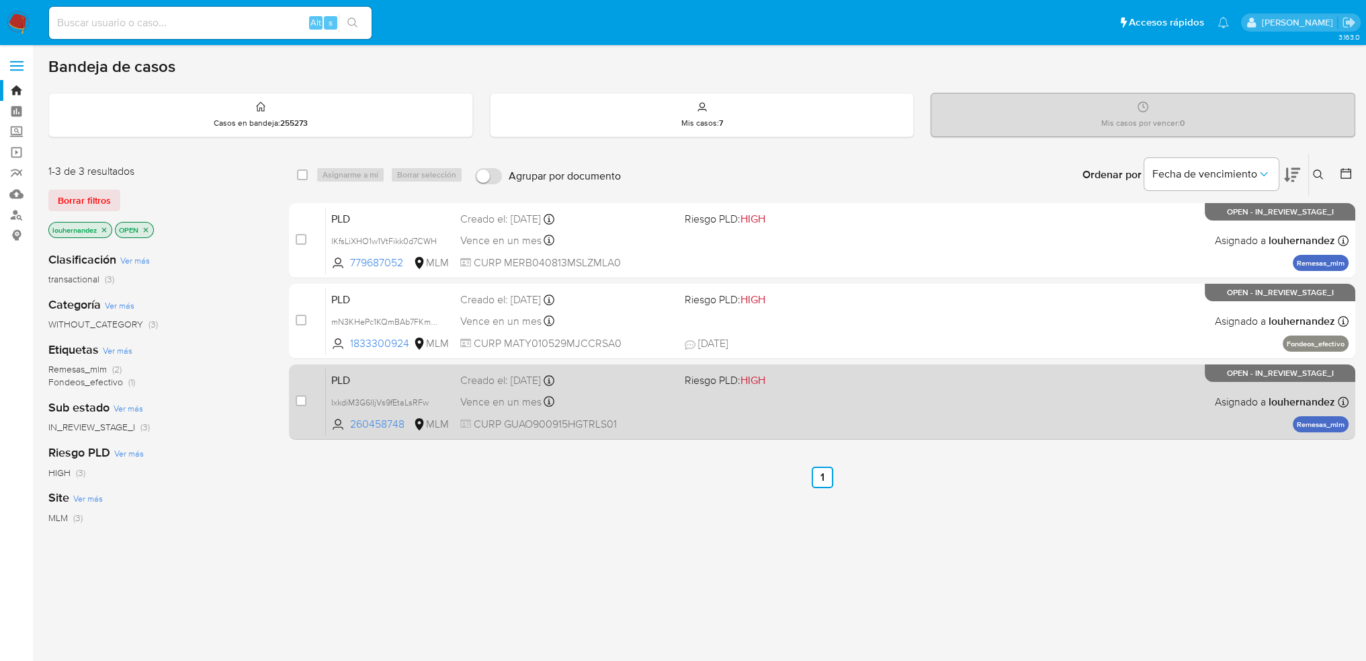
click at [841, 385] on span "Riesgo PLD: HIGH" at bounding box center [792, 378] width 214 height 17
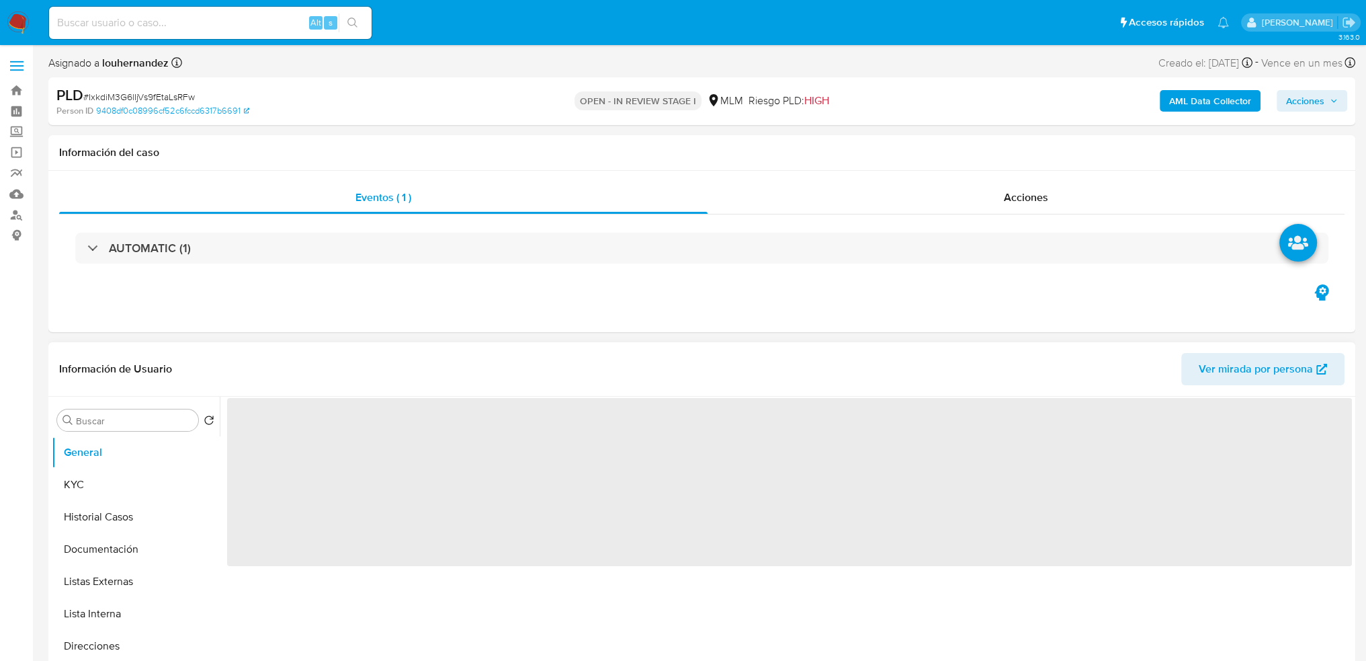
select select "10"
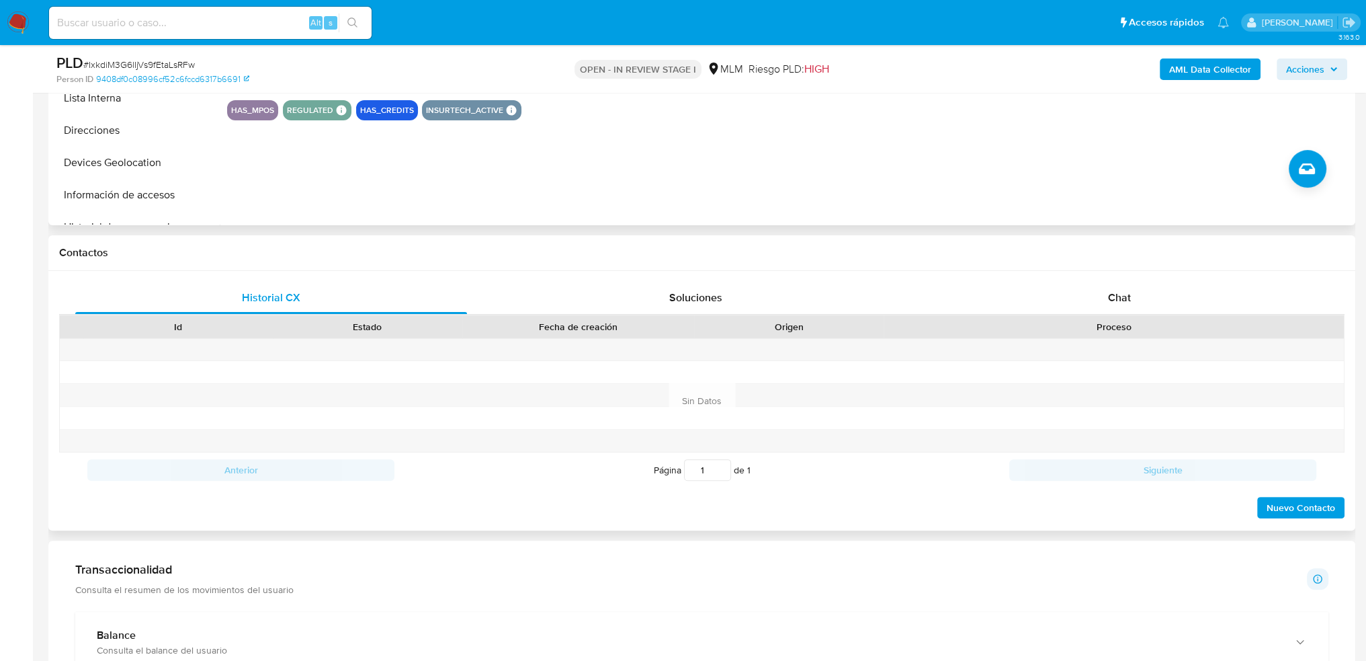
scroll to position [266, 0]
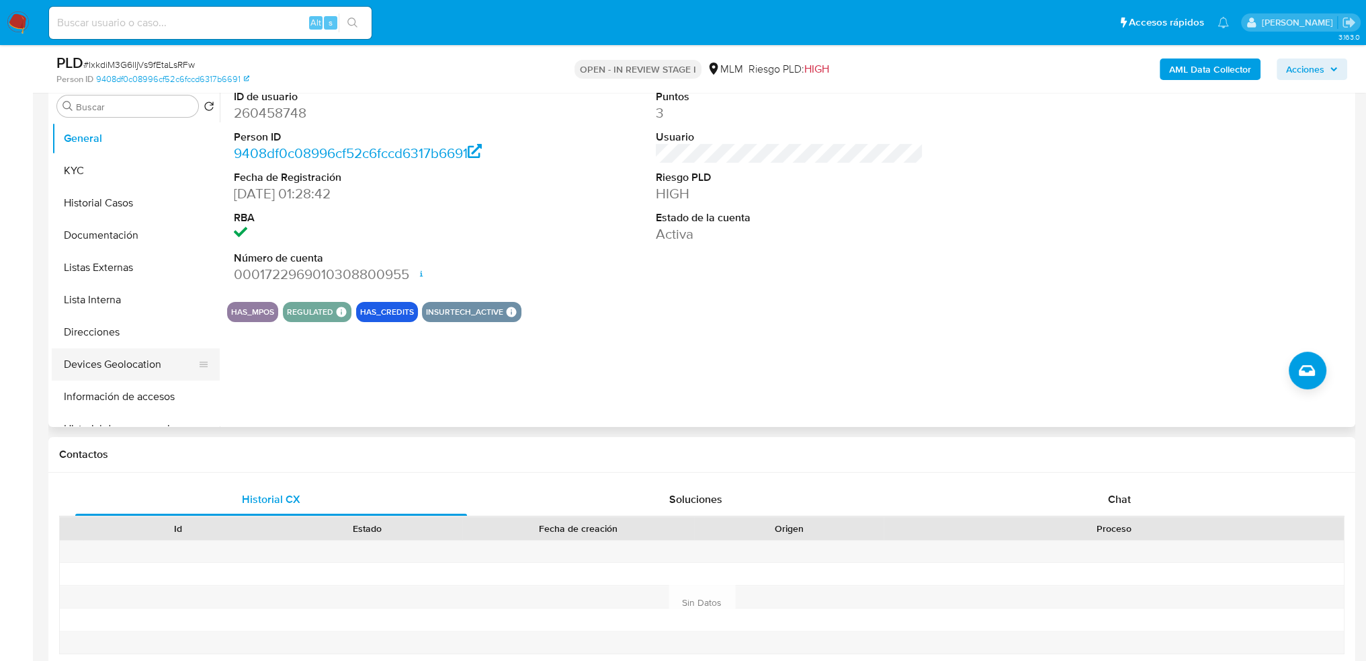
click at [128, 358] on button "Devices Geolocation" at bounding box center [130, 364] width 157 height 32
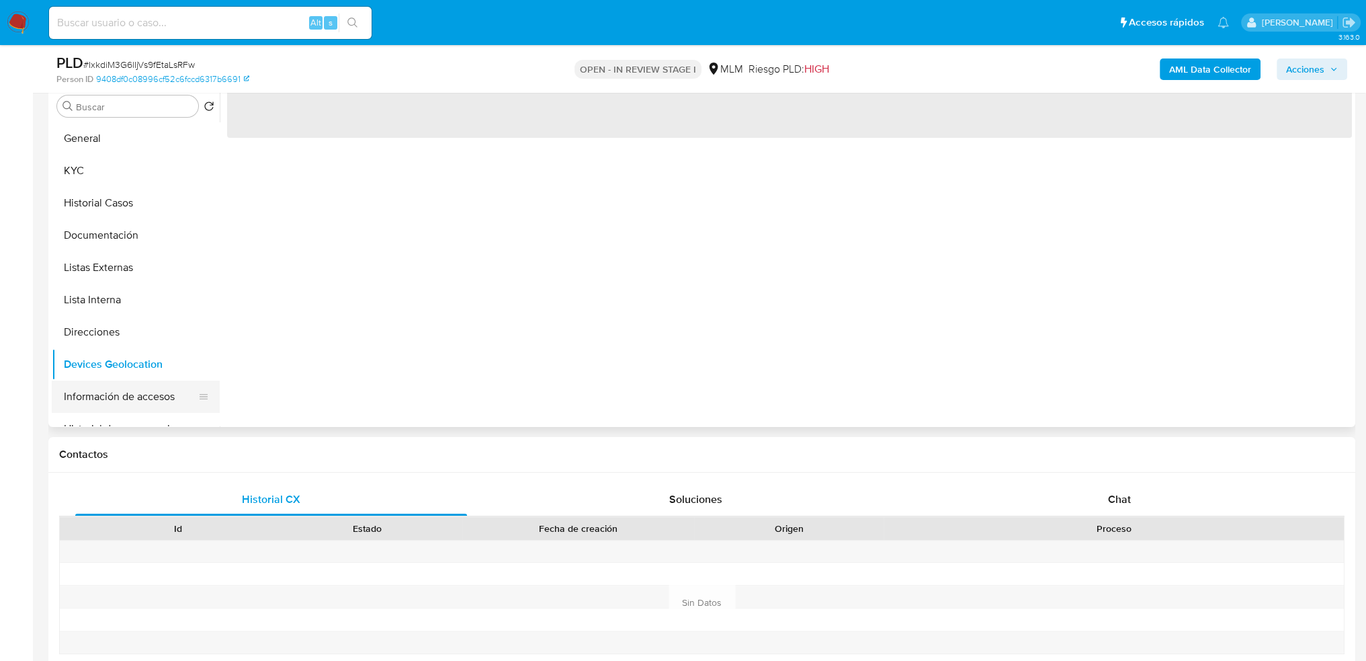
click at [148, 403] on button "Información de accesos" at bounding box center [130, 396] width 157 height 32
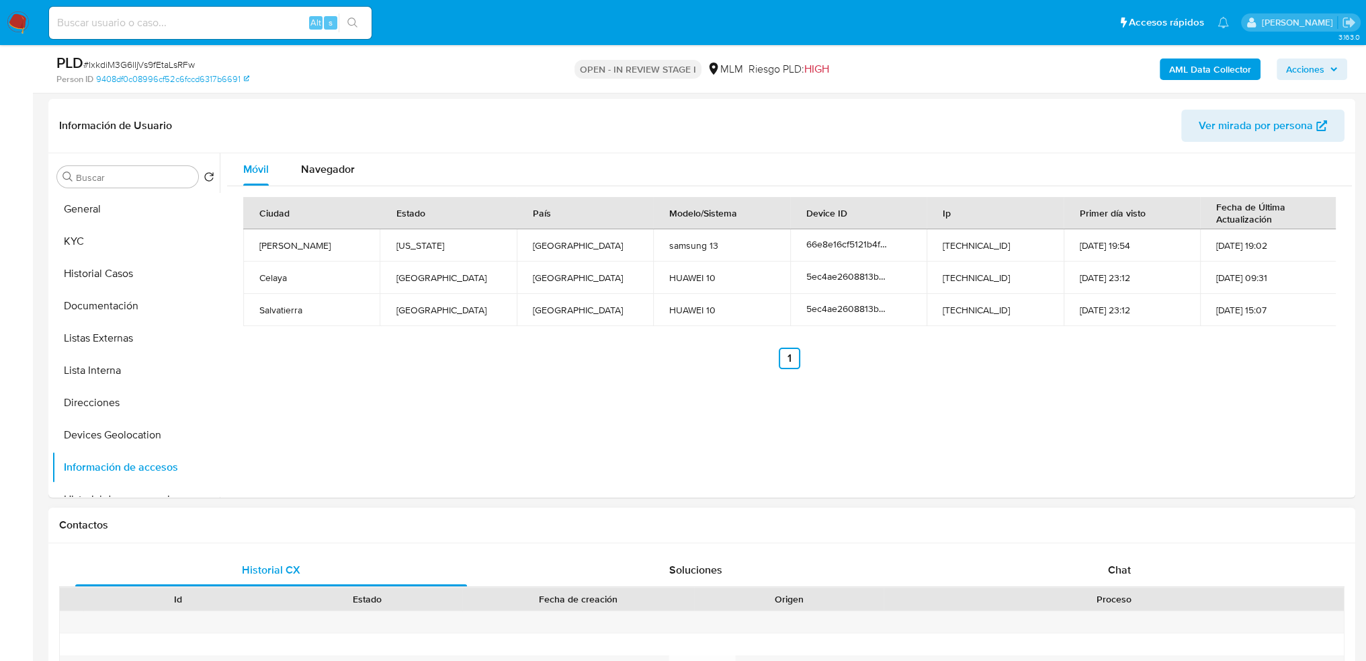
scroll to position [188, 0]
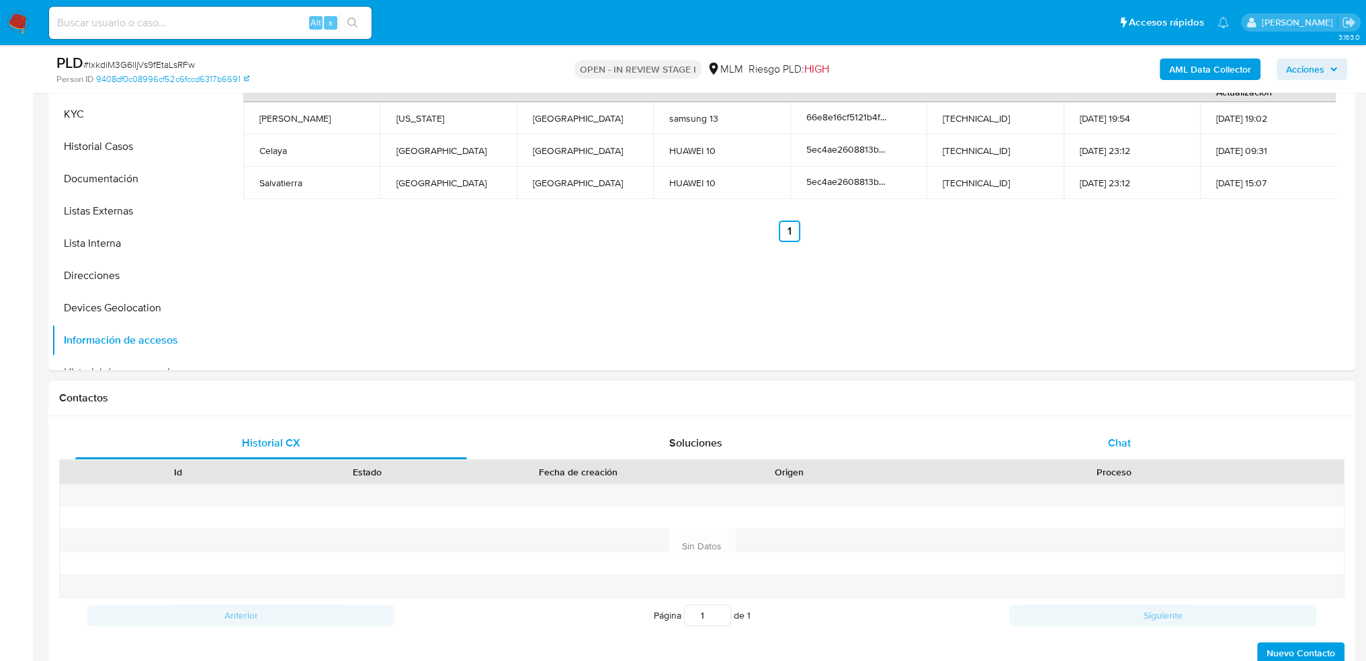
click at [1150, 444] on div "Chat" at bounding box center [1120, 443] width 392 height 32
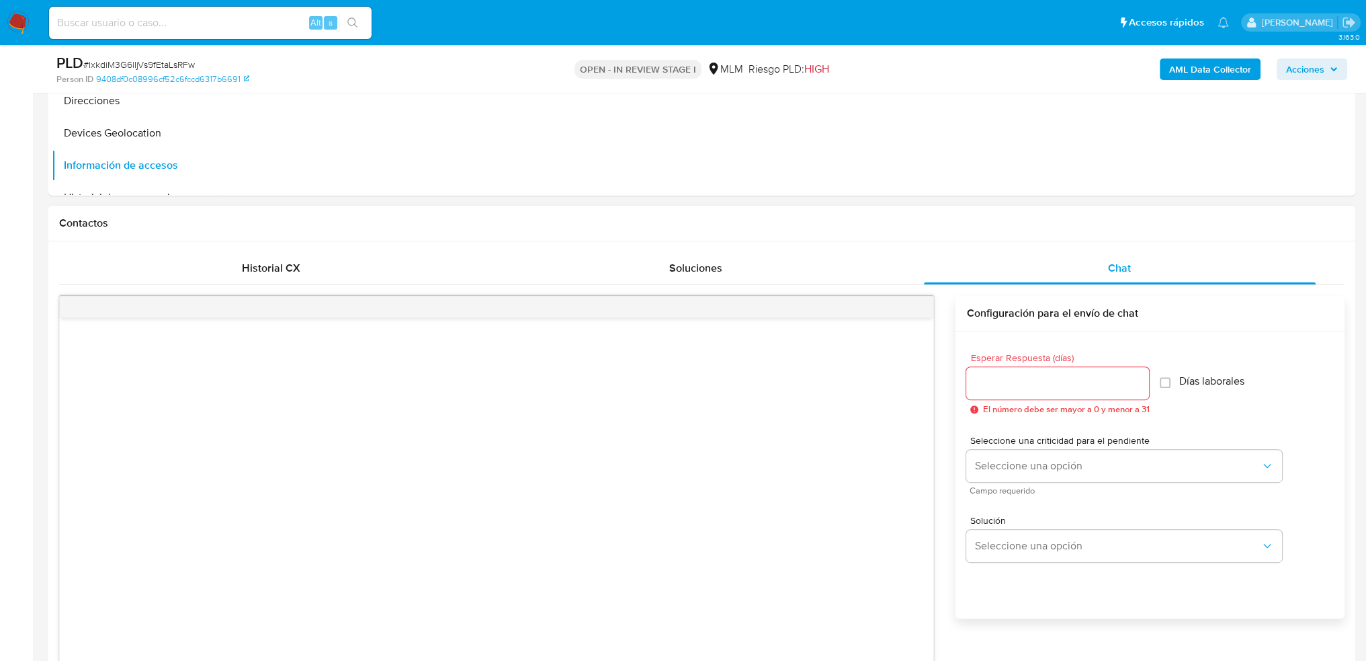
scroll to position [591, 0]
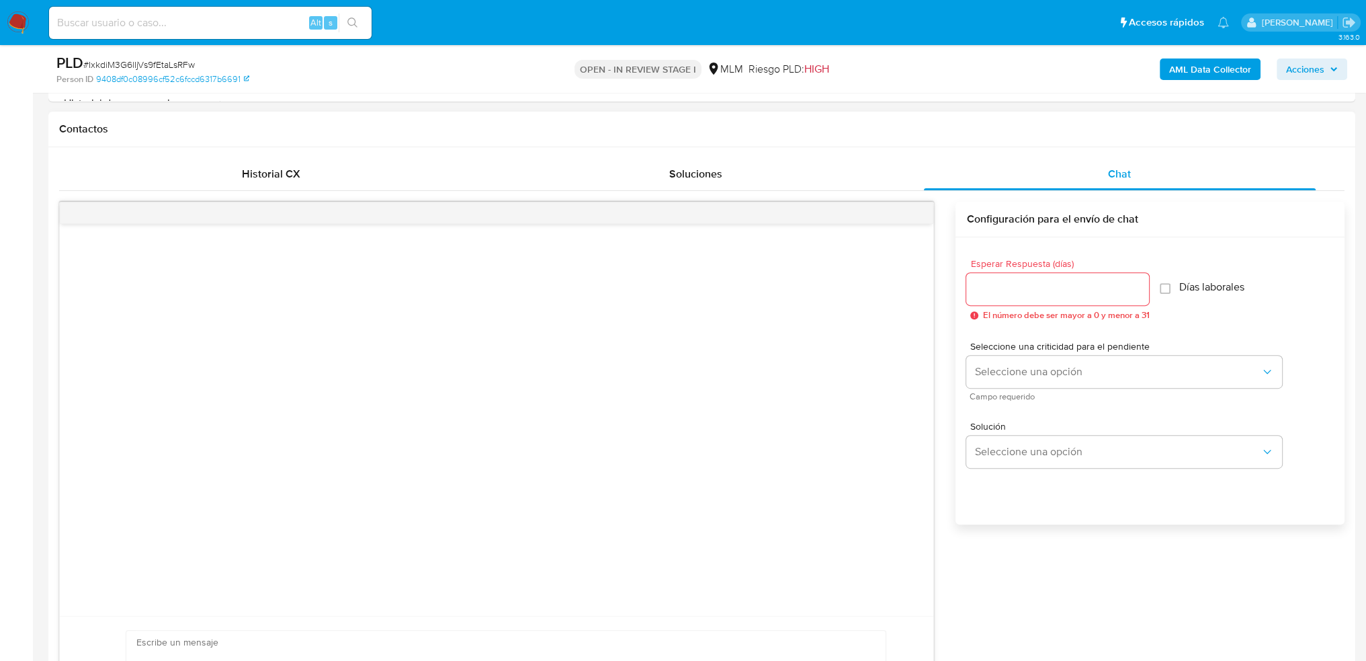
click at [1101, 294] on input "Esperar Respuesta (días)" at bounding box center [1057, 288] width 183 height 17
click at [1138, 281] on input "1" at bounding box center [1057, 288] width 183 height 17
click at [1138, 281] on input "2" at bounding box center [1054, 288] width 176 height 17
type input "3"
click at [1138, 281] on input "3" at bounding box center [1054, 288] width 176 height 17
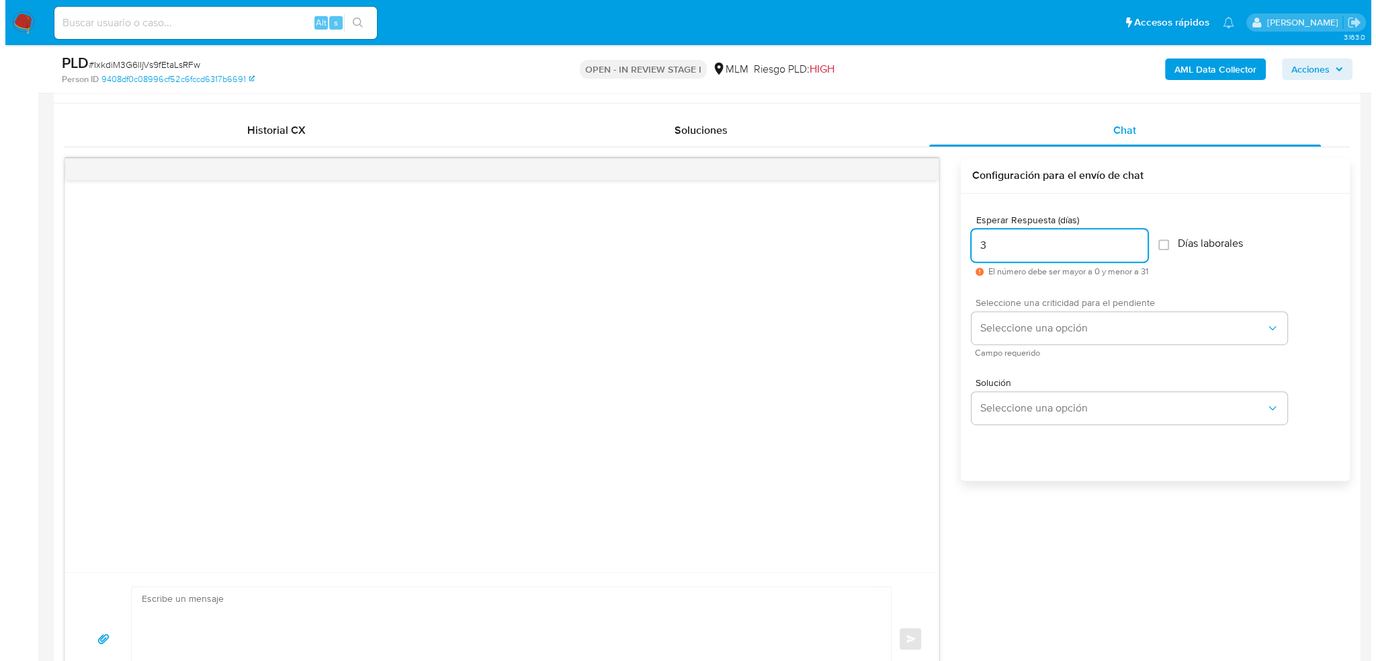
scroll to position [659, 0]
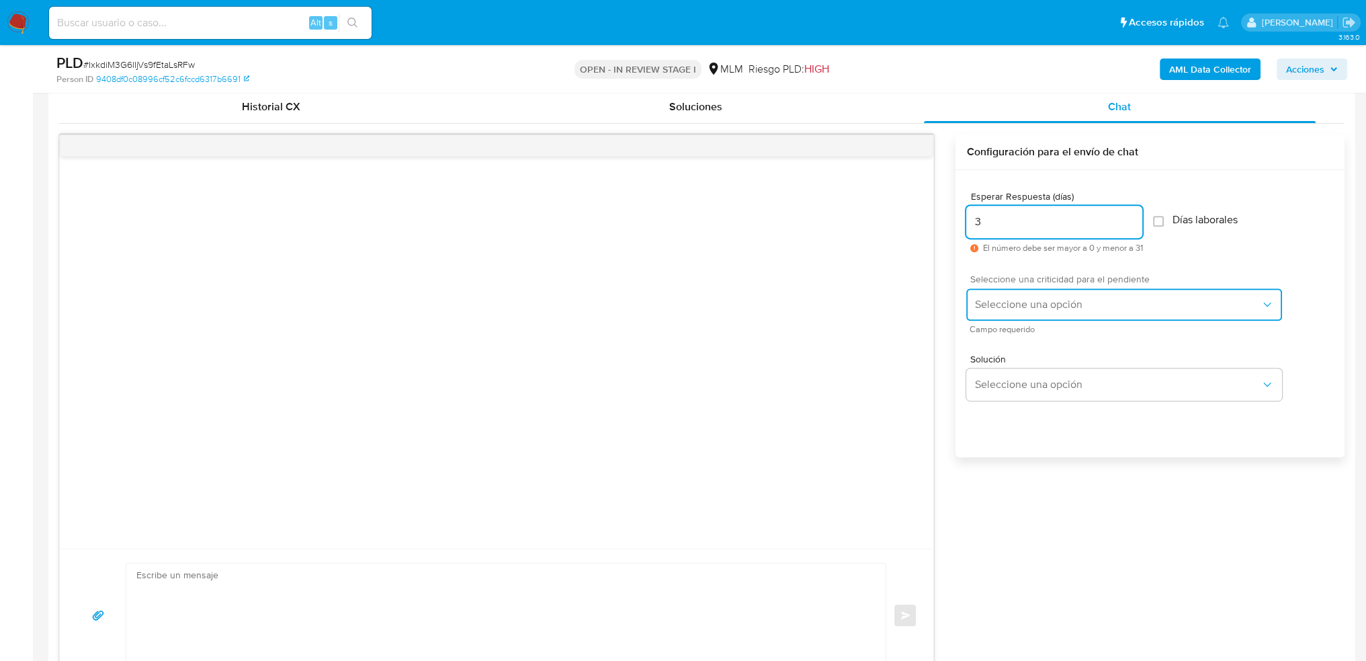
click at [1082, 304] on span "Seleccione una opción" at bounding box center [1117, 304] width 286 height 13
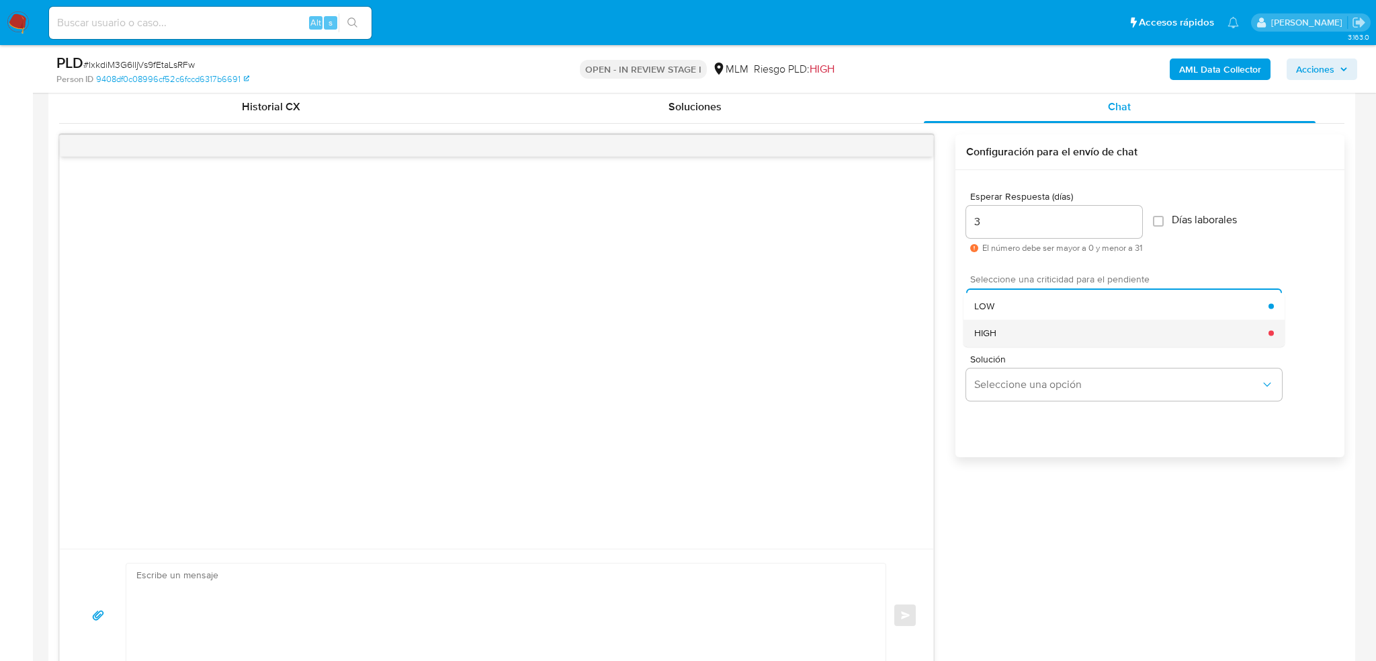
click at [999, 337] on div "HIGH" at bounding box center [1121, 332] width 294 height 27
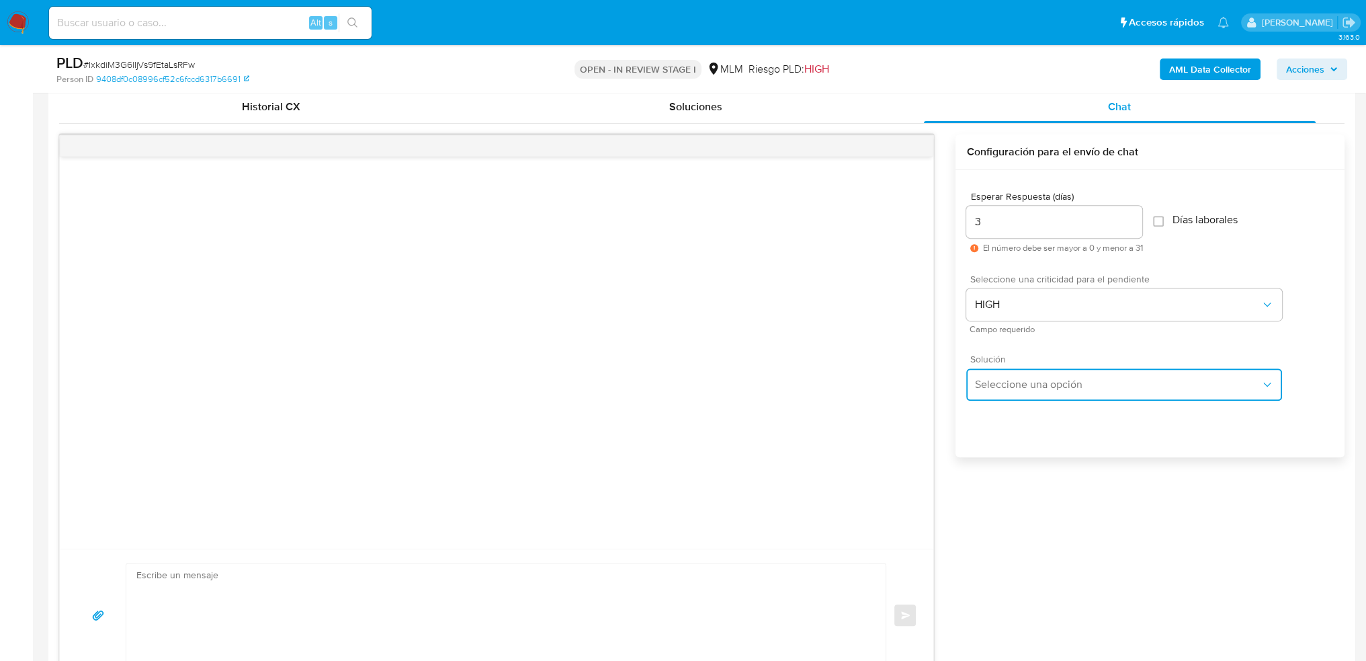
click at [1031, 378] on span "Seleccione una opción" at bounding box center [1117, 384] width 286 height 13
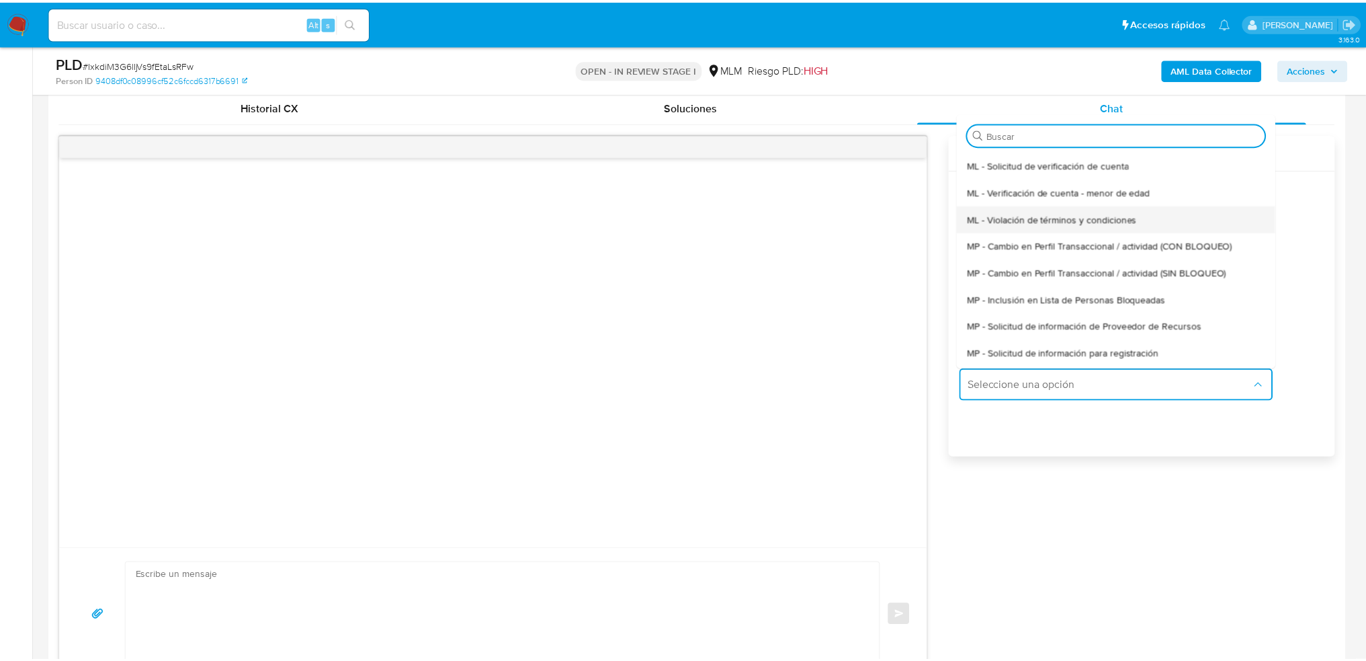
scroll to position [0, 0]
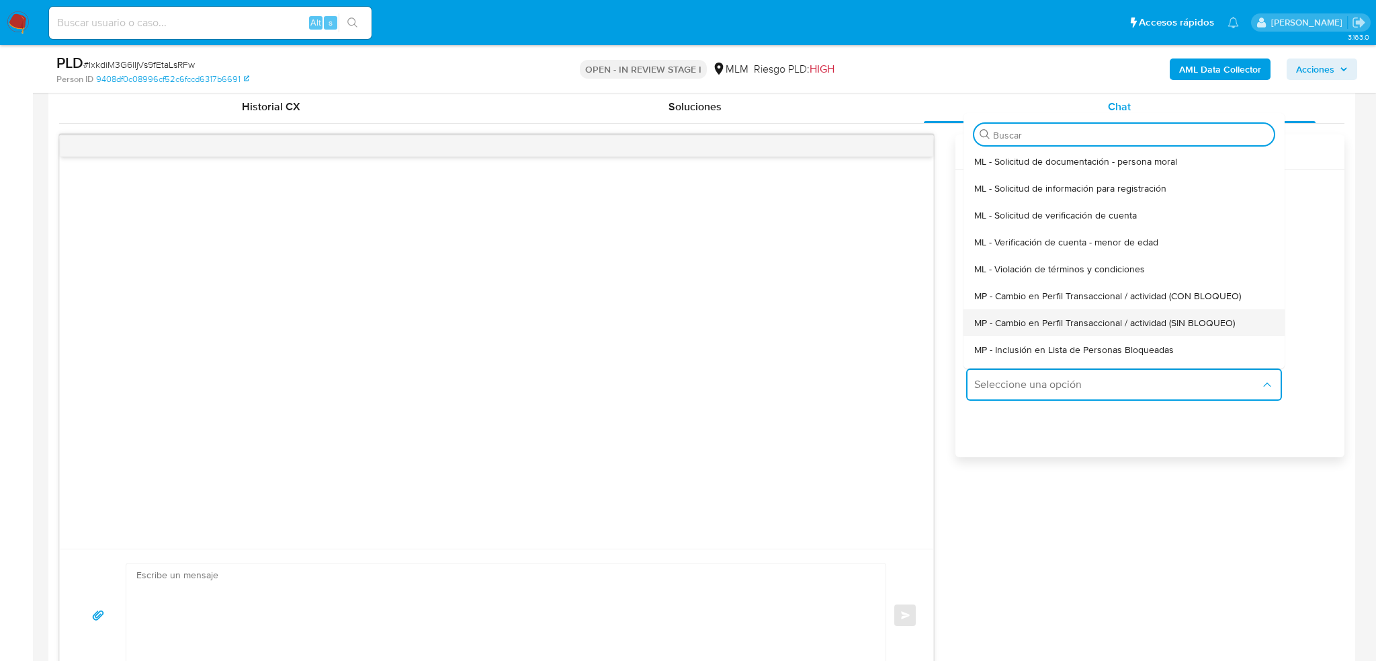
click at [1116, 317] on span "MP - Cambio en Perfil Transaccional / actividad (SIN BLOQUEO)" at bounding box center [1104, 323] width 261 height 12
type textarea "Estimado ,Te comunicamos que se ha identificado un cambio en el uso habitual de…"
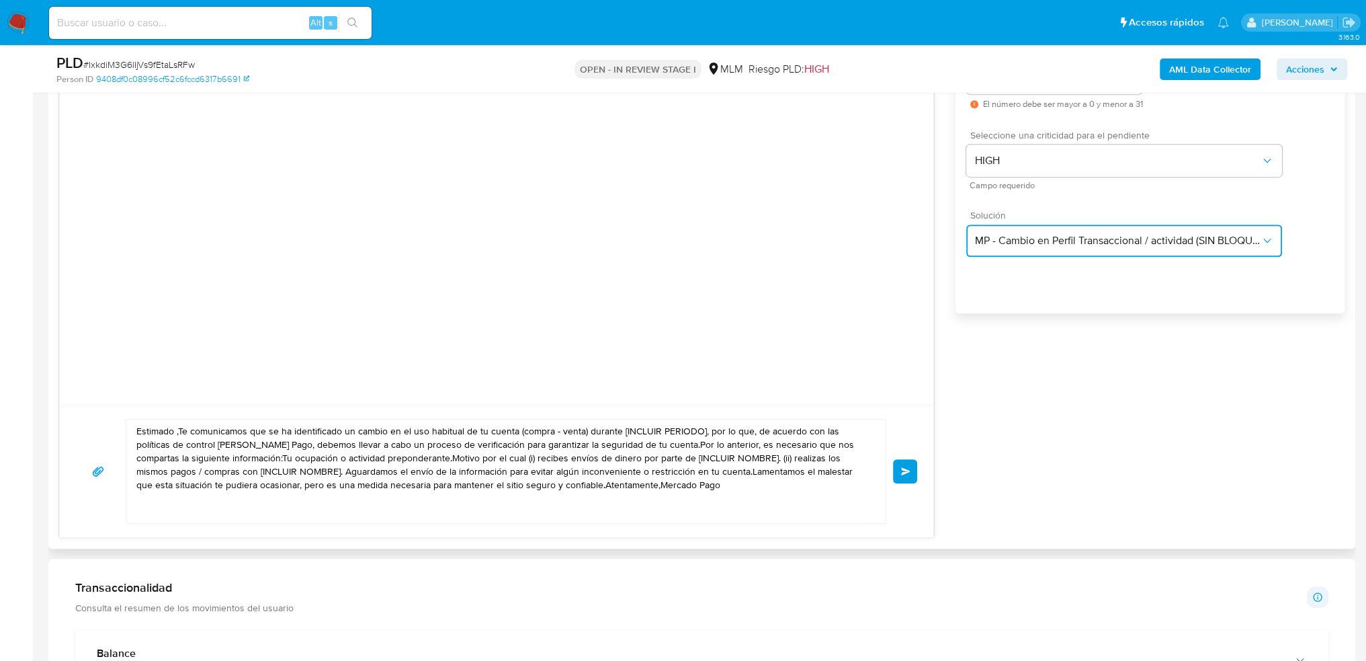
scroll to position [860, 0]
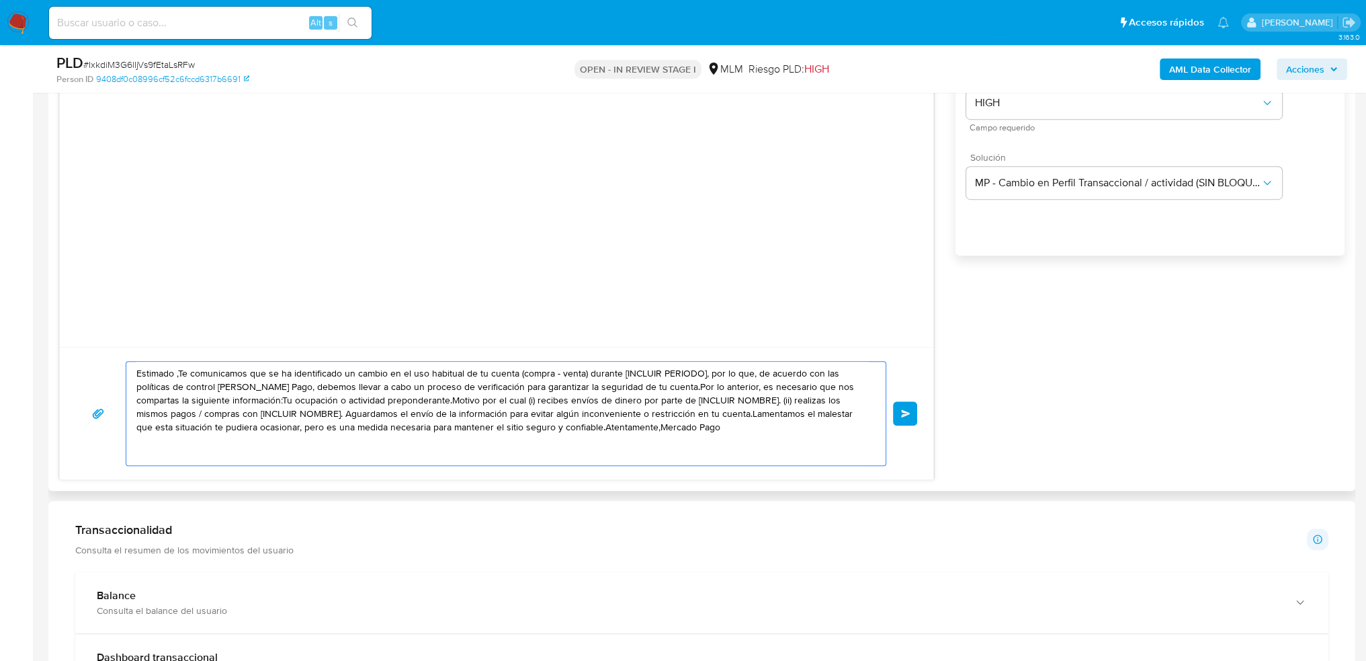
drag, startPoint x: 653, startPoint y: 427, endPoint x: 70, endPoint y: 362, distance: 586.2
click at [70, 362] on div "Estimado ,Te comunicamos que se ha identificado un cambio en el uso habitual de…" at bounding box center [497, 413] width 874 height 132
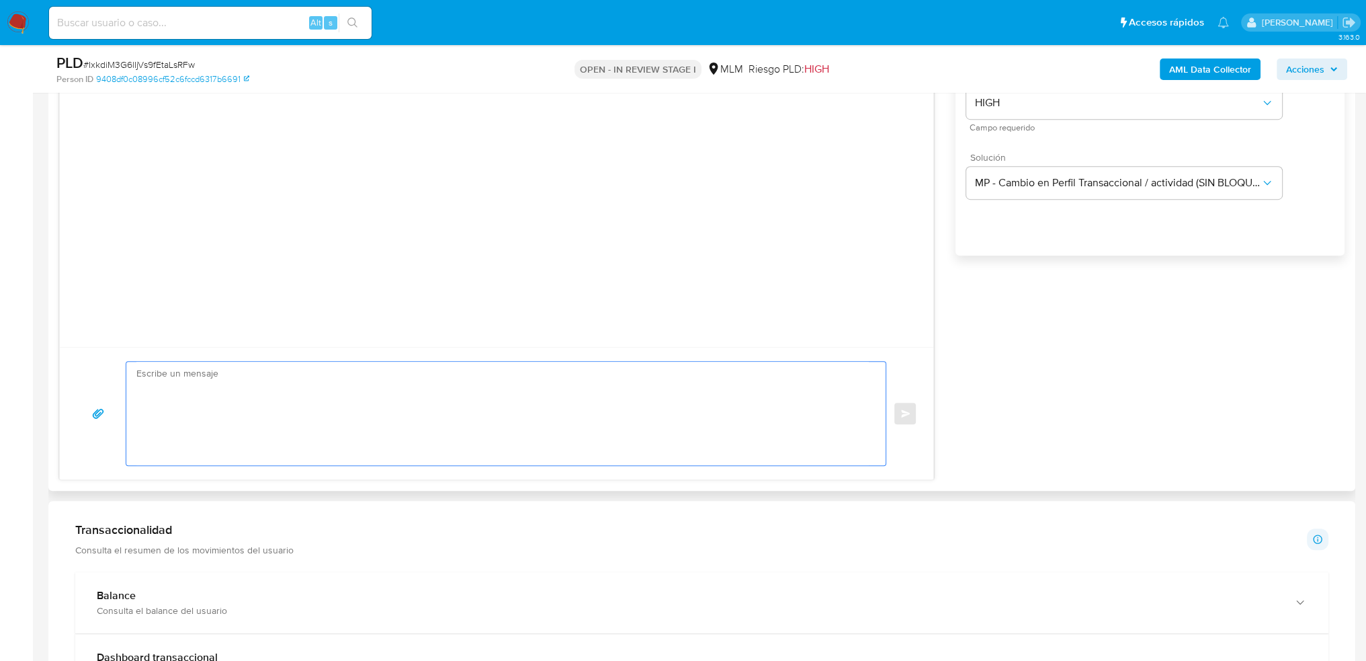
paste textarea "Estimada Yesenia se ha identificado un cambio en el uso habitual de tu cuenta, …"
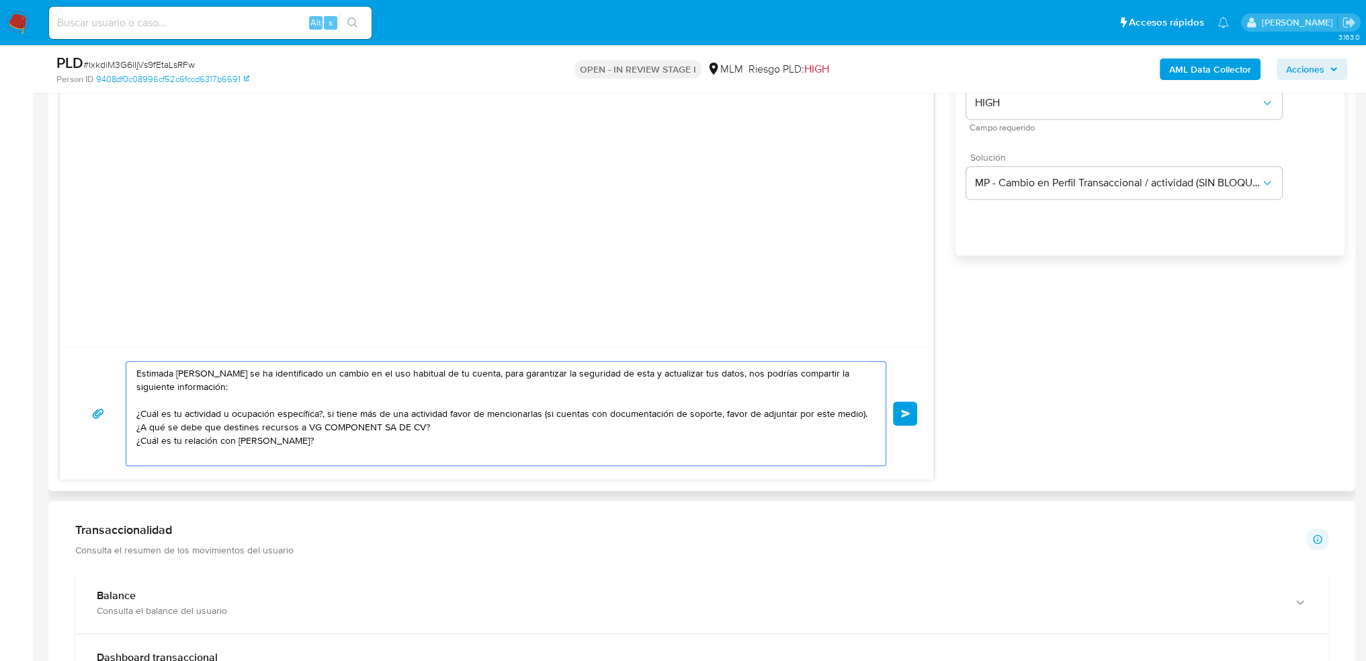
click at [174, 370] on textarea "Estimada Yesenia se ha identificado un cambio en el uso habitual de tu cuenta, …" at bounding box center [502, 413] width 733 height 103
click at [194, 373] on textarea "Estimado Yesenia se ha identificado un cambio en el uso habitual de tu cuenta, …" at bounding box center [502, 413] width 733 height 103
paste textarea "OSCAR"
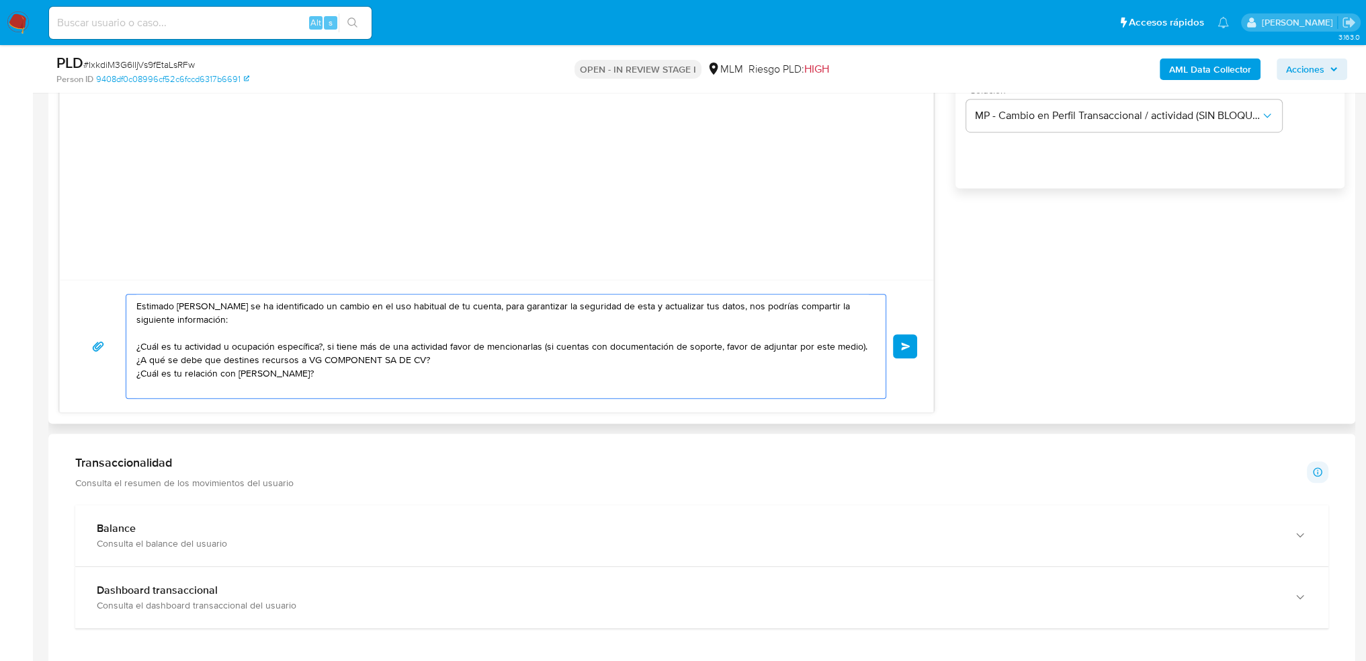
drag, startPoint x: 304, startPoint y: 357, endPoint x: 417, endPoint y: 358, distance: 113.6
click at [417, 358] on textarea "Estimado Oscar se ha identificado un cambio en el uso habitual de tu cuenta, pa…" at bounding box center [502, 345] width 733 height 103
click at [450, 192] on div at bounding box center [497, 84] width 874 height 392
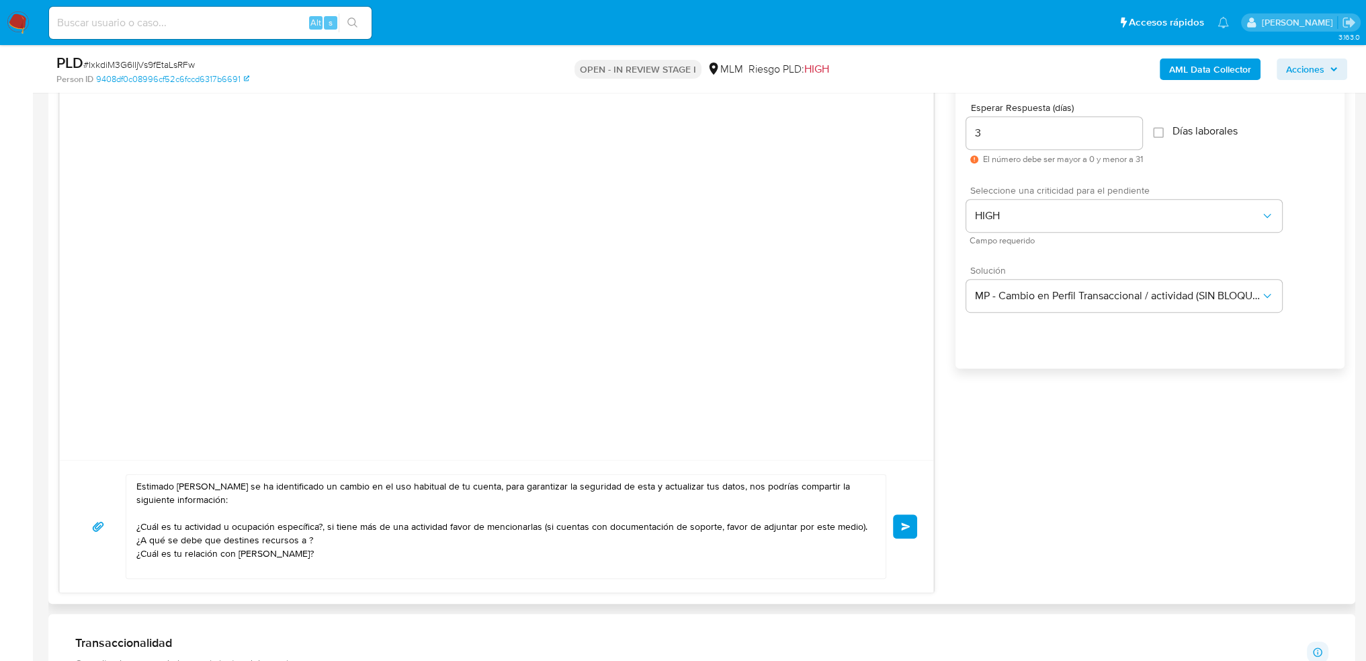
scroll to position [874, 0]
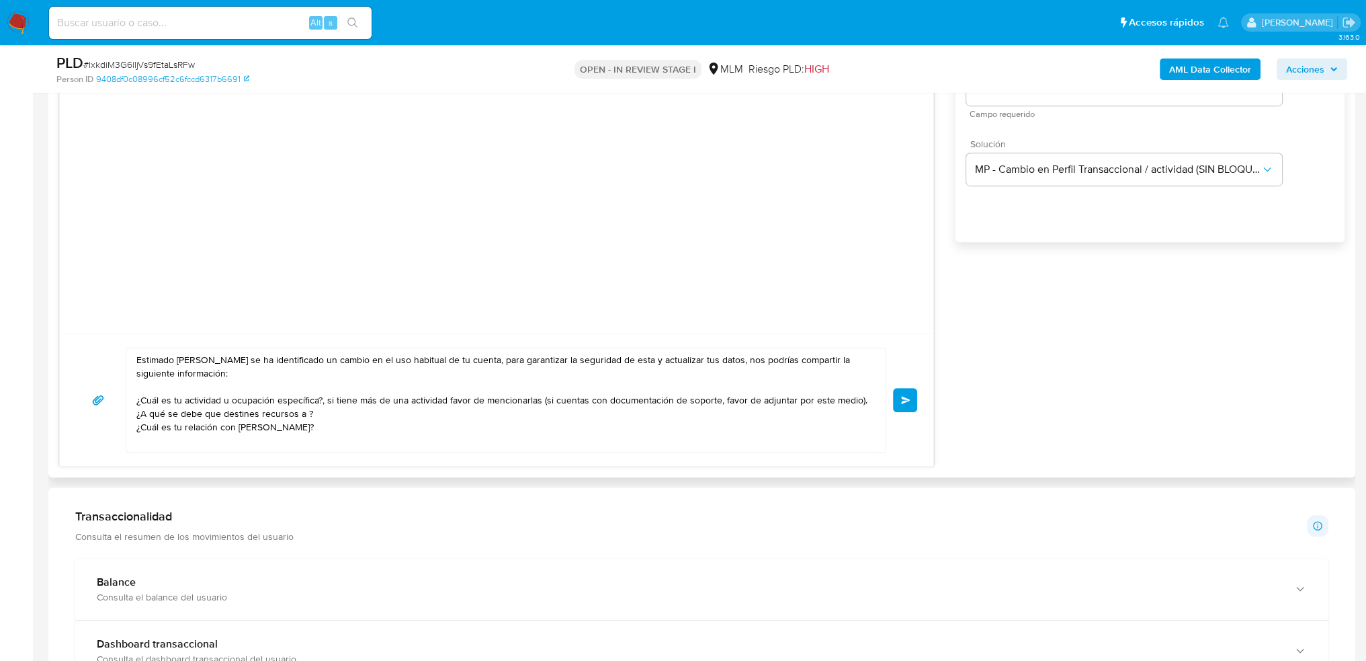
click at [304, 409] on textarea "Estimado Oscar se ha identificado un cambio en el uso habitual de tu cuenta, pa…" at bounding box center [502, 399] width 733 height 103
drag, startPoint x: 388, startPoint y: 424, endPoint x: 239, endPoint y: 430, distance: 150.0
click at [239, 430] on textarea "Estimado Oscar se ha identificado un cambio en el uso habitual de tu cuenta, pa…" at bounding box center [502, 399] width 733 height 103
click at [364, 429] on textarea "Estimado Oscar se ha identificado un cambio en el uso habitual de tu cuenta, pa…" at bounding box center [502, 399] width 733 height 103
drag, startPoint x: 237, startPoint y: 423, endPoint x: 387, endPoint y: 425, distance: 149.9
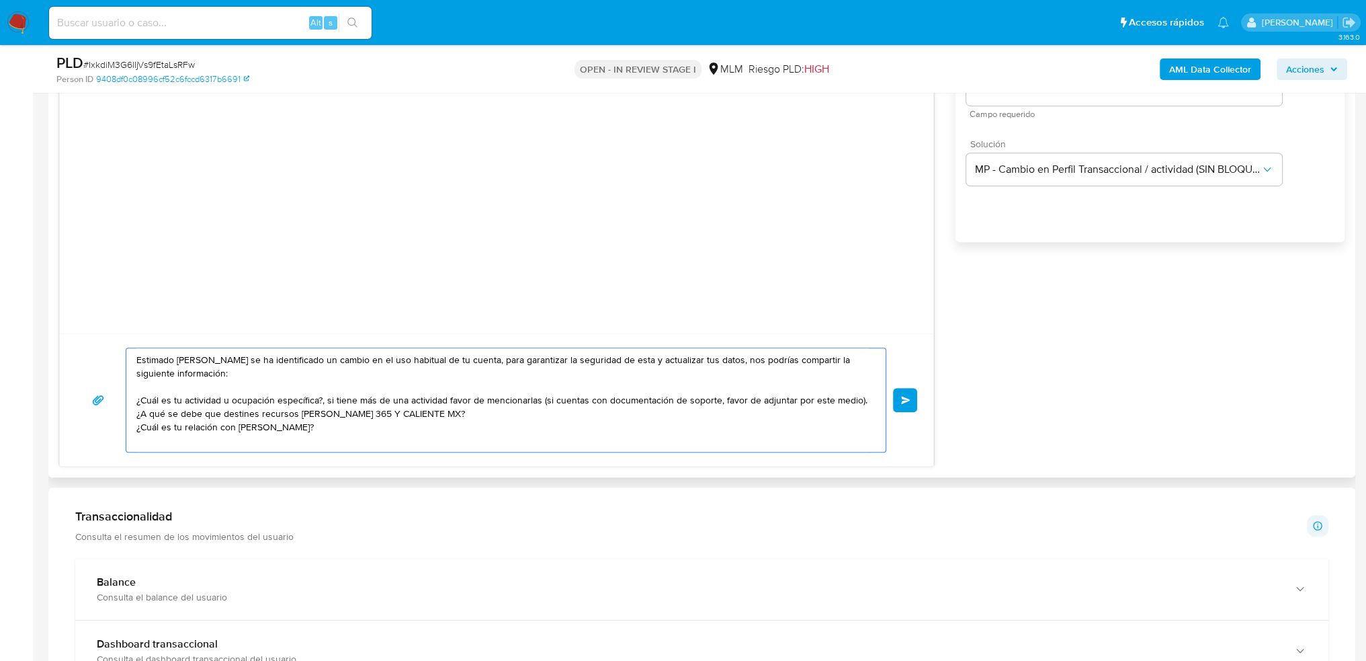
click at [387, 425] on textarea "Estimado Oscar se ha identificado un cambio en el uso habitual de tu cuenta, pa…" at bounding box center [502, 399] width 733 height 103
paste textarea "CLARITZA DE JESUS COLON"
click at [386, 427] on textarea "Estimado Oscar se ha identificado un cambio en el uso habitual de tu cuenta, pa…" at bounding box center [502, 399] width 733 height 103
click at [526, 434] on textarea "Estimado Oscar se ha identificado un cambio en el uso habitual de tu cuenta, pa…" at bounding box center [502, 399] width 733 height 103
click at [574, 427] on textarea "Estimado Oscar se ha identificado un cambio en el uso habitual de tu cuenta, pa…" at bounding box center [502, 399] width 733 height 103
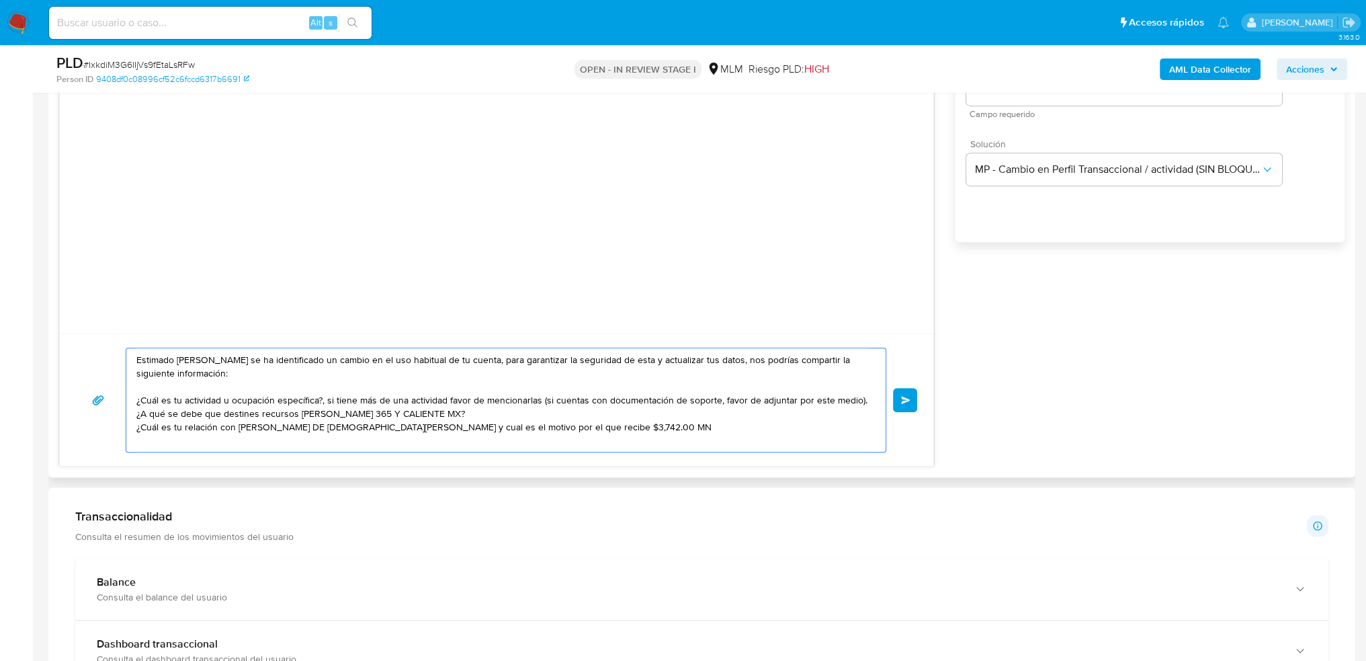
click at [626, 427] on textarea "Estimado Oscar se ha identificado un cambio en el uso habitual de tu cuenta, pa…" at bounding box center [502, 399] width 733 height 103
click at [567, 421] on textarea "Estimado Oscar se ha identificado un cambio en el uso habitual de tu cuenta, pa…" at bounding box center [502, 399] width 733 height 103
click at [696, 423] on textarea "Estimado Oscar se ha identificado un cambio en el uso habitual de tu cuenta, pa…" at bounding box center [502, 399] width 733 height 103
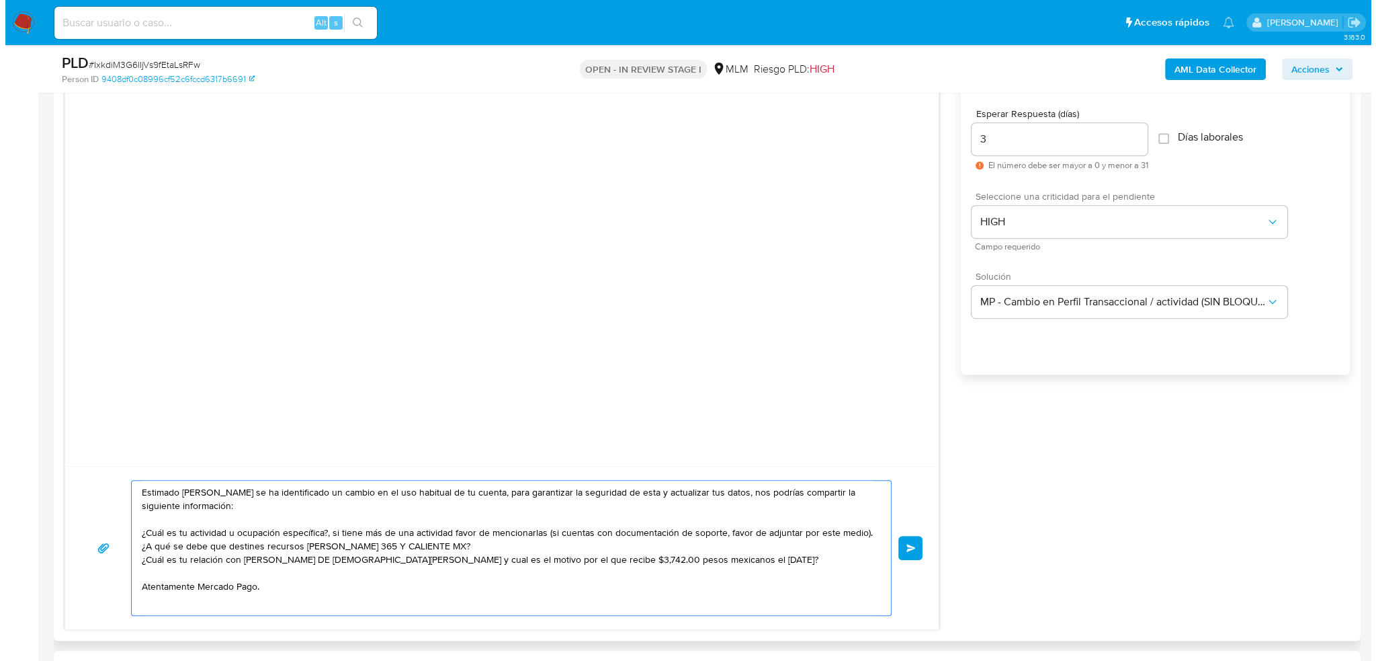
scroll to position [672, 0]
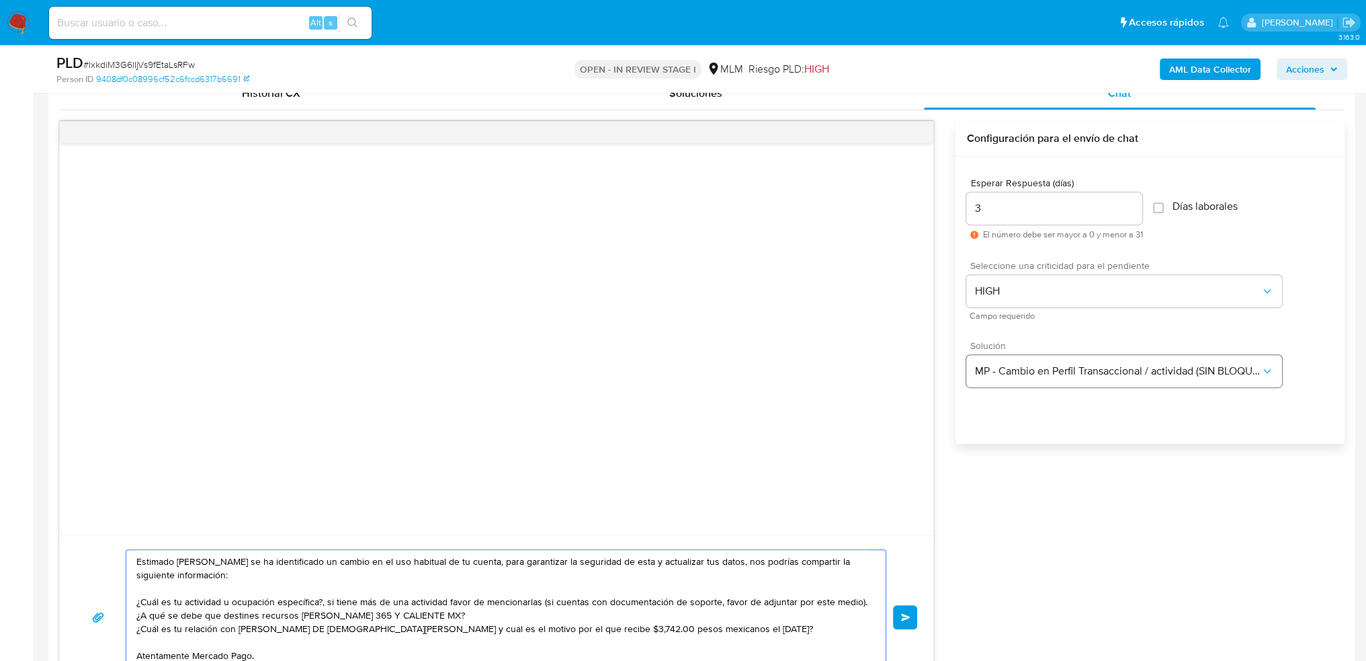
type textarea "Estimado Oscar se ha identificado un cambio en el uso habitual de tu cuenta, pa…"
click at [1033, 370] on span "MP - Cambio en Perfil Transaccional / actividad (SIN BLOQUEO)" at bounding box center [1117, 370] width 286 height 13
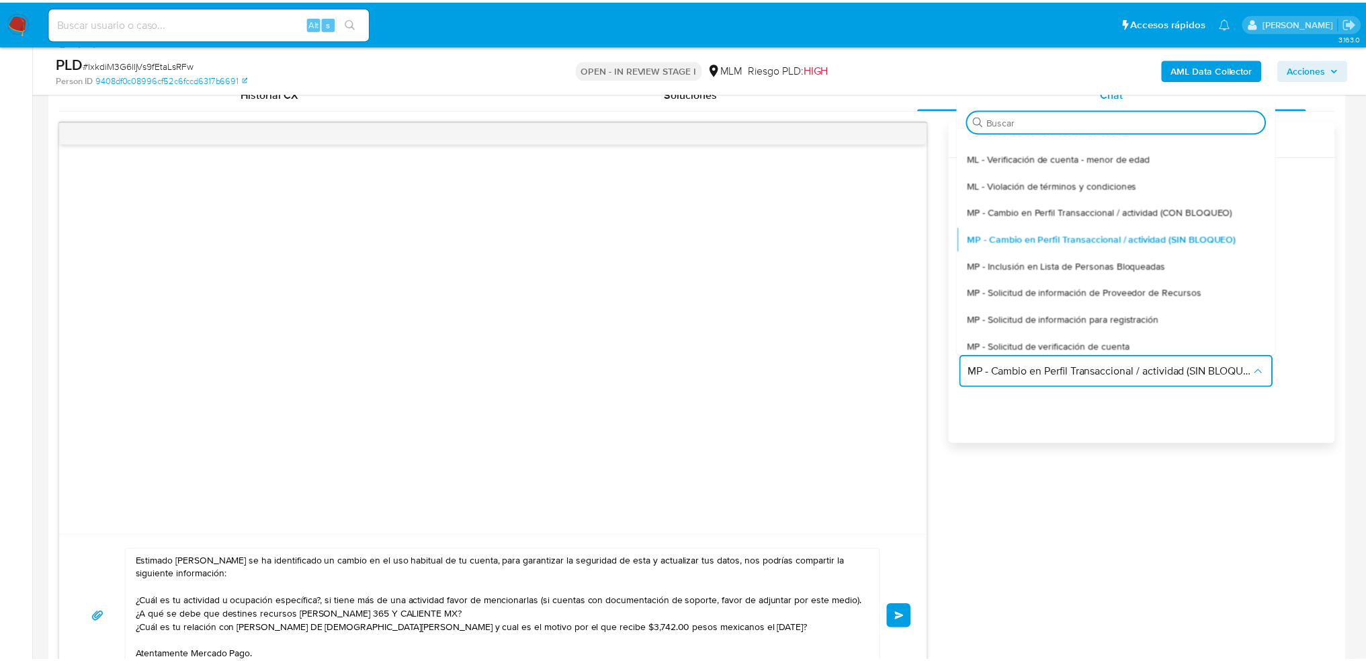
scroll to position [48, 0]
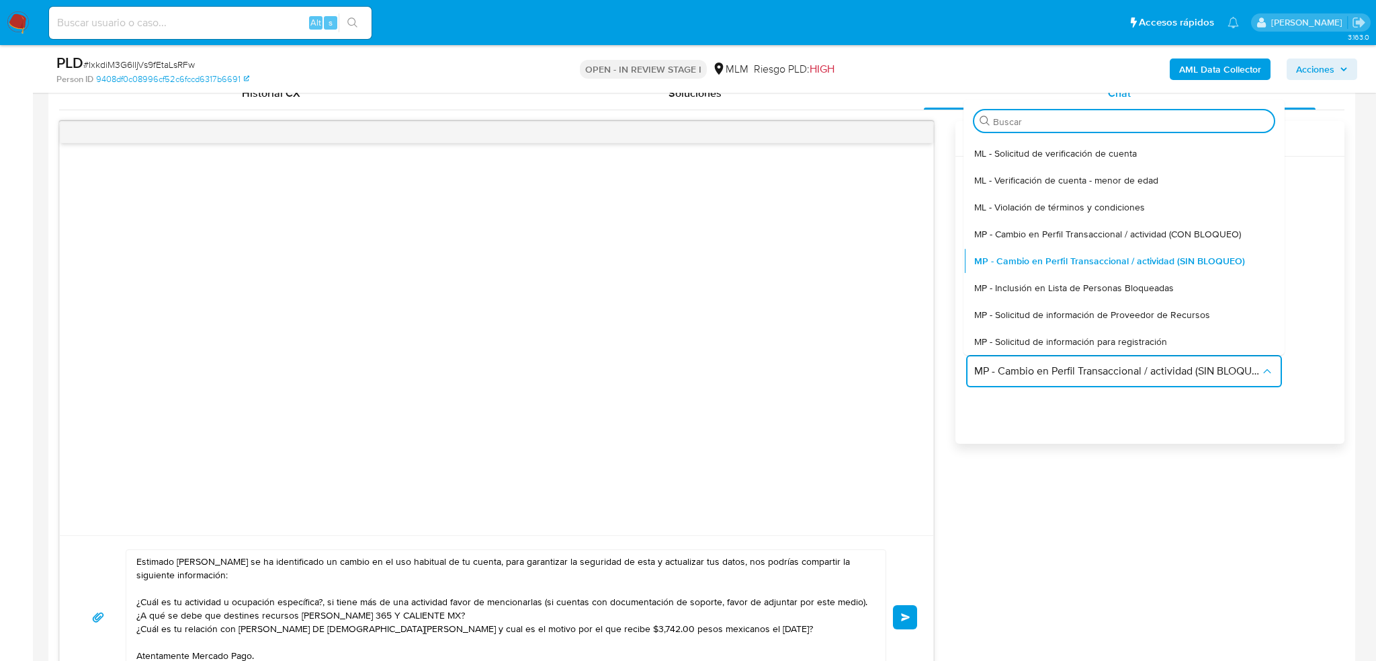
click at [1093, 405] on div "Esperar Respuesta (días) 3 El número debe ser mayor a 0 y menor a 31 Días labor…" at bounding box center [1150, 318] width 389 height 323
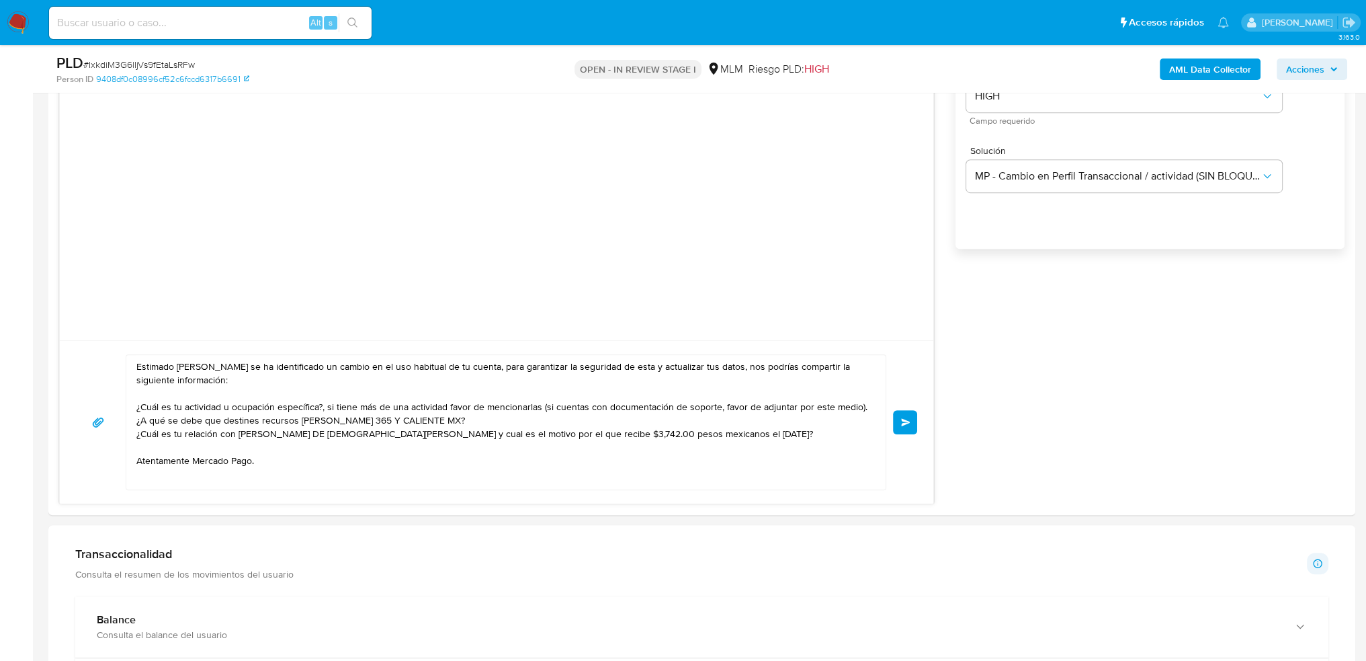
scroll to position [874, 0]
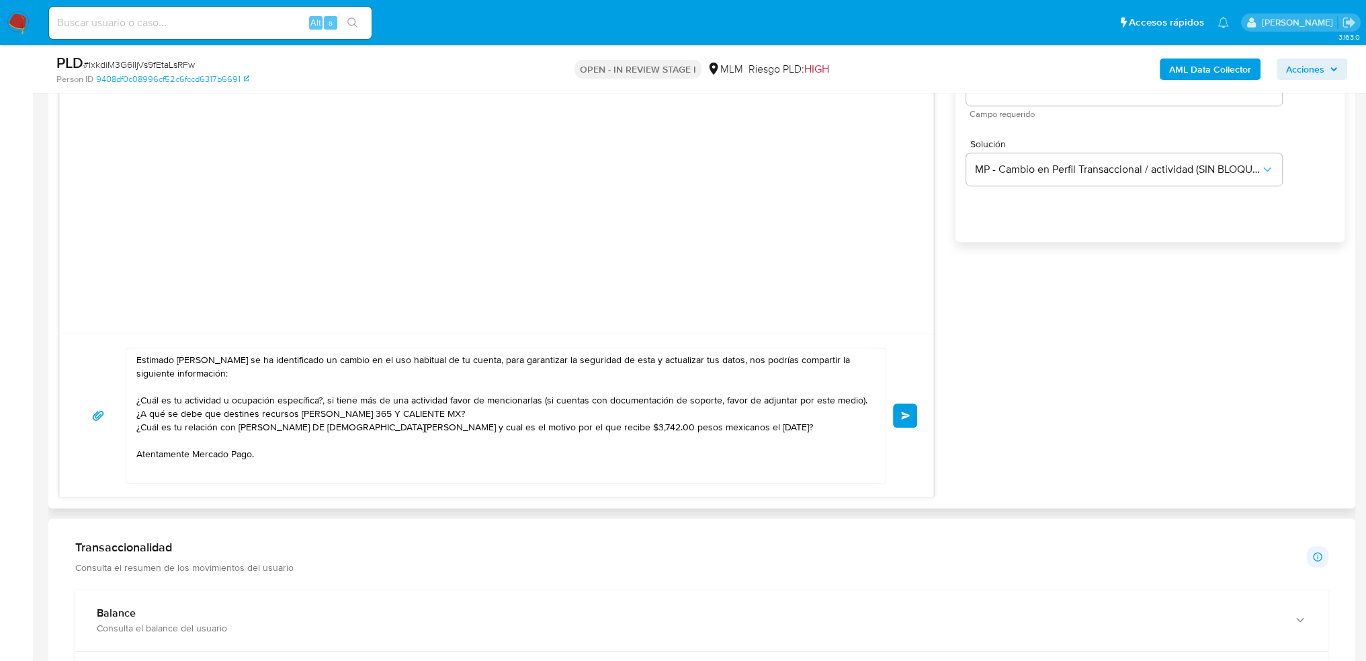
click at [901, 417] on span "Enviar" at bounding box center [905, 415] width 9 height 8
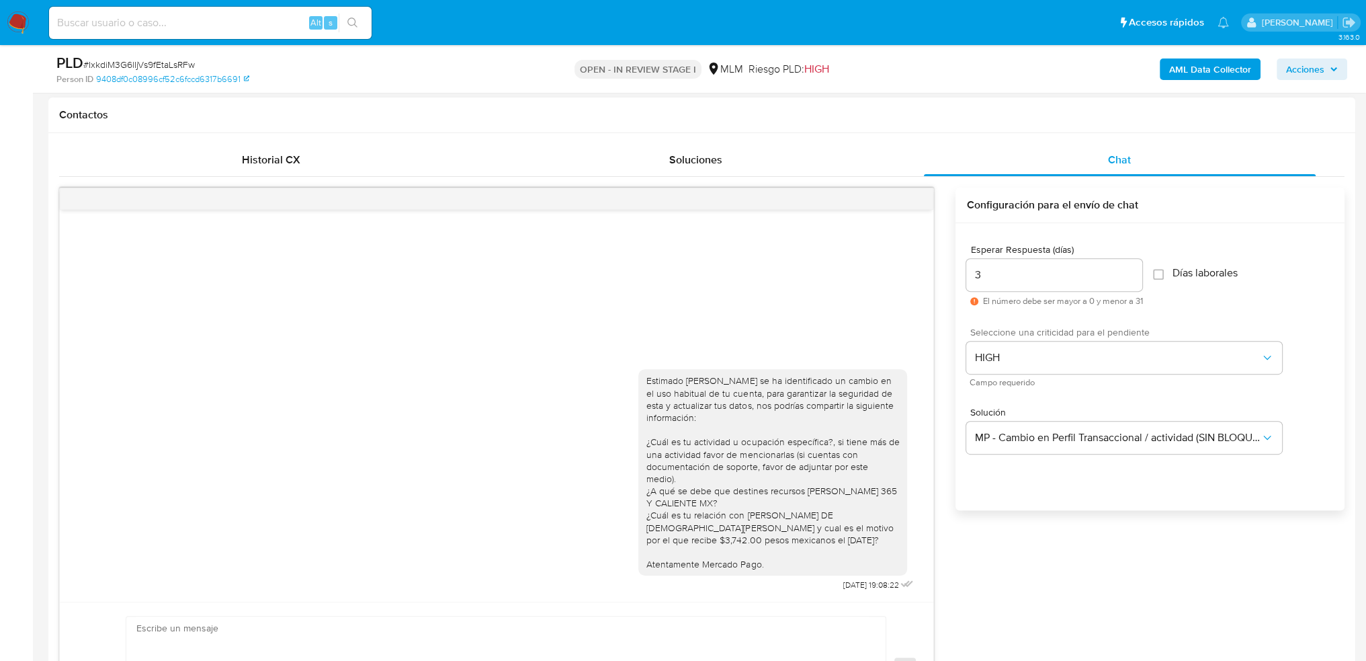
scroll to position [672, 0]
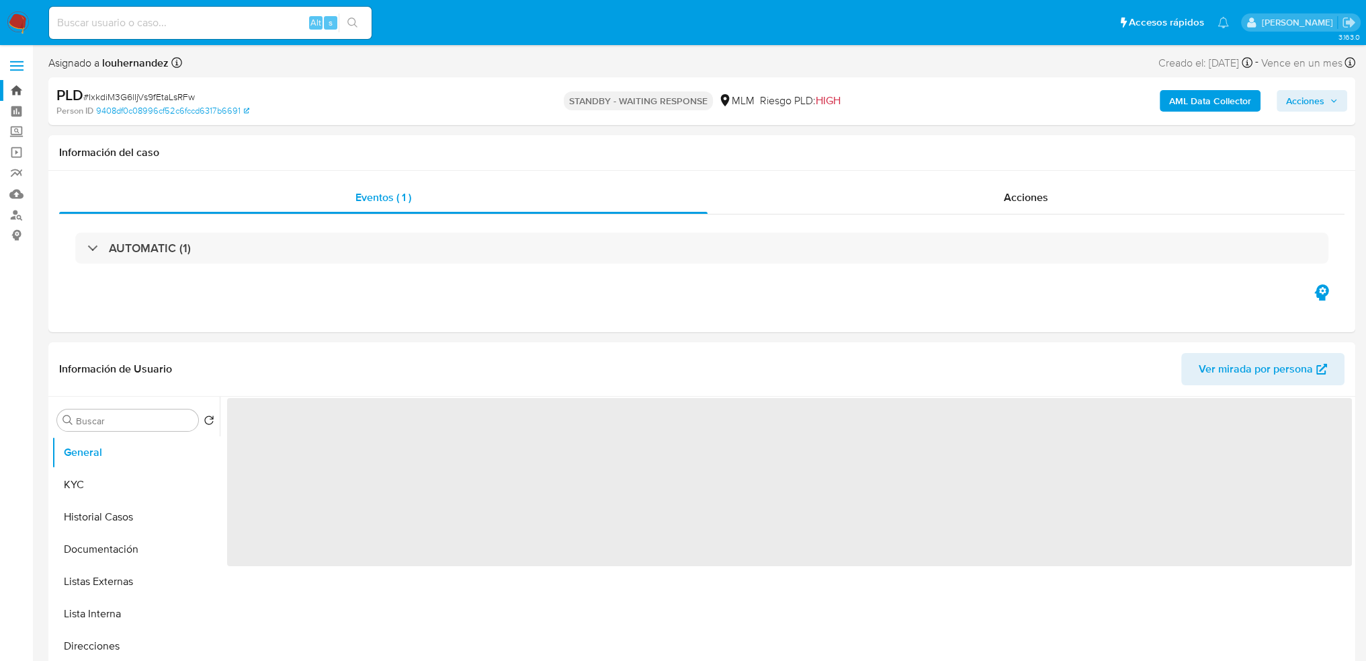
select select "10"
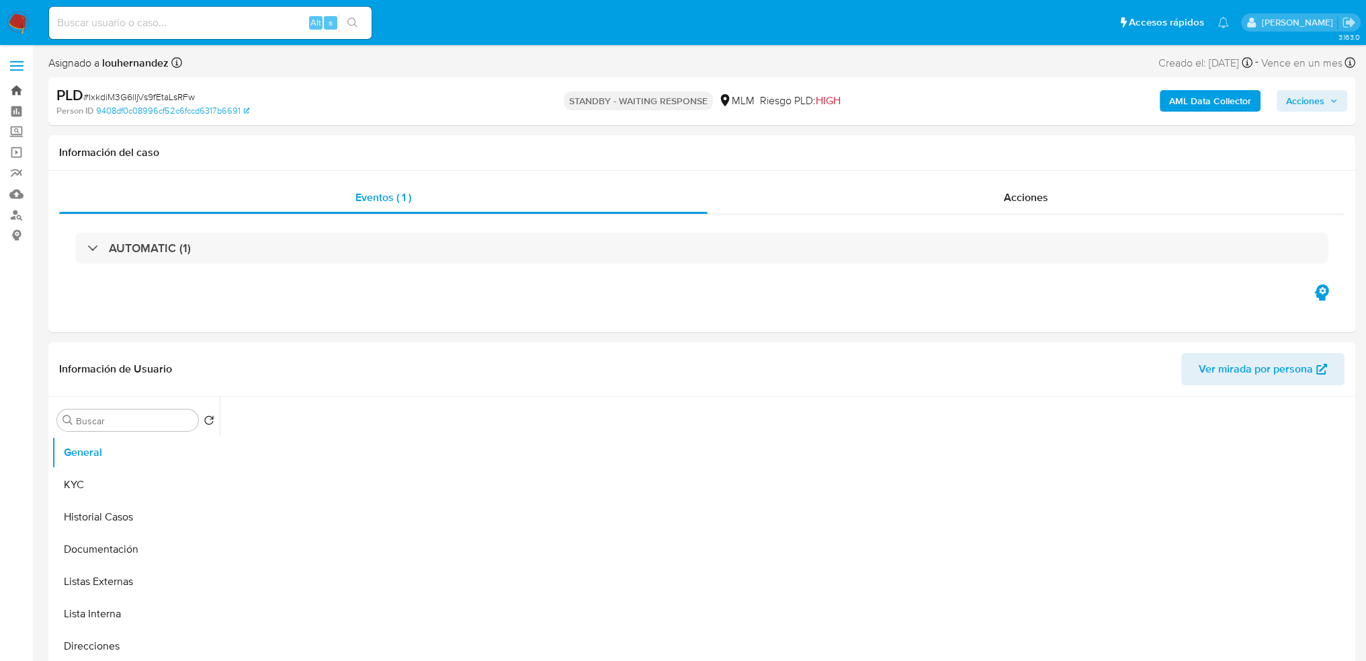
click at [17, 91] on link "Bandeja" at bounding box center [80, 90] width 160 height 21
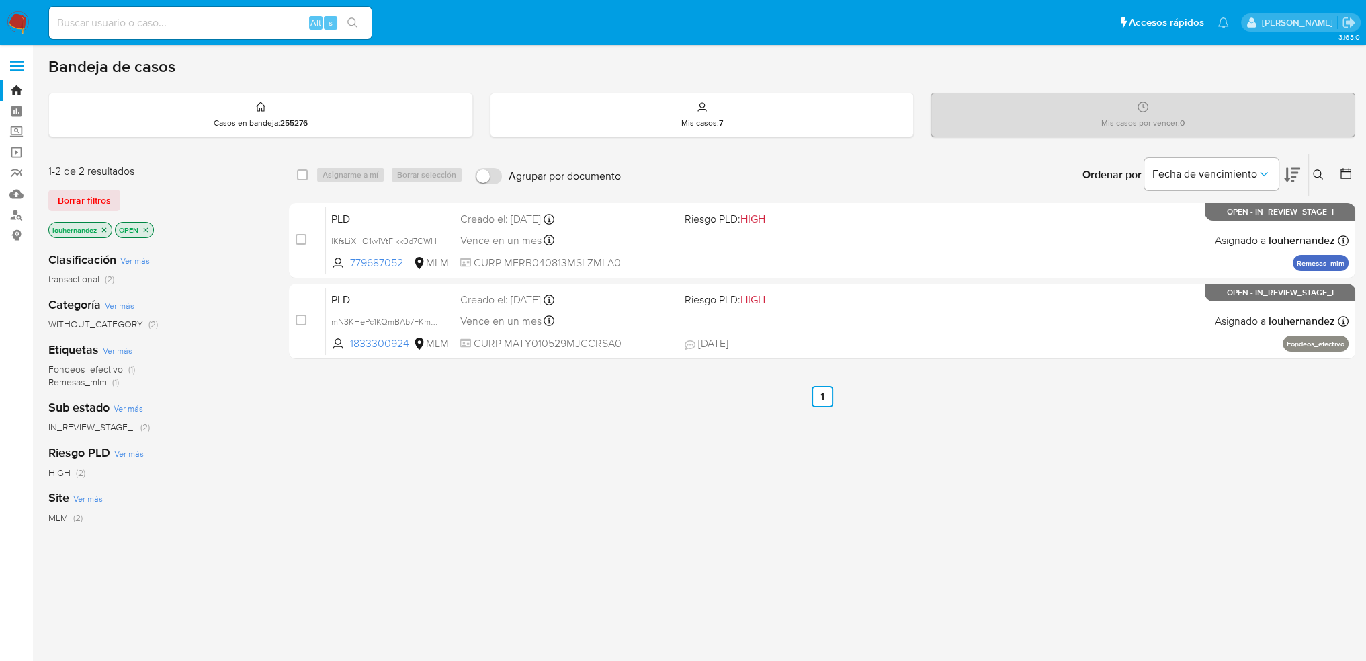
click at [588, 537] on div "select-all-cases-checkbox Asignarme a mí Borrar selección Agrupar por documento…" at bounding box center [822, 457] width 1066 height 609
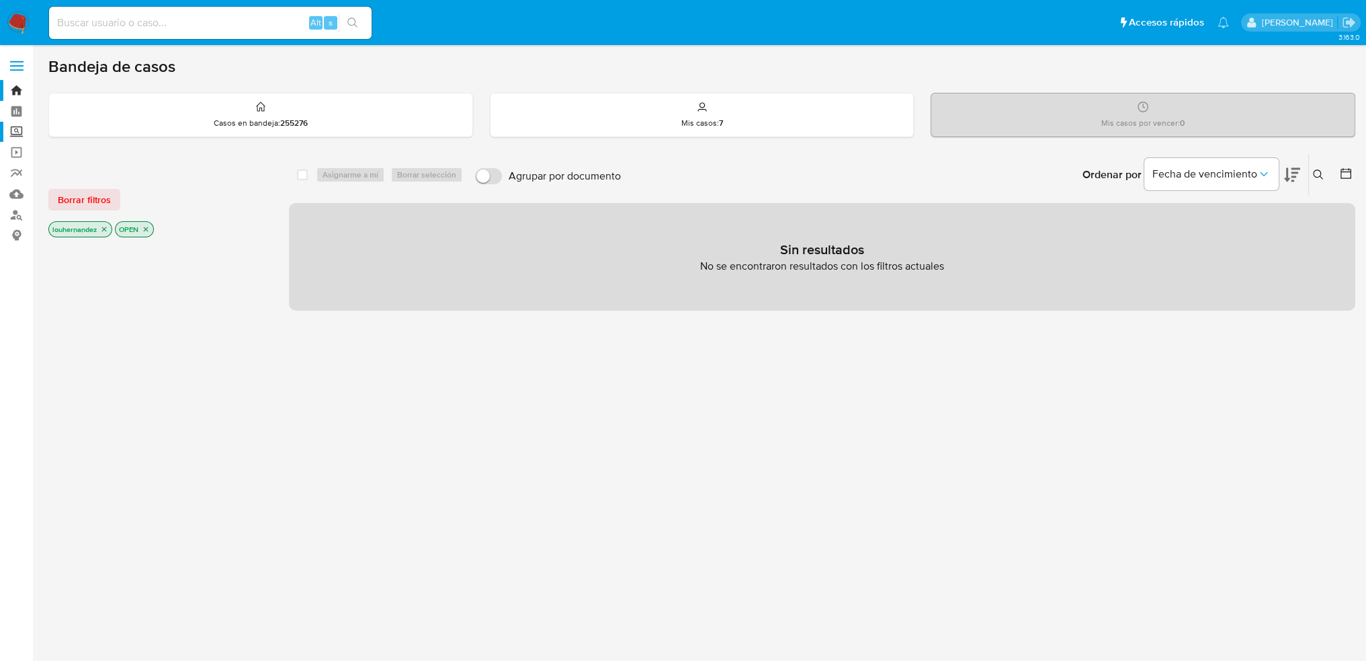
click at [21, 130] on label "Screening" at bounding box center [80, 132] width 160 height 21
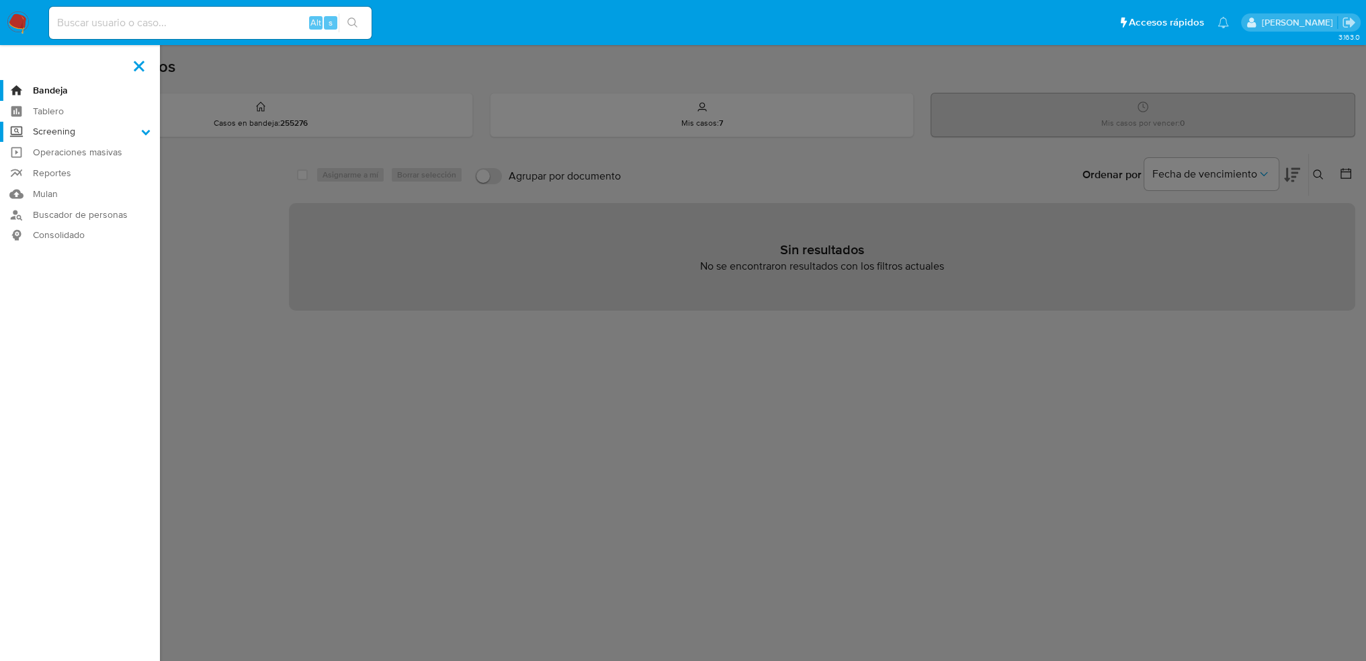
click at [0, 0] on input "Screening" at bounding box center [0, 0] width 0 height 0
click at [80, 151] on link "Búsqueda en Listas" at bounding box center [80, 150] width 160 height 17
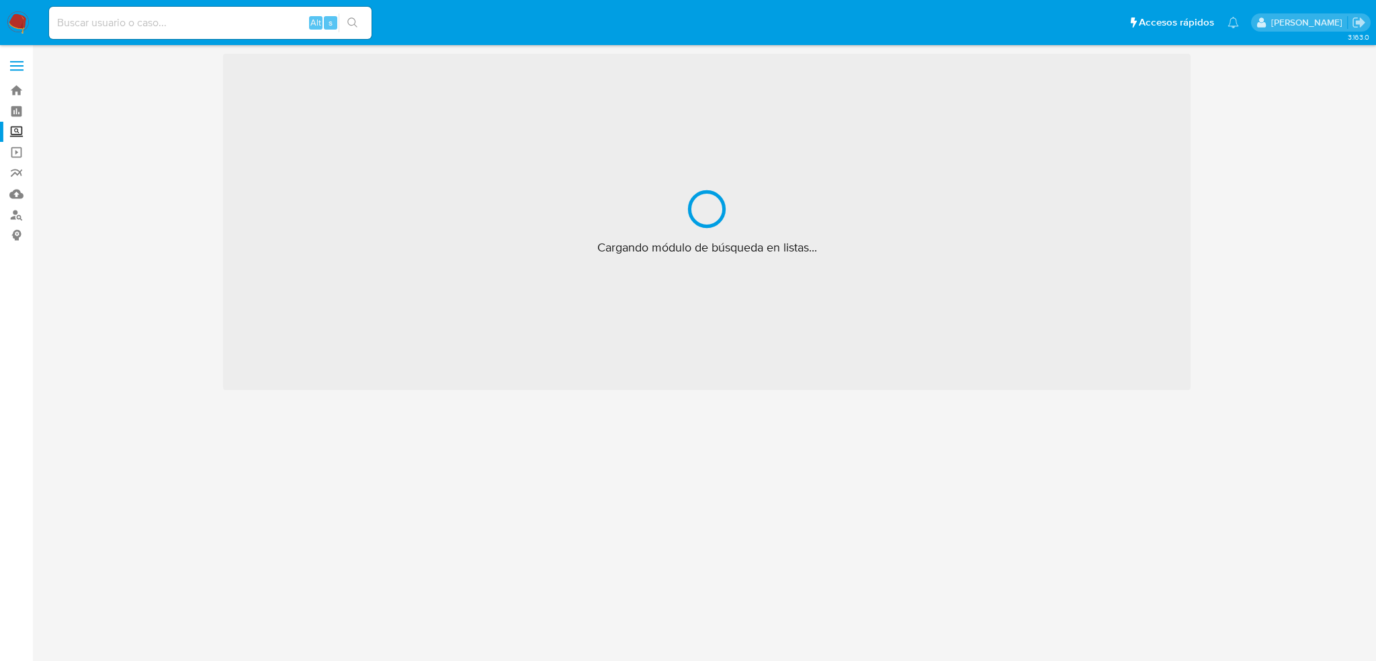
click at [16, 130] on label "Screening" at bounding box center [80, 132] width 160 height 21
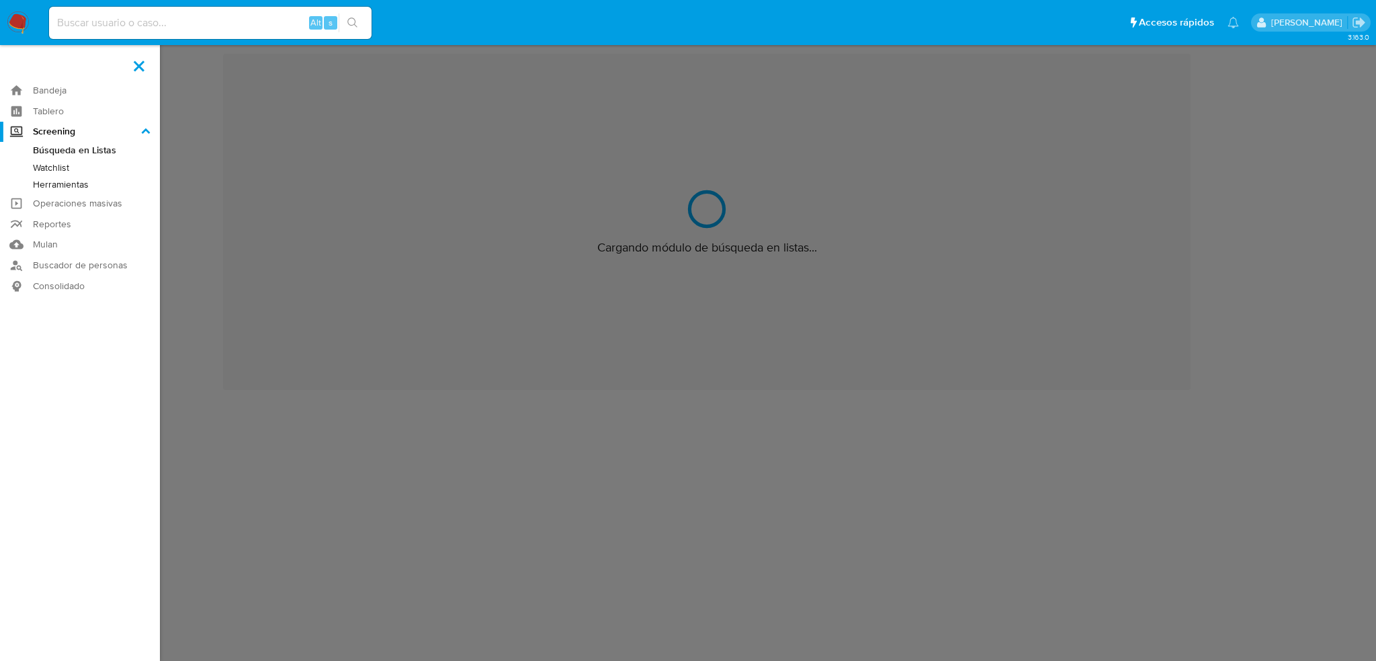
click at [0, 0] on input "Screening" at bounding box center [0, 0] width 0 height 0
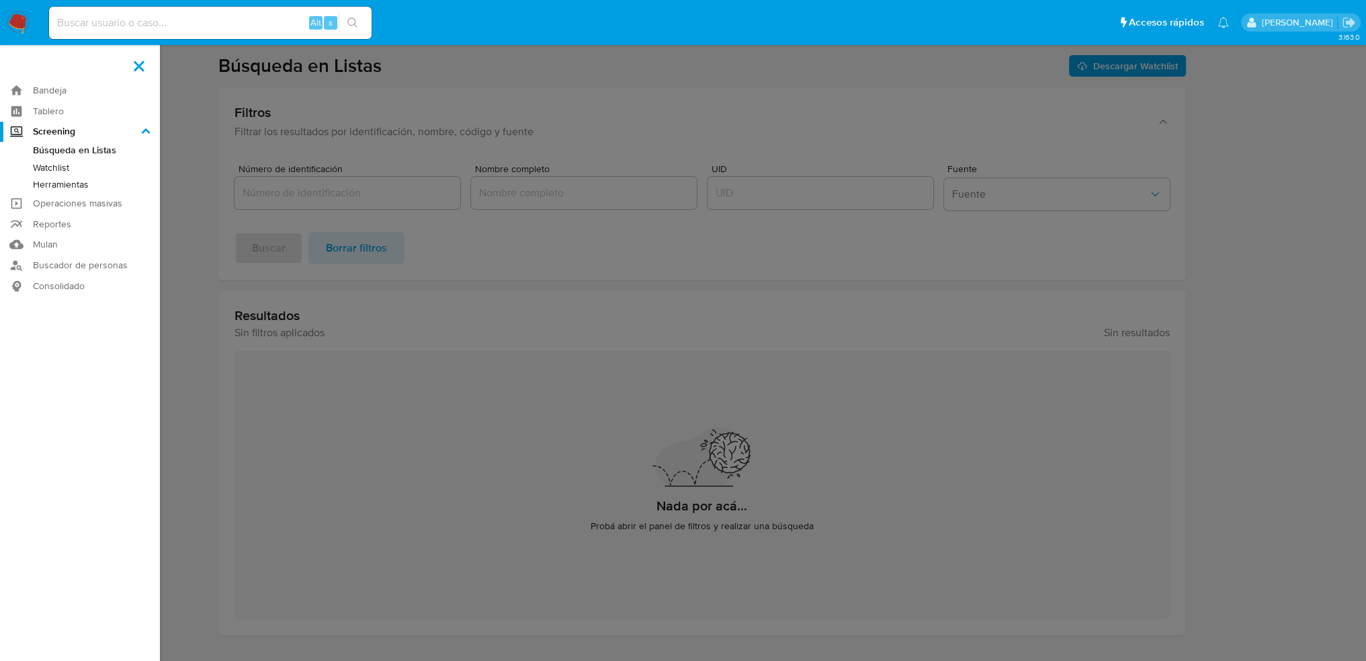
click at [62, 183] on link "Herramientas" at bounding box center [80, 184] width 160 height 17
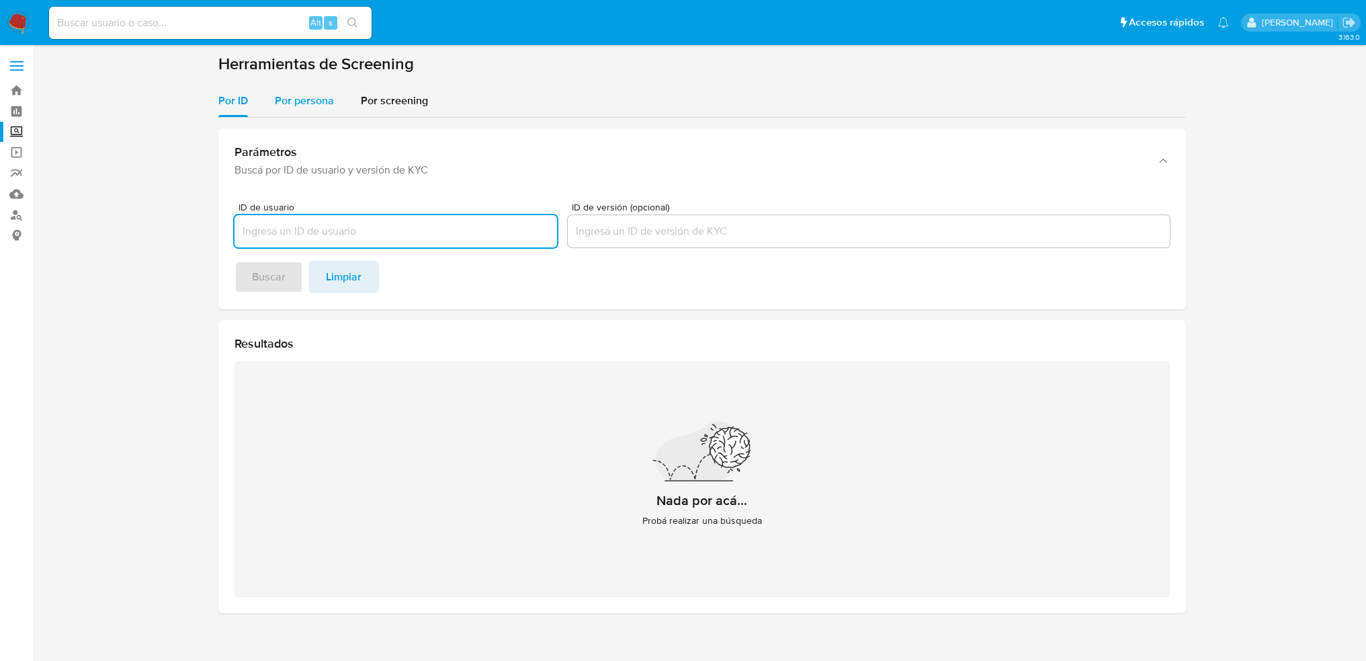
click at [315, 99] on span "Por persona" at bounding box center [304, 100] width 59 height 15
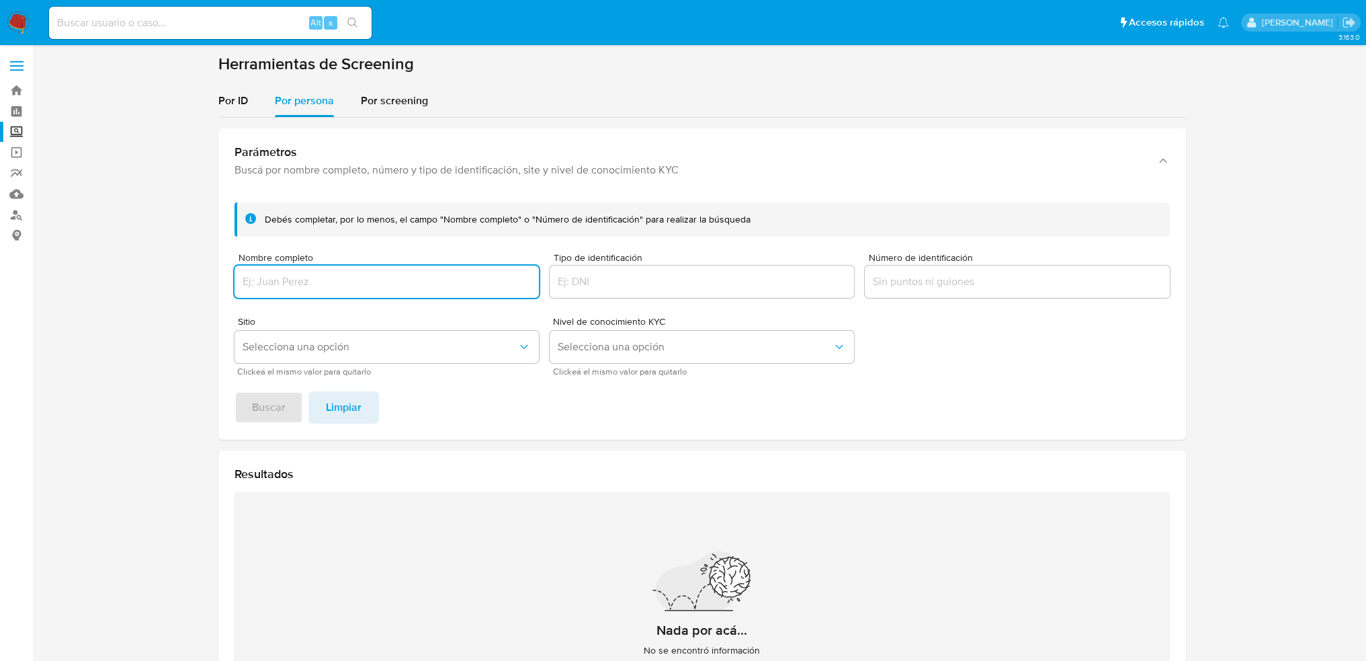
click at [372, 277] on input "Nombre completo" at bounding box center [387, 281] width 304 height 17
click at [336, 282] on input "LIBROS FORANEOS SA DE CV" at bounding box center [387, 281] width 304 height 17
click at [305, 351] on span "Selecciona una opción" at bounding box center [380, 346] width 275 height 13
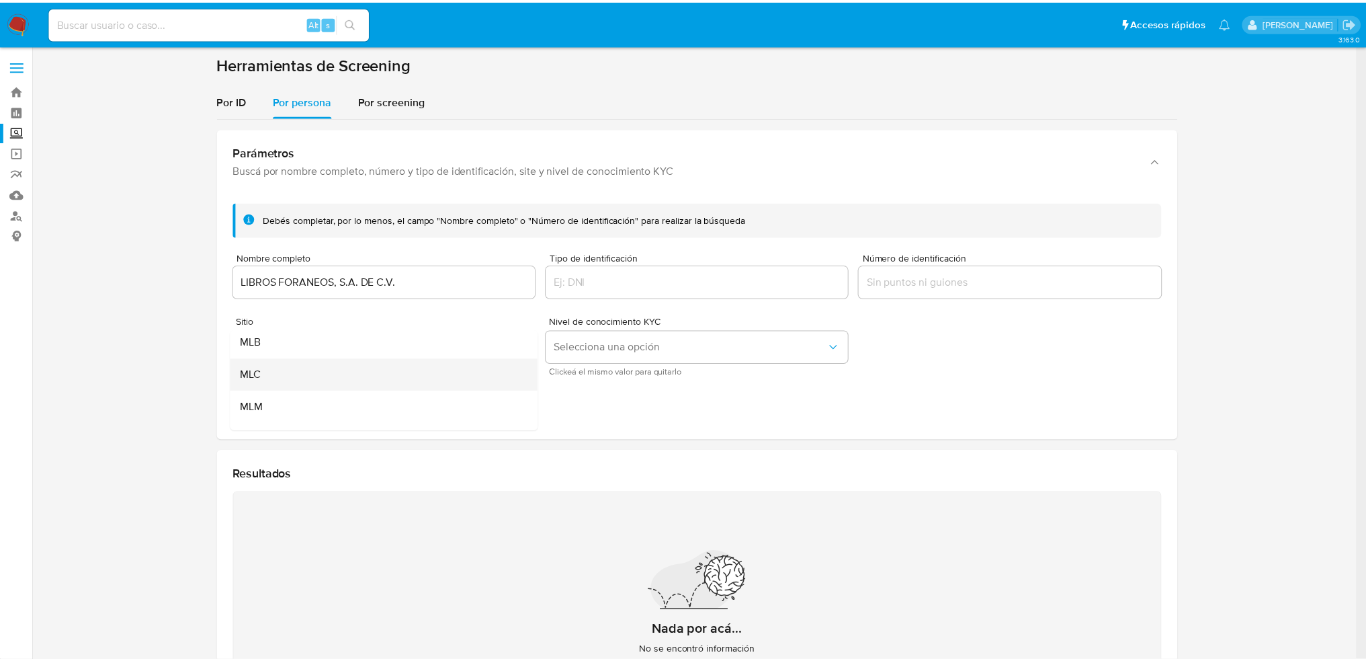
scroll to position [67, 0]
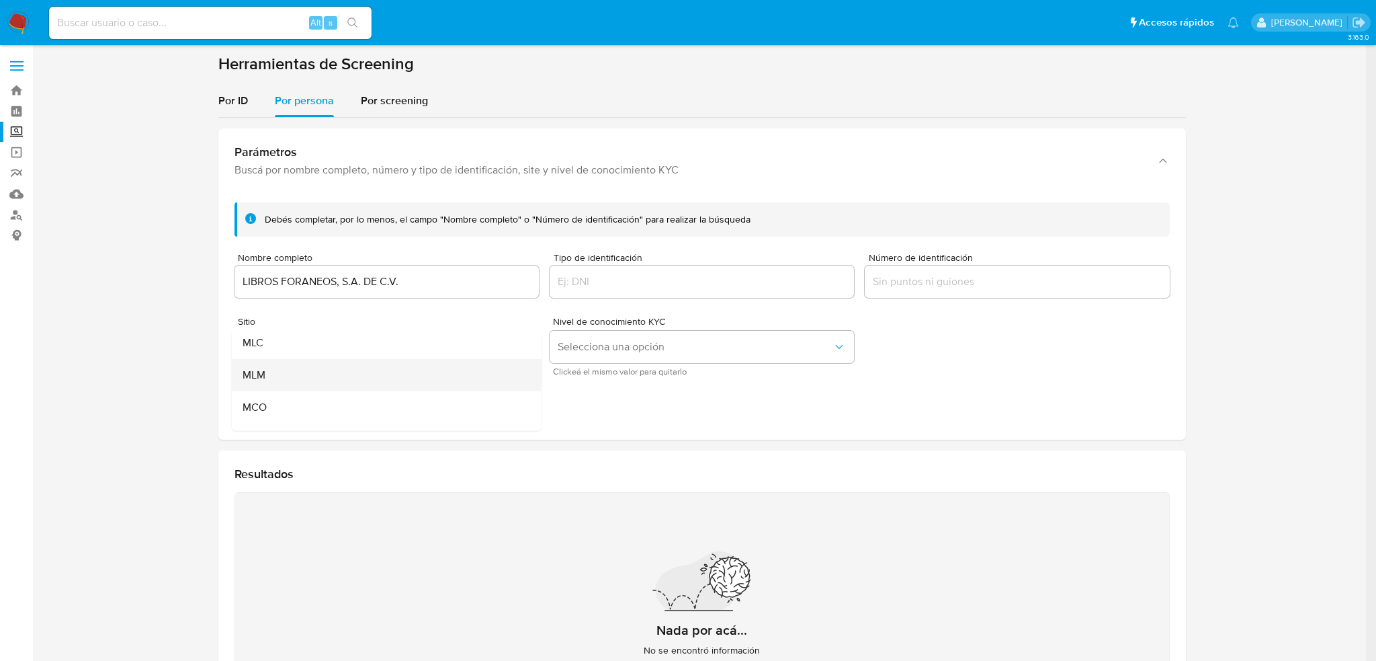
click at [283, 373] on div "MLM" at bounding box center [383, 375] width 280 height 32
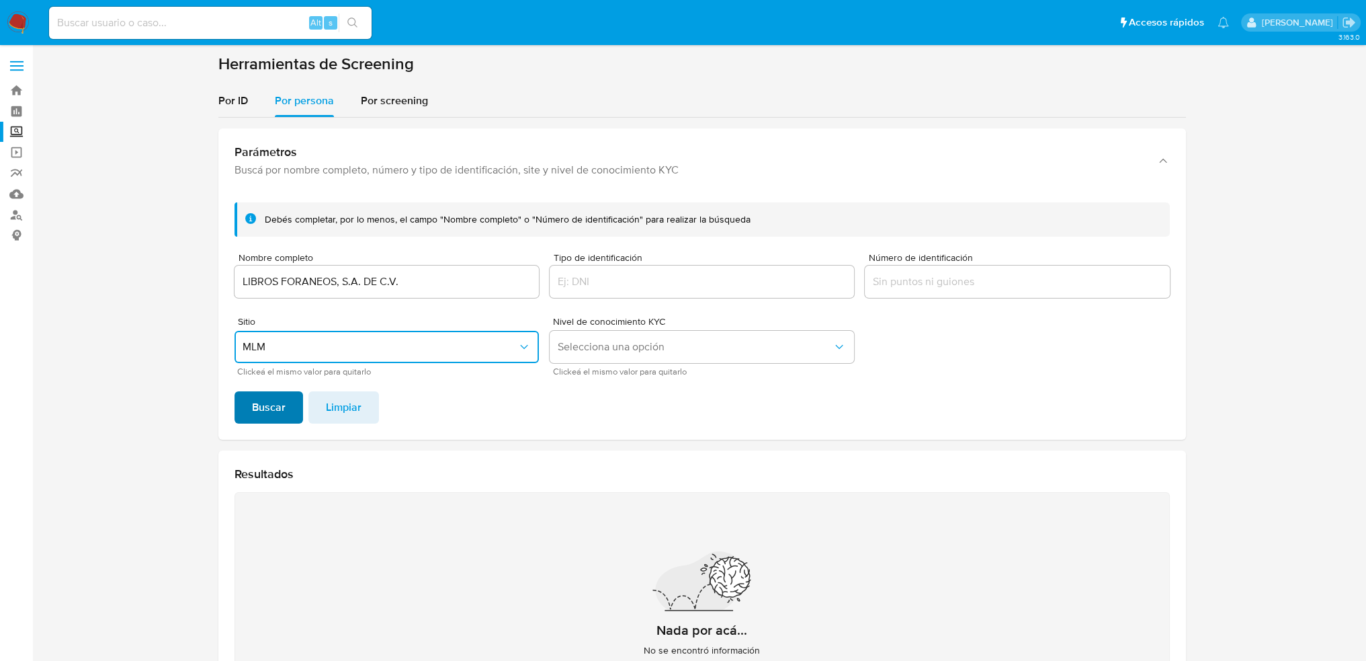
click at [276, 405] on span "Buscar" at bounding box center [269, 407] width 34 height 30
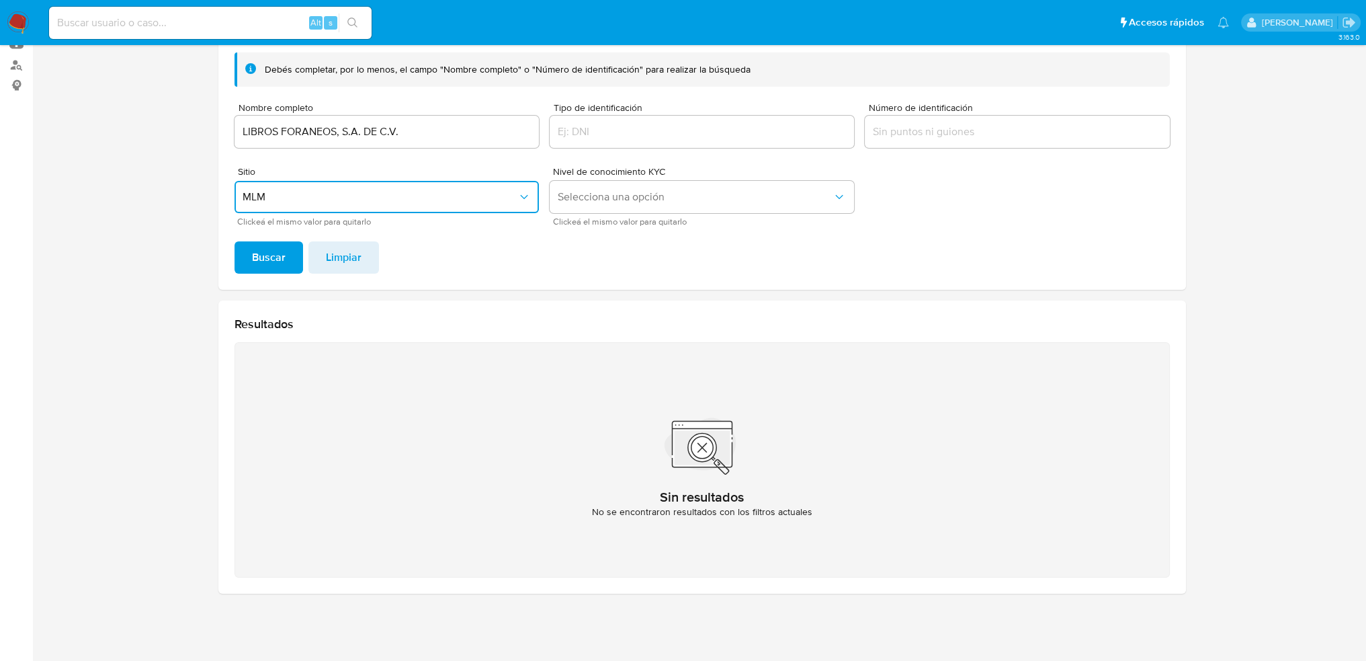
click at [320, 194] on span "MLM" at bounding box center [380, 196] width 275 height 13
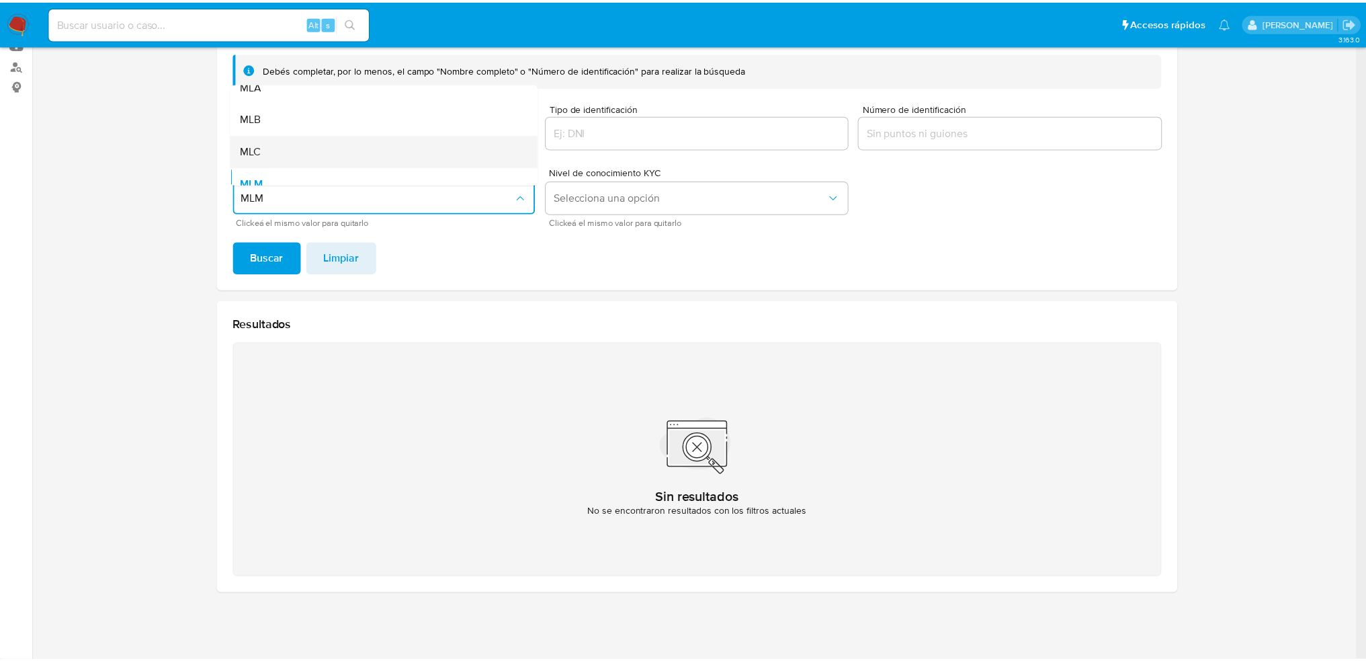
scroll to position [0, 0]
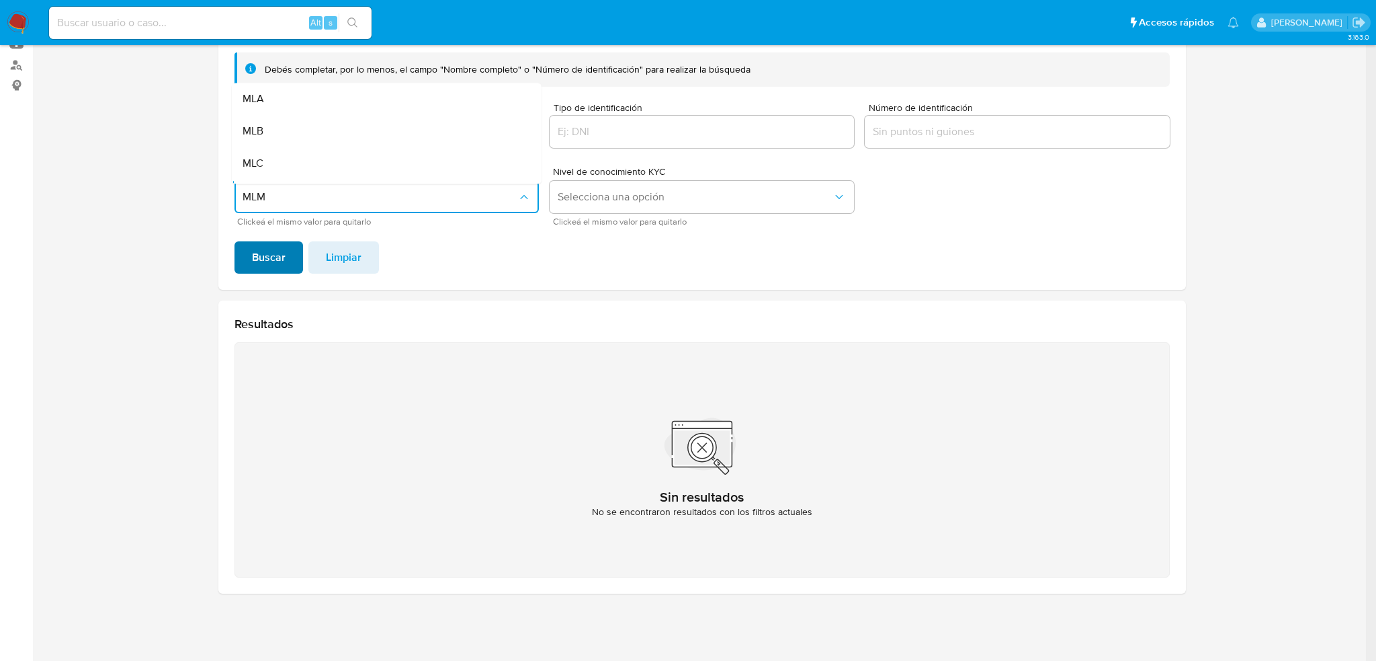
click at [288, 259] on button "Buscar" at bounding box center [269, 257] width 69 height 32
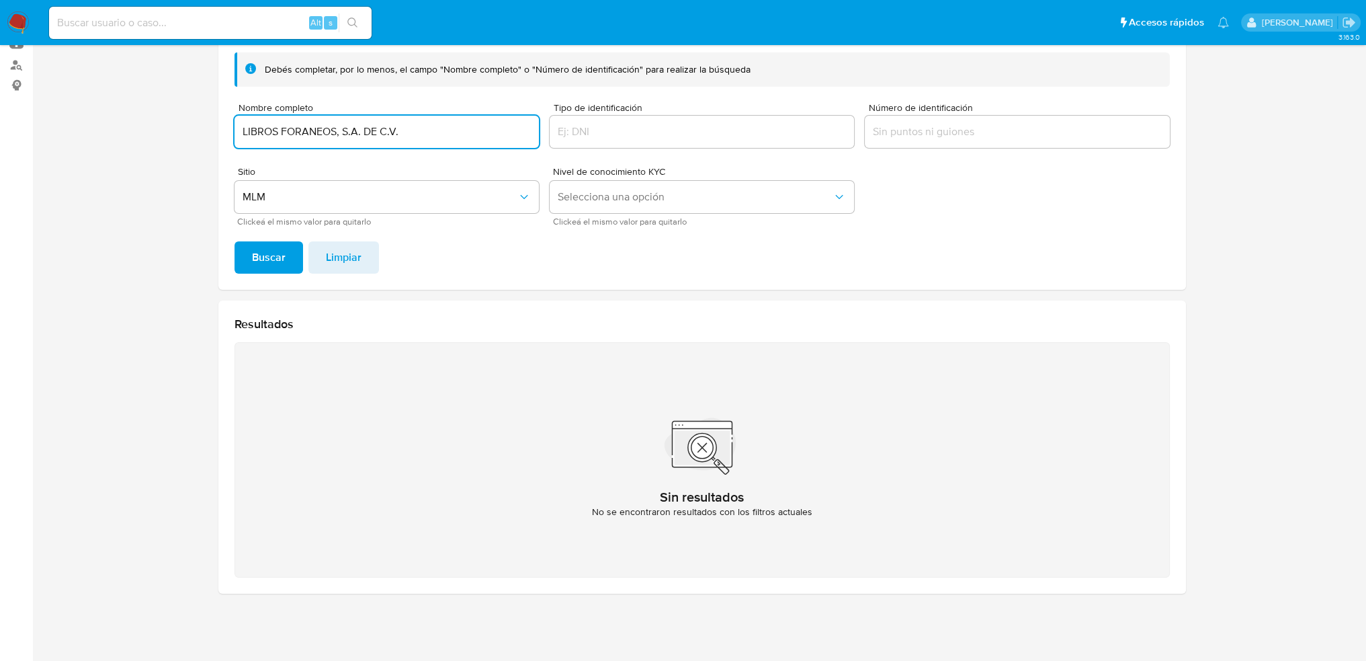
click at [407, 136] on input "LIBROS FORANEOS, S.A. DE C.V." at bounding box center [387, 131] width 304 height 17
click at [265, 249] on span "Buscar" at bounding box center [269, 258] width 34 height 30
click at [403, 132] on input "LIBROS FORANEOS, S.A. DE C.V." at bounding box center [387, 131] width 304 height 17
type input "LIBROS FORANEOS SA DE CV"
click at [235, 241] on button "Buscar" at bounding box center [269, 257] width 69 height 32
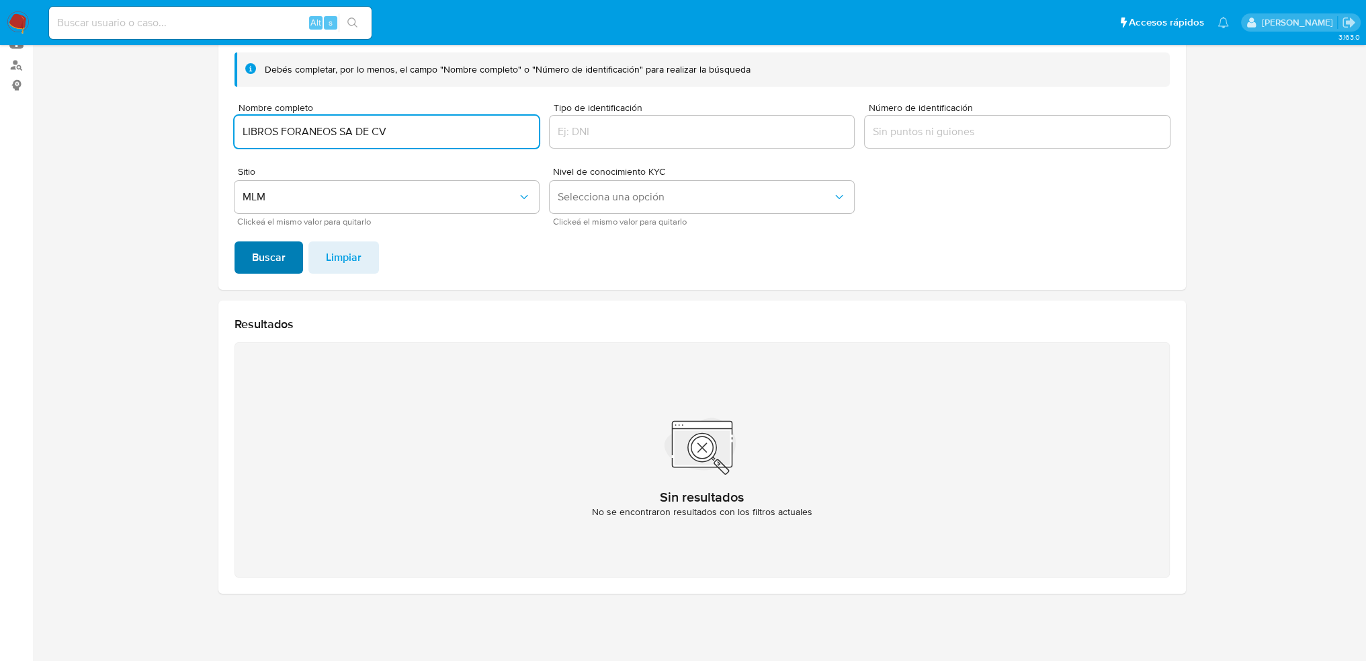
click at [261, 264] on span "Buscar" at bounding box center [269, 258] width 34 height 30
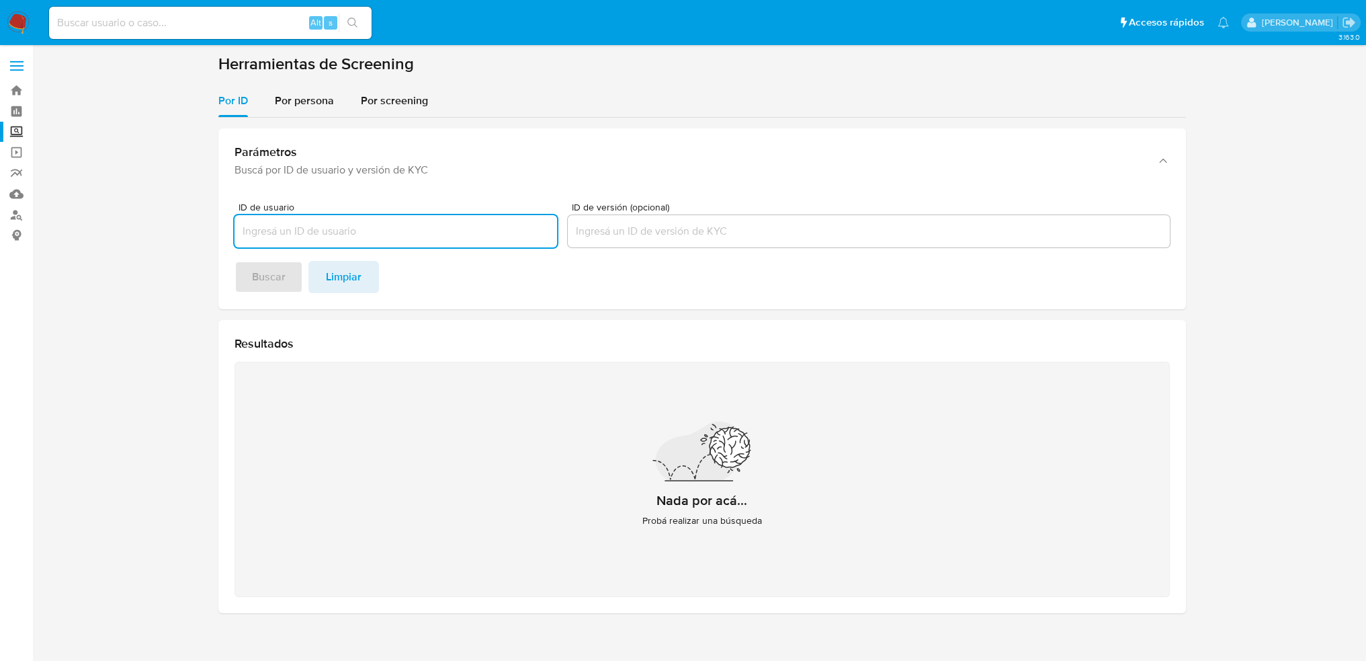
click at [369, 232] on input "ID de usuario" at bounding box center [396, 230] width 323 height 17
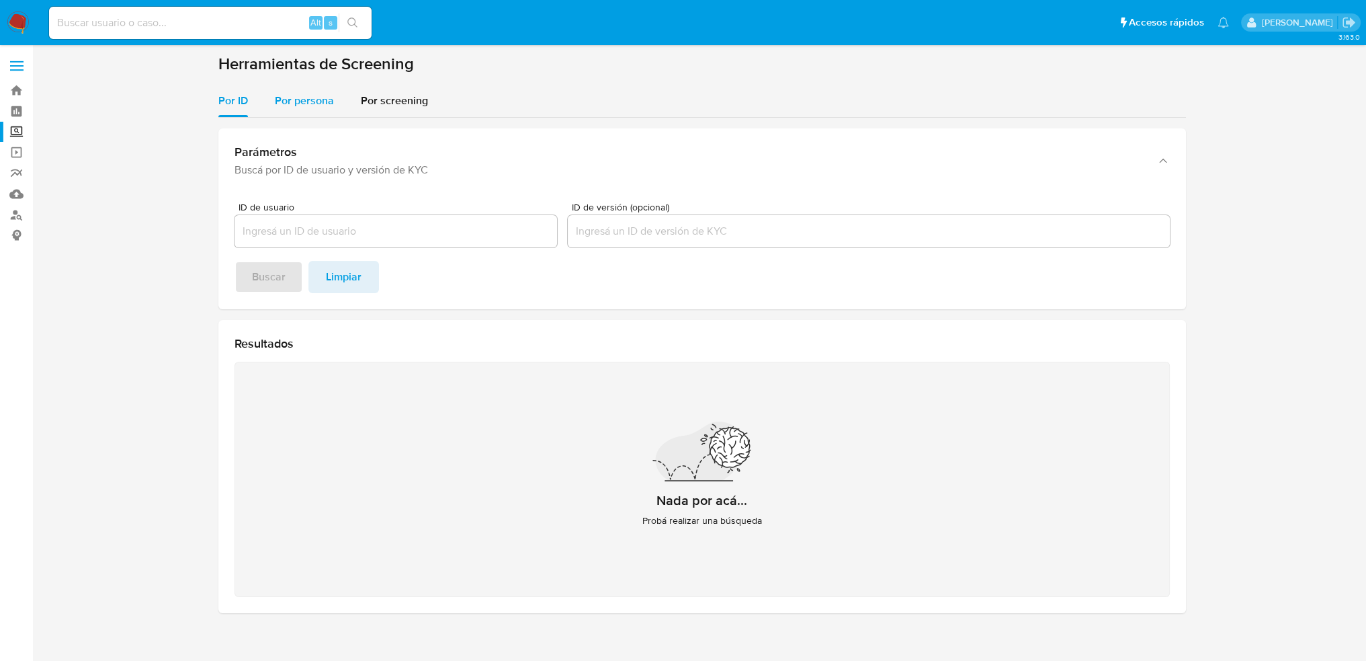
click at [303, 101] on span "Por persona" at bounding box center [304, 100] width 59 height 15
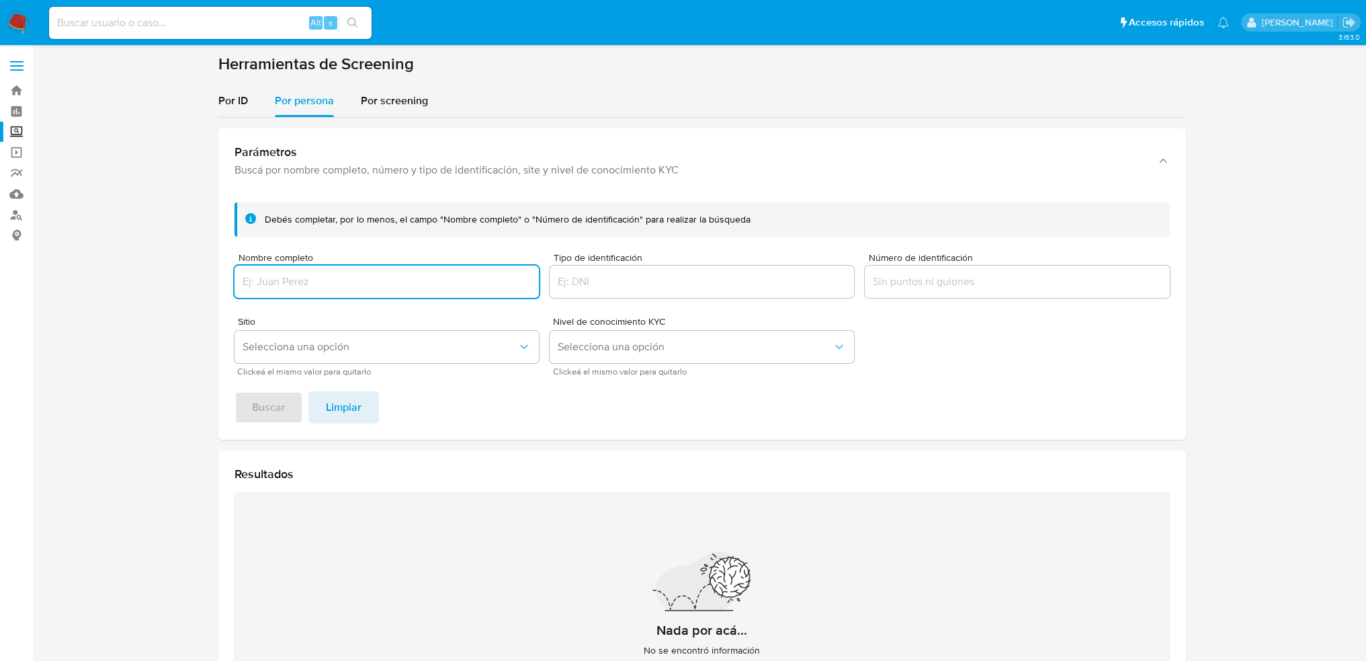
click at [366, 280] on input "Nombre completo" at bounding box center [387, 281] width 304 height 17
click at [333, 275] on input "Nombre completo" at bounding box center [387, 281] width 304 height 17
paste input "ENTRETENIMIENTO CALIPLAY S DE RL DE CV"
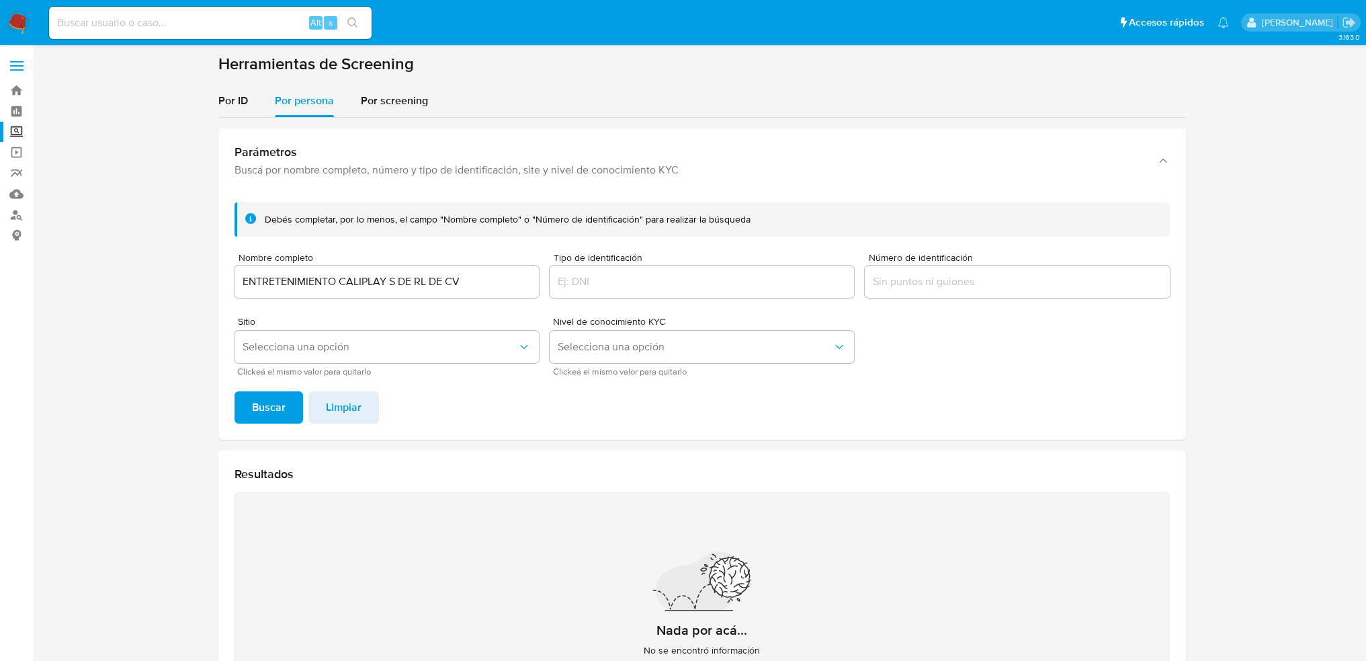
drag, startPoint x: 478, startPoint y: 291, endPoint x: 480, endPoint y: 282, distance: 8.8
click at [476, 290] on div "ENTRETENIMIENTO CALIPLAY S DE RL DE CV" at bounding box center [387, 281] width 304 height 32
drag, startPoint x: 481, startPoint y: 282, endPoint x: 0, endPoint y: 276, distance: 481.2
click at [0, 276] on section "Bandeja Tablero Screening Búsqueda en Listas Watchlist Herramientas Operaciones…" at bounding box center [683, 405] width 1366 height 811
paste input "TECNOLOGIA EN"
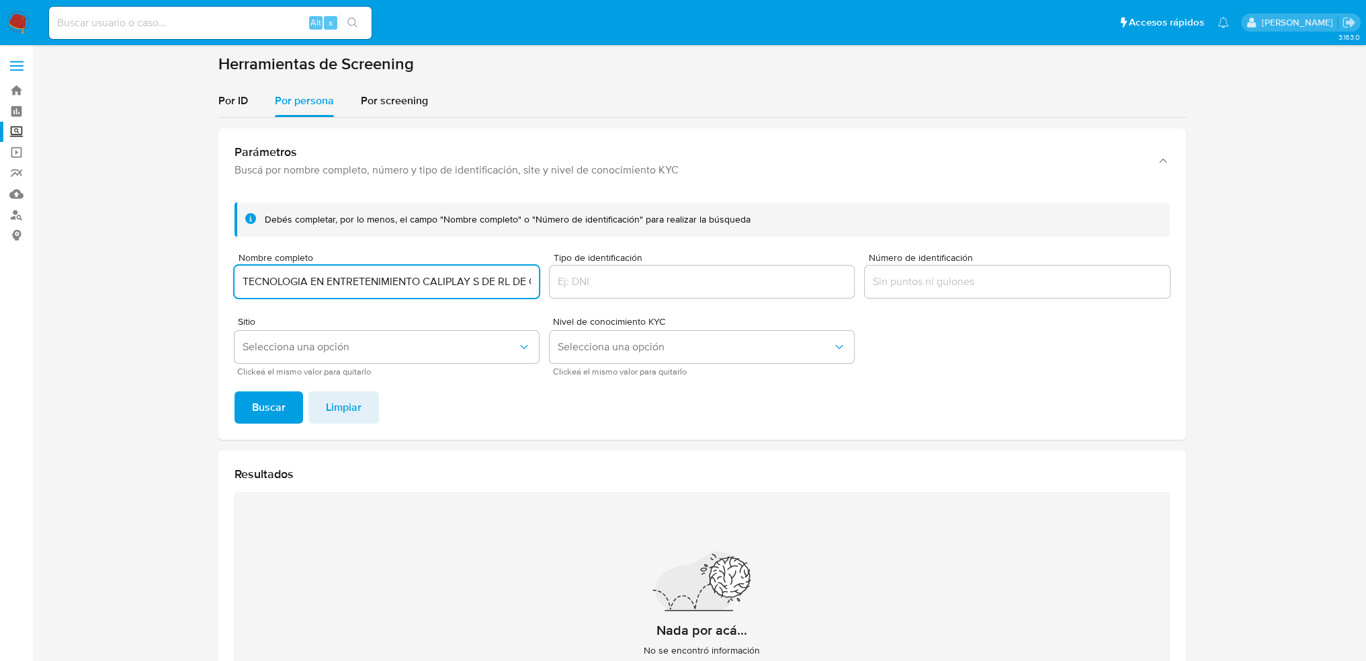
scroll to position [0, 14]
click at [337, 314] on form "Debés completar, por lo menos, el campo "Nombre completo" o "Número de identifi…" at bounding box center [702, 288] width 935 height 173
click at [335, 346] on span "Selecciona una opción" at bounding box center [380, 346] width 275 height 13
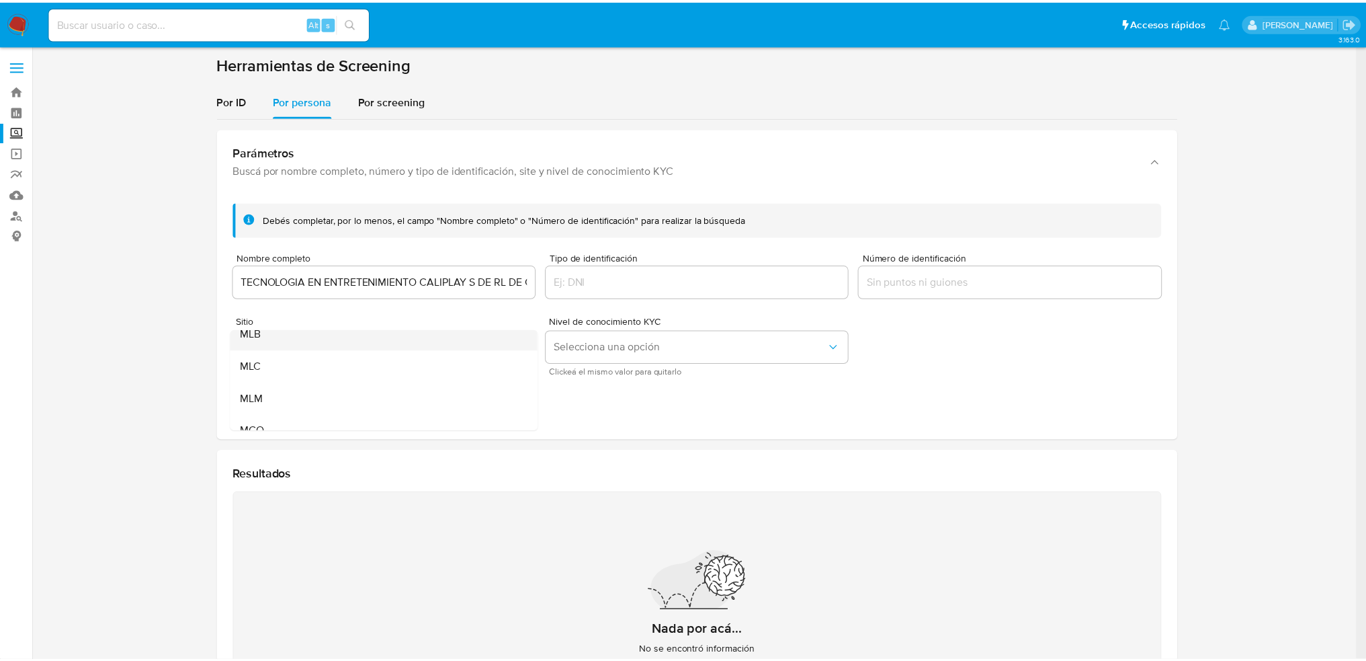
scroll to position [67, 0]
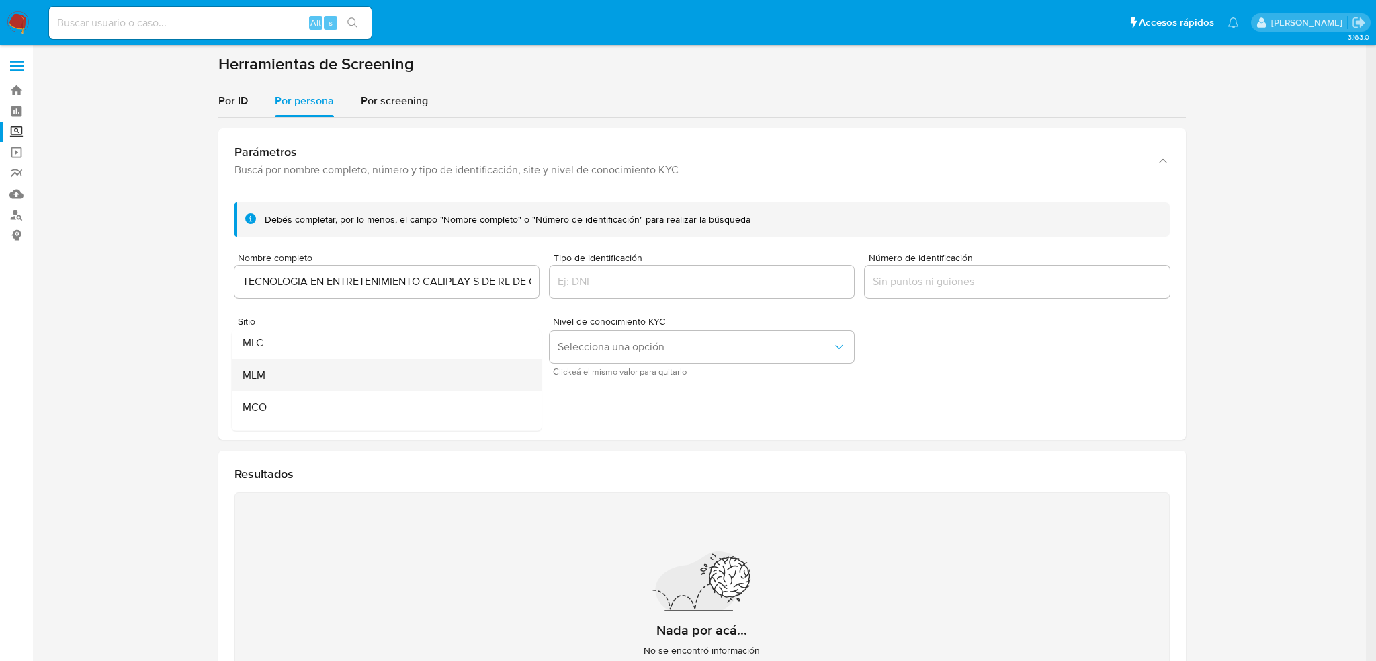
click at [290, 377] on div "MLM" at bounding box center [383, 375] width 280 height 32
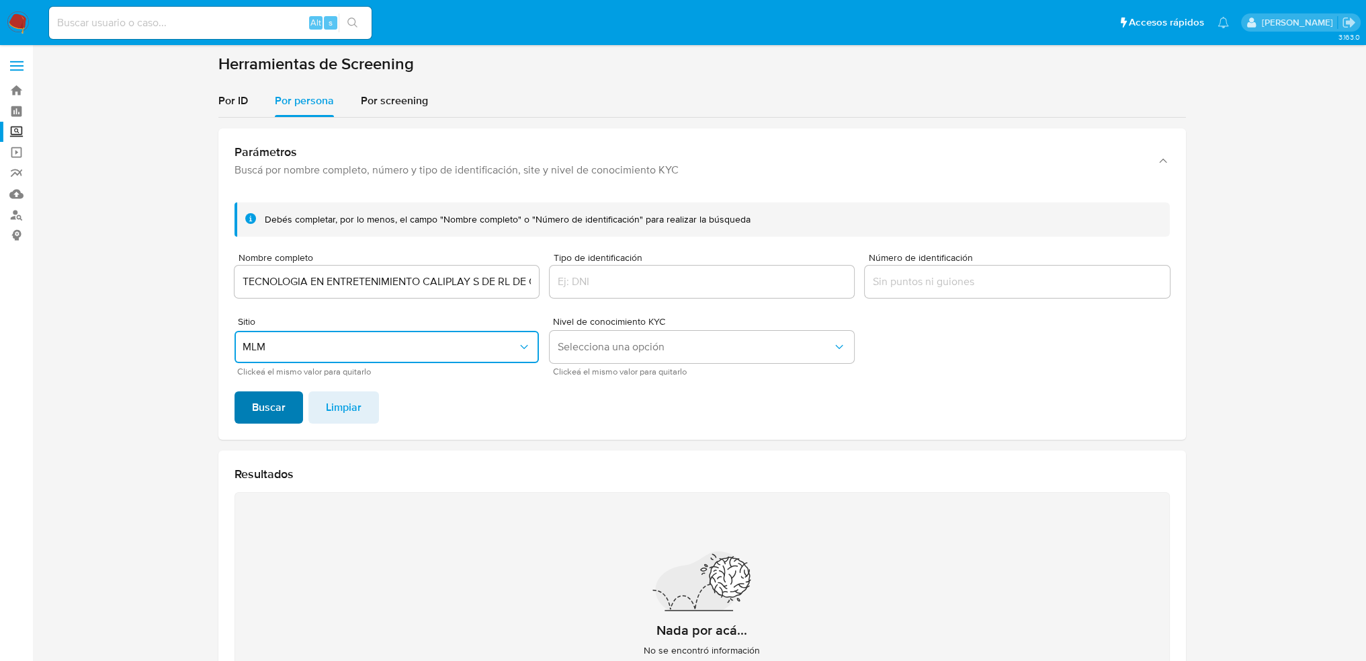
click at [276, 405] on span "Buscar" at bounding box center [269, 407] width 34 height 30
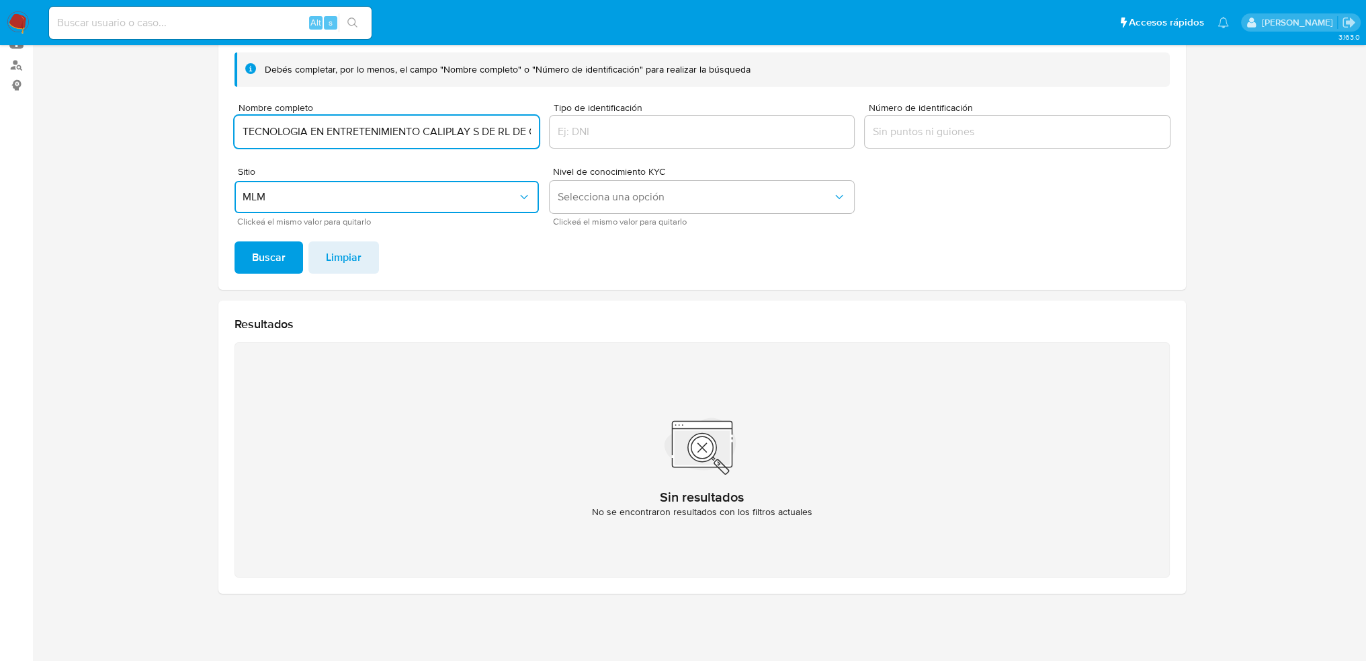
click at [481, 131] on input "TECNOLOGIA EN ENTRETENIMIENTO CALIPLAY S DE RL DE CV" at bounding box center [387, 131] width 304 height 17
type input "TECNOLOGIA EN ENTRETENIMIENTO CALIPLAY S. DE R.L. DE C.V."
click at [249, 255] on button "Buscar" at bounding box center [269, 257] width 69 height 32
